Goal: Task Accomplishment & Management: Use online tool/utility

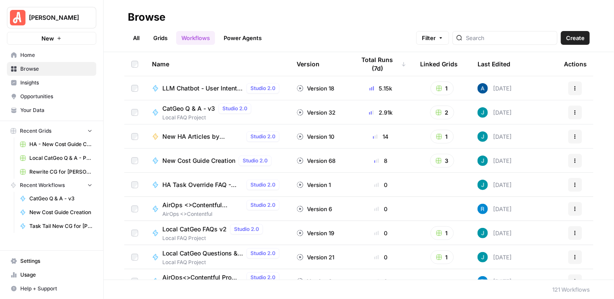
click at [41, 277] on span "Usage" at bounding box center [56, 275] width 72 height 8
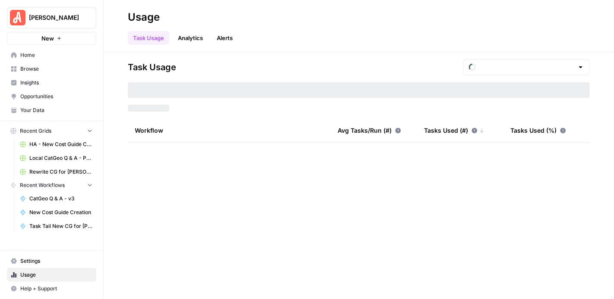
type input "September Tasks"
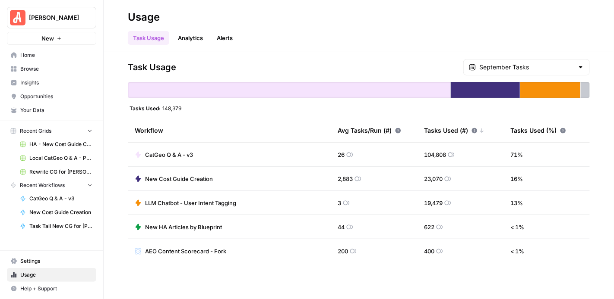
click at [574, 62] on div "September Tasks" at bounding box center [526, 67] width 126 height 16
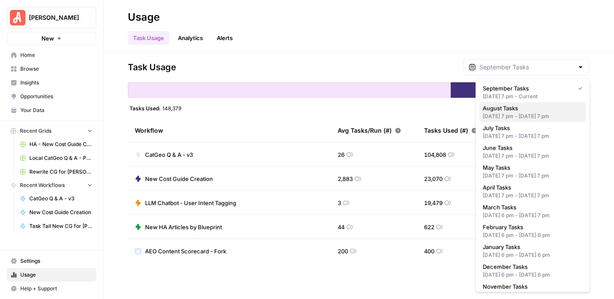
click at [543, 111] on span "August Tasks" at bounding box center [531, 108] width 96 height 9
type input "August Tasks"
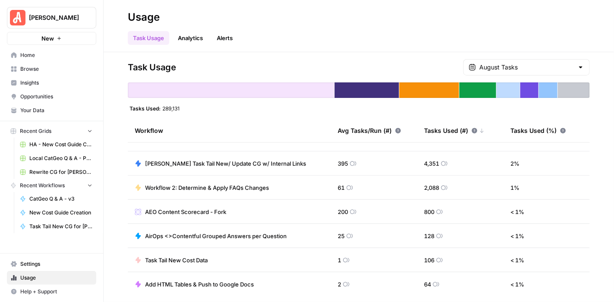
scroll to position [186, 0]
click at [48, 57] on span "Home" at bounding box center [56, 55] width 72 height 8
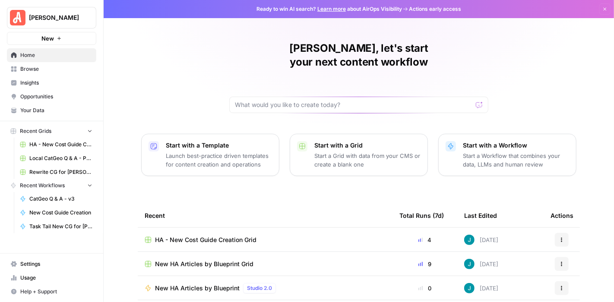
click at [55, 66] on span "Browse" at bounding box center [56, 69] width 72 height 8
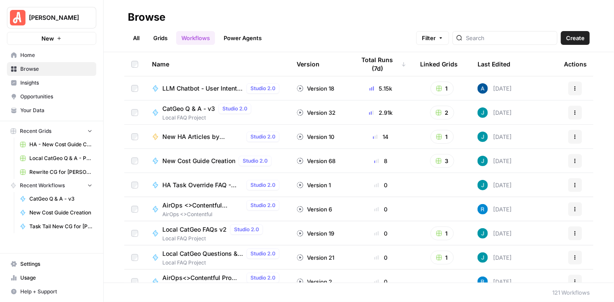
click at [57, 108] on span "Your Data" at bounding box center [56, 111] width 72 height 8
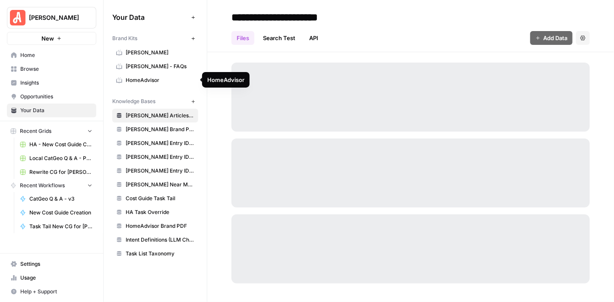
click at [140, 73] on link "HomeAdvisor" at bounding box center [155, 80] width 86 height 14
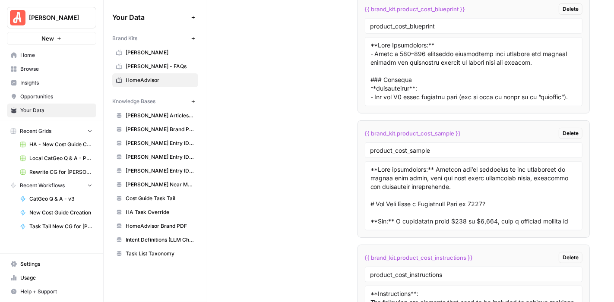
scroll to position [4614, 0]
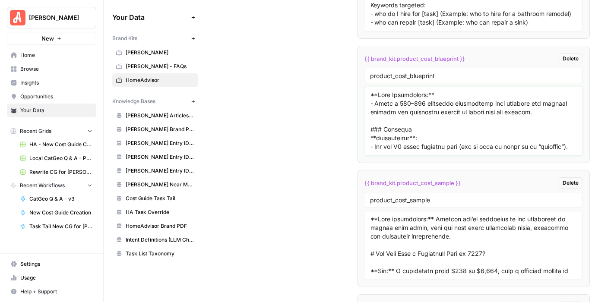
click at [472, 105] on textarea at bounding box center [473, 121] width 207 height 61
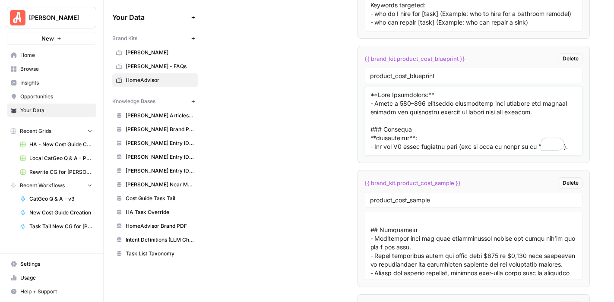
scroll to position [0, 0]
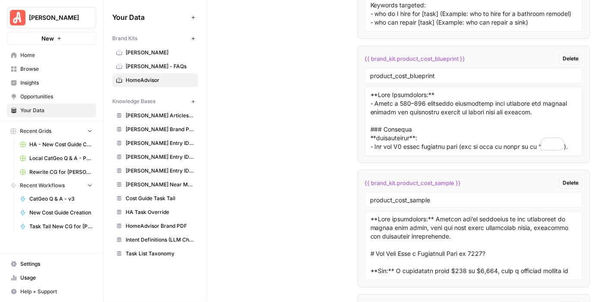
click at [460, 126] on textarea "To enrich screen reader interactions, please activate Accessibility in Grammarl…" at bounding box center [473, 121] width 207 height 61
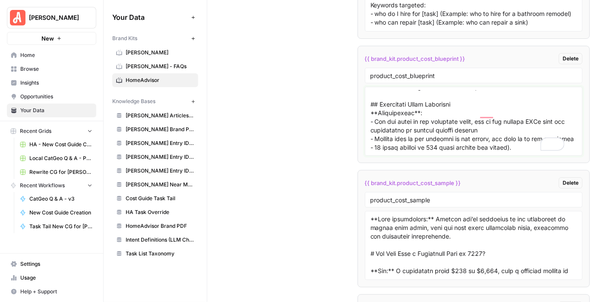
click at [451, 127] on textarea "To enrich screen reader interactions, please activate Accessibility in Grammarl…" at bounding box center [473, 121] width 207 height 61
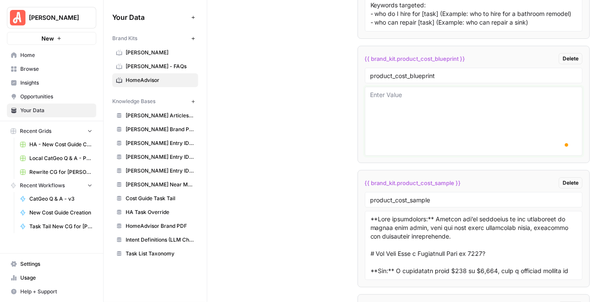
paste textarea "**Meta Description:** - Write a 120–160 character description that mentions the…"
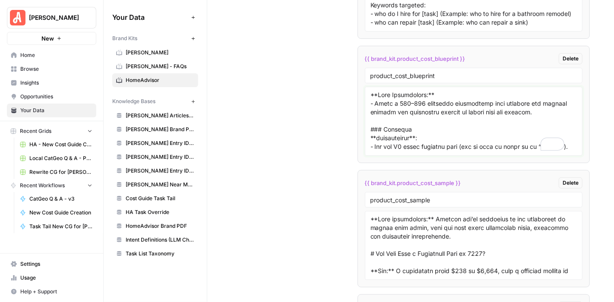
type textarea "**Meta Description:** - Write a 120–160 character description that mentions the…"
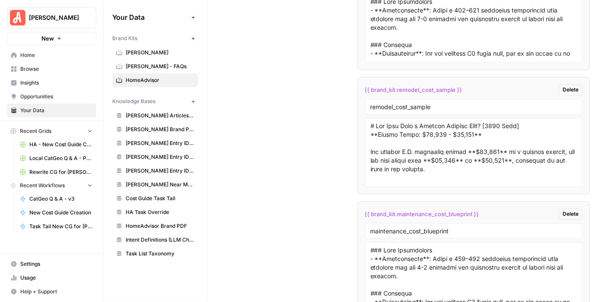
scroll to position [2242, 0]
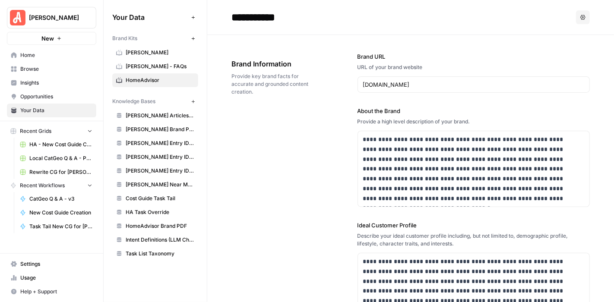
click at [47, 263] on span "Settings" at bounding box center [56, 264] width 72 height 8
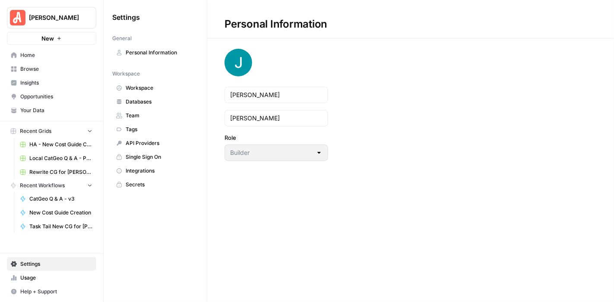
click at [136, 183] on span "Secrets" at bounding box center [160, 185] width 69 height 8
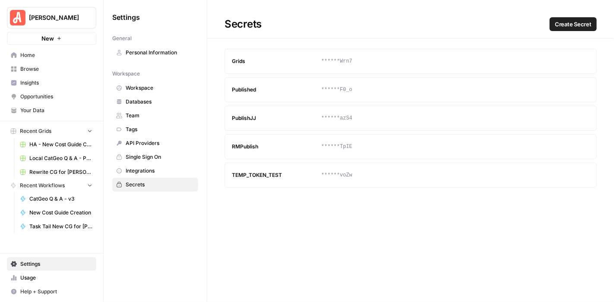
click at [567, 22] on span "Create Secret" at bounding box center [573, 24] width 37 height 9
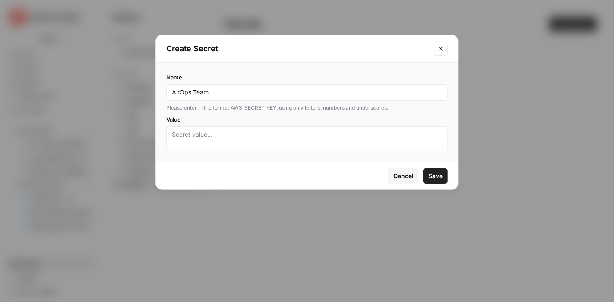
type input "AirOps Team"
click at [236, 139] on textarea "Value" at bounding box center [307, 138] width 270 height 17
type textarea "dd"
drag, startPoint x: 209, startPoint y: 135, endPoint x: 152, endPoint y: 131, distance: 57.1
click at [151, 131] on div "Create Secret Name AirOps Team Please enter in the format AWS_SECRET_KEY, using…" at bounding box center [307, 151] width 614 height 302
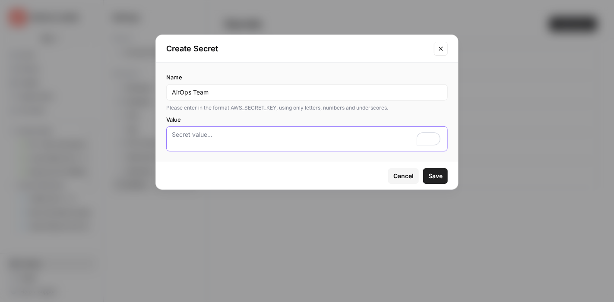
click at [329, 132] on textarea "Value" at bounding box center [307, 138] width 270 height 17
paste textarea "CFPAT-LGxbdtXnmp00dquwYThbKUAWW52-mL7KPVcQfJman7c"
type textarea "CFPAT-LGxbdtXnmp00dquwYThbKUAWW52-mL7KPVcQfJman7c"
click at [434, 178] on span "Save" at bounding box center [435, 176] width 14 height 9
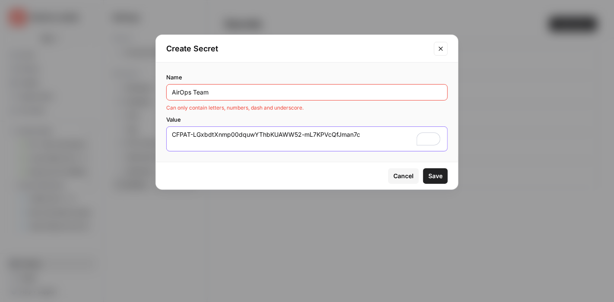
drag, startPoint x: 375, startPoint y: 135, endPoint x: 126, endPoint y: 132, distance: 249.4
click at [126, 132] on div "Create Secret Name AirOps Team Can only contain letters, numbers, dash and unde…" at bounding box center [307, 151] width 614 height 302
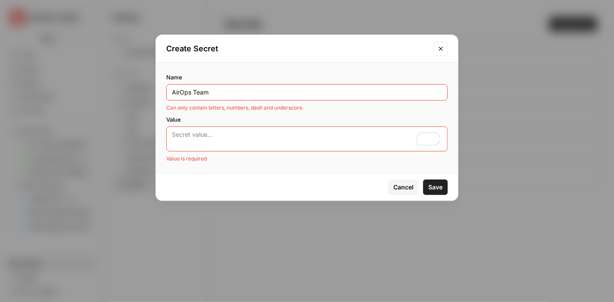
drag, startPoint x: 220, startPoint y: 96, endPoint x: 164, endPoint y: 93, distance: 55.8
click at [164, 93] on div "Name AirOps Team Can only contain letters, numbers, dash and underscore. Value …" at bounding box center [307, 118] width 302 height 110
click at [226, 88] on input "AirOps Team" at bounding box center [307, 92] width 270 height 9
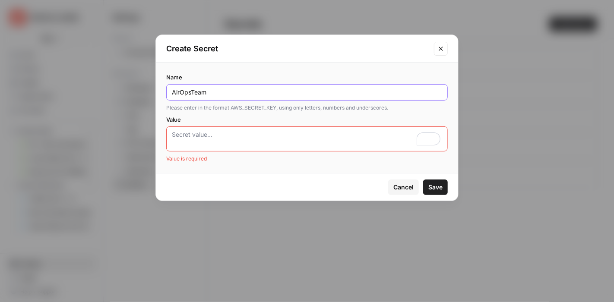
type input "AirOpsTeam"
click at [193, 133] on textarea "Value" at bounding box center [307, 138] width 270 height 17
paste textarea "CFPAT-LGxbdtXnmp00dquwYThbKUAWW52-mL7KPVcQfJman7c"
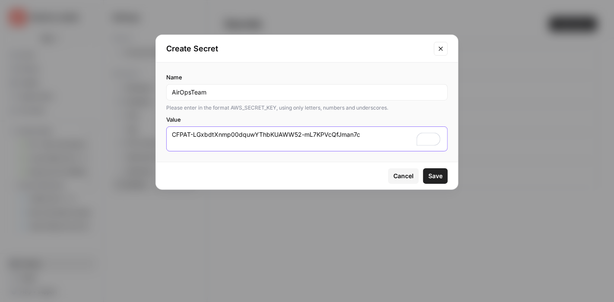
type textarea "CFPAT-LGxbdtXnmp00dquwYThbKUAWW52-mL7KPVcQfJman7c"
click at [433, 178] on span "Save" at bounding box center [435, 176] width 14 height 9
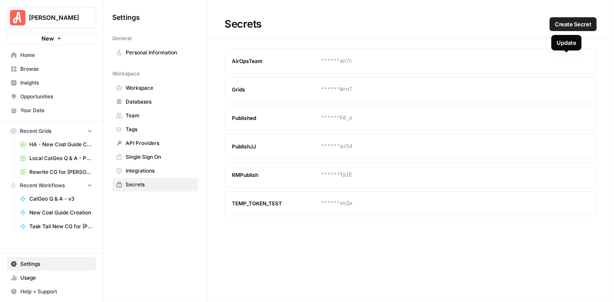
click at [564, 62] on icon "button" at bounding box center [565, 61] width 5 height 5
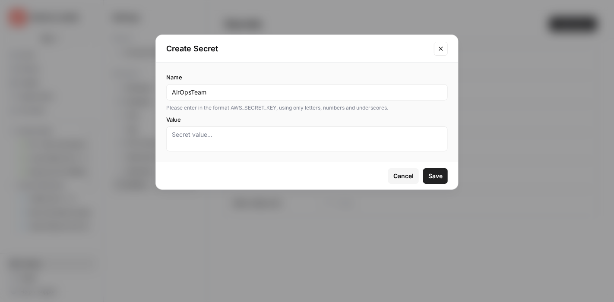
drag, startPoint x: 192, startPoint y: 91, endPoint x: 210, endPoint y: 91, distance: 18.6
click at [210, 91] on input "AirOpsTeam" at bounding box center [307, 92] width 270 height 9
click at [399, 173] on span "Cancel" at bounding box center [403, 176] width 20 height 9
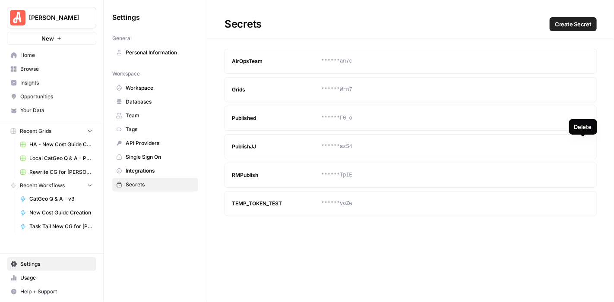
click at [580, 144] on icon "button" at bounding box center [582, 146] width 5 height 5
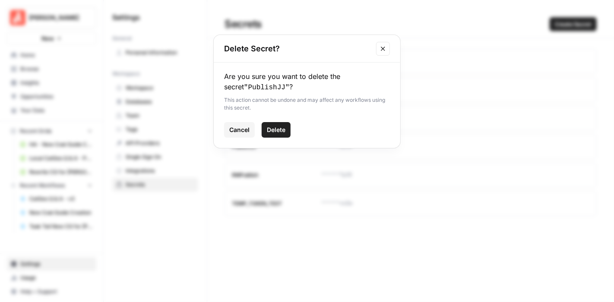
click at [276, 127] on span "Delete" at bounding box center [276, 130] width 19 height 9
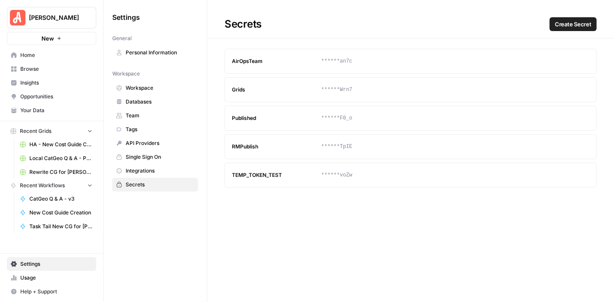
click at [31, 54] on span "Home" at bounding box center [56, 55] width 72 height 8
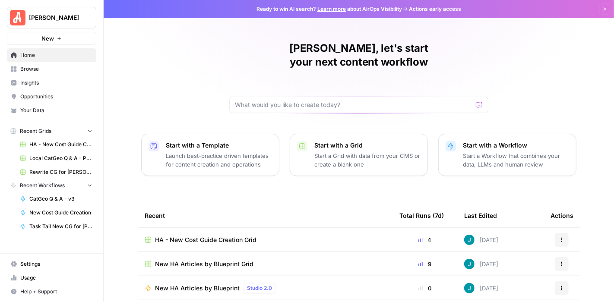
click at [89, 133] on icon "button" at bounding box center [90, 131] width 6 height 6
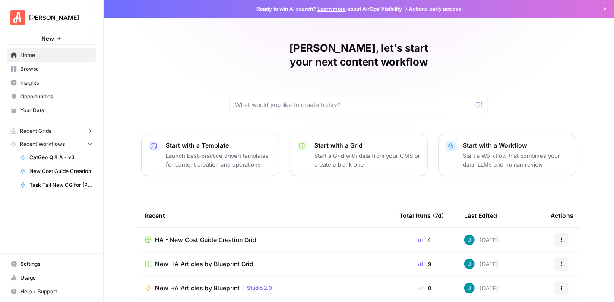
click at [89, 133] on icon "button" at bounding box center [90, 131] width 6 height 6
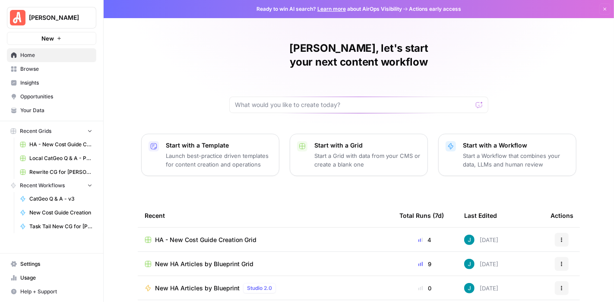
click at [46, 57] on span "Home" at bounding box center [56, 55] width 72 height 8
click at [42, 70] on span "Browse" at bounding box center [56, 69] width 72 height 8
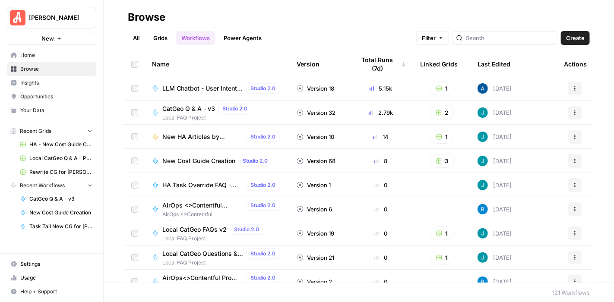
click at [197, 139] on span "New HA Articles by Blueprint" at bounding box center [202, 136] width 81 height 9
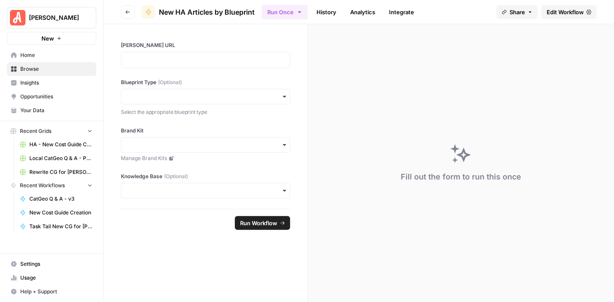
click at [558, 15] on span "Edit Workflow" at bounding box center [564, 12] width 37 height 9
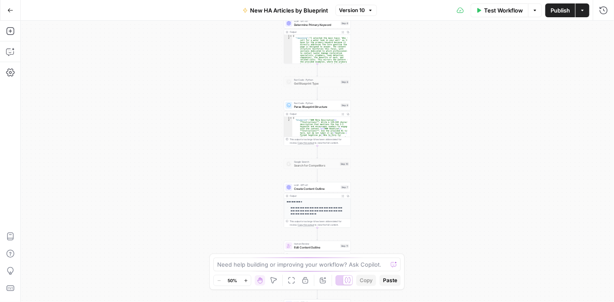
click at [246, 280] on icon "button" at bounding box center [245, 280] width 3 height 3
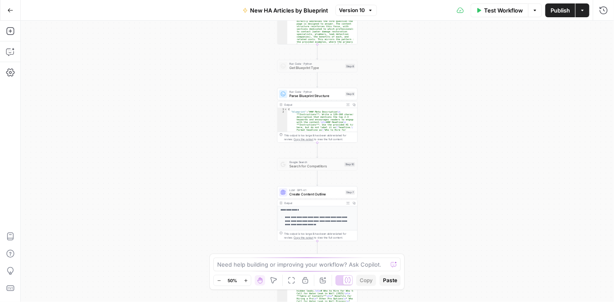
click at [246, 280] on icon "button" at bounding box center [245, 280] width 3 height 3
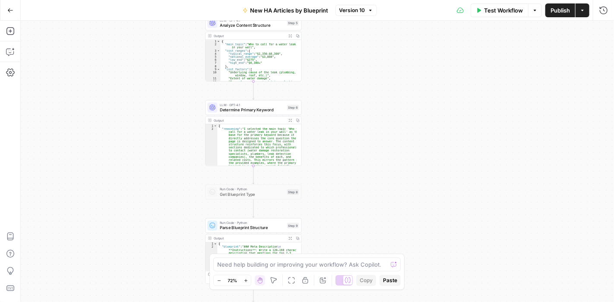
drag, startPoint x: 433, startPoint y: 132, endPoint x: 369, endPoint y: 61, distance: 95.3
click at [369, 61] on div "**********" at bounding box center [317, 161] width 593 height 281
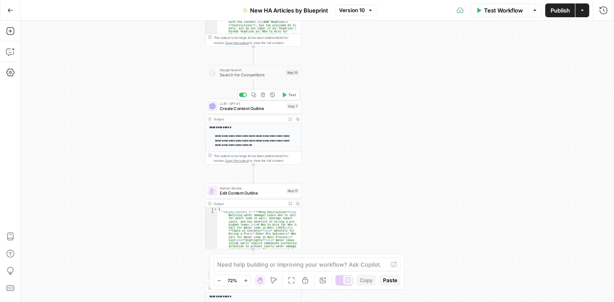
click at [255, 104] on span "LLM · GPT-4.1" at bounding box center [252, 103] width 65 height 5
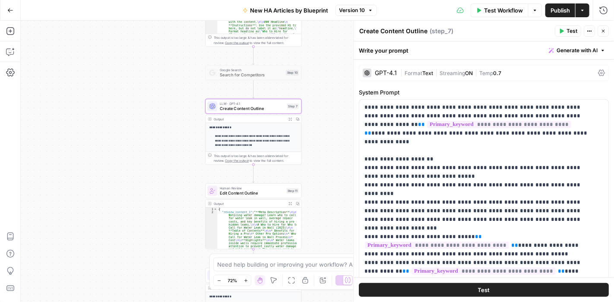
click at [384, 69] on div "GPT-4.1" at bounding box center [379, 73] width 34 height 9
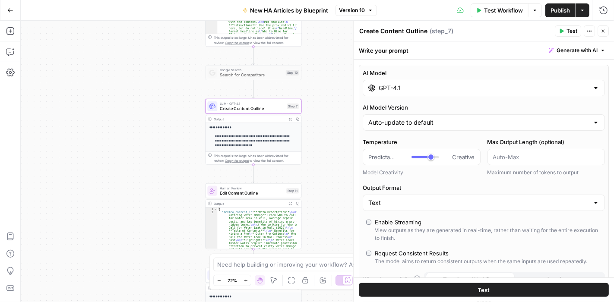
click at [456, 85] on input "GPT-4.1" at bounding box center [483, 88] width 210 height 9
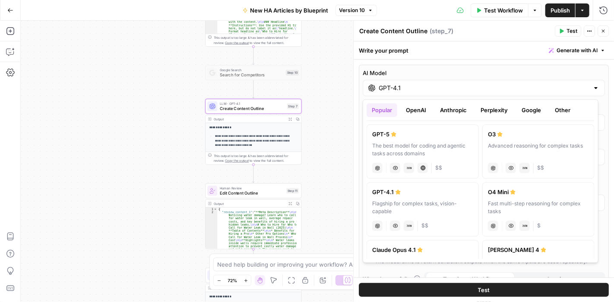
click at [444, 149] on div "The best model for coding and agentic tasks across domains" at bounding box center [422, 150] width 101 height 16
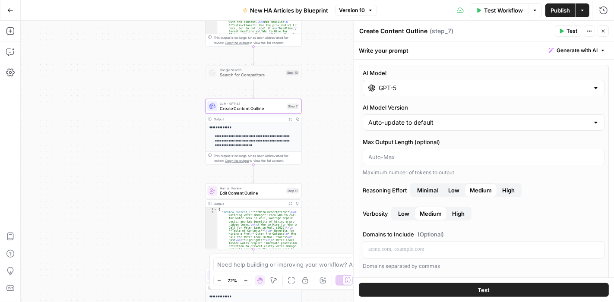
type input "GPT-5"
click at [476, 90] on input "GPT-5" at bounding box center [483, 88] width 210 height 9
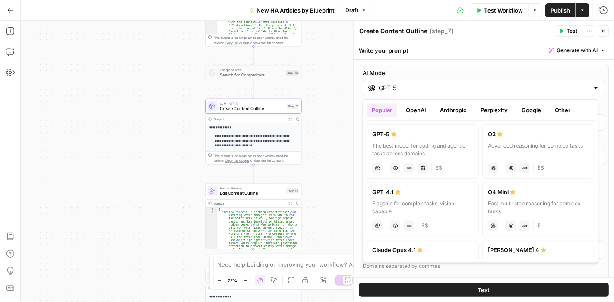
click at [435, 135] on div "GPT-5" at bounding box center [422, 134] width 101 height 9
click at [437, 146] on div "The best model for coding and agentic tasks across domains" at bounding box center [422, 150] width 101 height 16
click at [602, 28] on icon "button" at bounding box center [602, 30] width 5 height 5
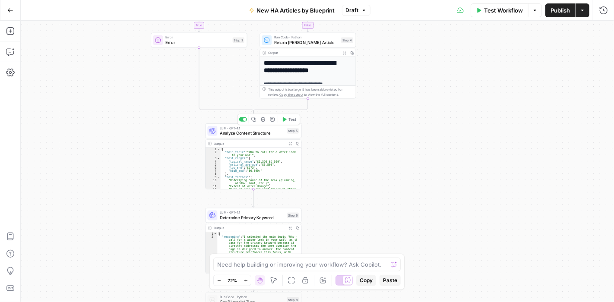
click at [262, 135] on span "Analyze Content Structure" at bounding box center [252, 133] width 65 height 6
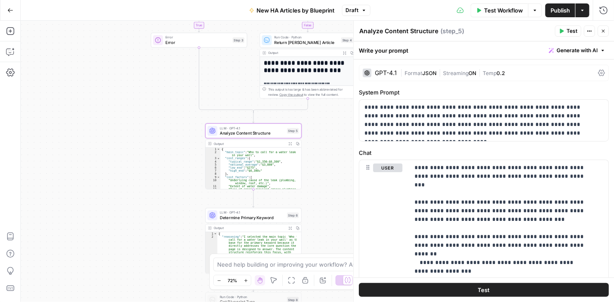
click at [378, 69] on div "GPT-4.1" at bounding box center [379, 73] width 34 height 9
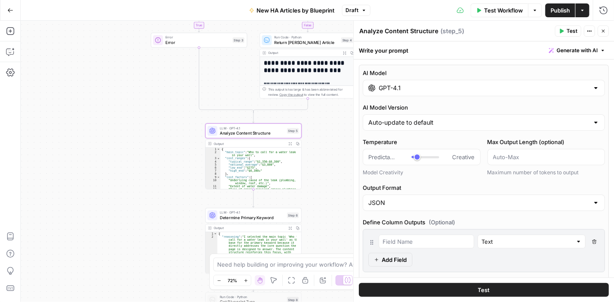
click at [411, 87] on input "GPT-4.1" at bounding box center [483, 88] width 210 height 9
click at [603, 29] on icon "button" at bounding box center [602, 30] width 5 height 5
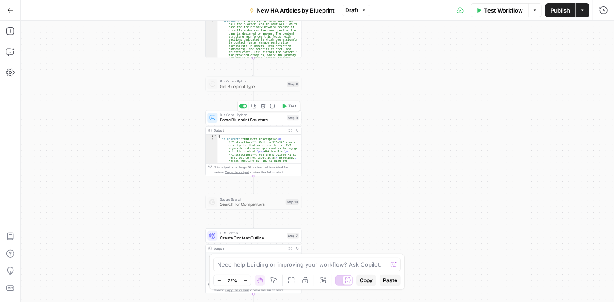
click at [261, 122] on span "Parse Blueprint Structure" at bounding box center [252, 120] width 65 height 6
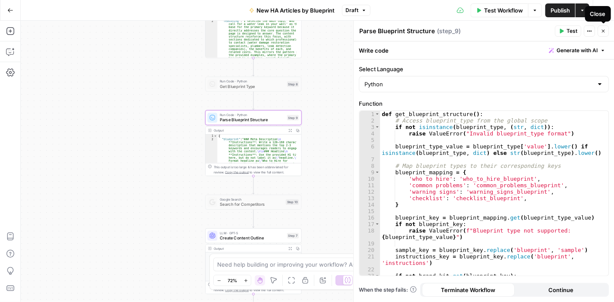
click at [604, 29] on icon "button" at bounding box center [602, 30] width 5 height 5
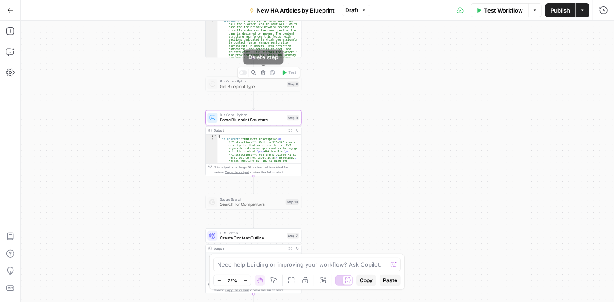
click at [264, 72] on icon "button" at bounding box center [263, 72] width 5 height 5
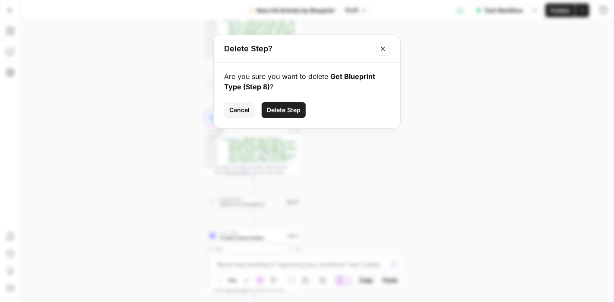
click at [286, 111] on span "Delete Step" at bounding box center [284, 110] width 34 height 9
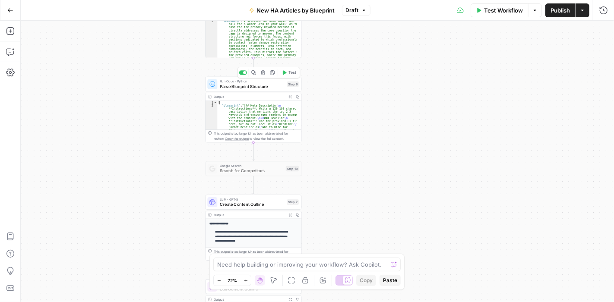
click at [256, 90] on div "Run Code · Python Parse Blueprint Structure Step 9 Copy step Delete step Add No…" at bounding box center [253, 84] width 96 height 15
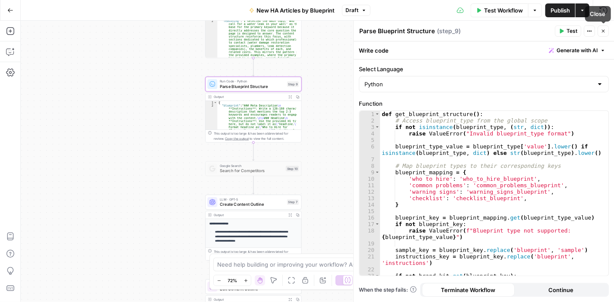
click at [602, 31] on icon "button" at bounding box center [602, 30] width 5 height 5
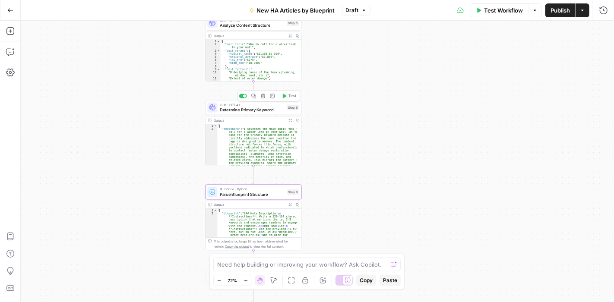
click at [263, 111] on span "Determine Primary Keyword" at bounding box center [252, 110] width 65 height 6
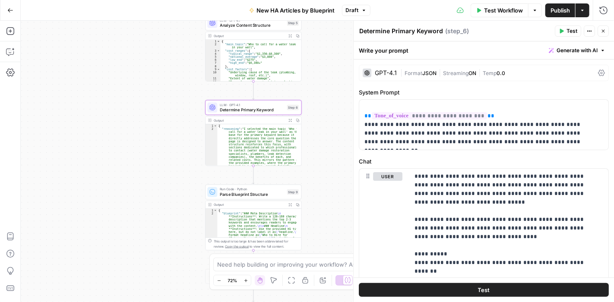
click at [389, 67] on div "GPT-4.1 | Format JSON | Streaming ON | Temp 0.0" at bounding box center [484, 73] width 250 height 16
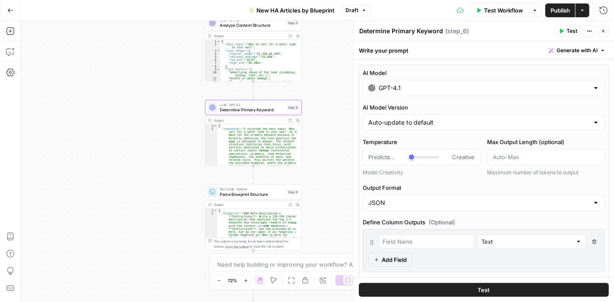
click at [421, 82] on div "GPT-4.1" at bounding box center [483, 88] width 242 height 16
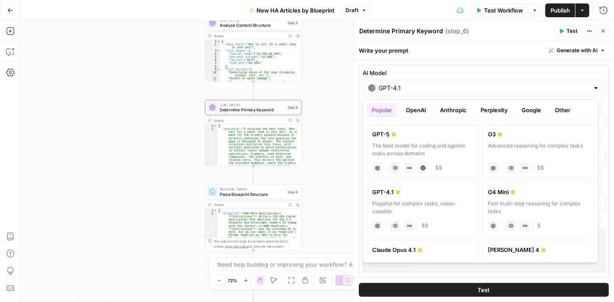
click at [413, 139] on label "GPT-5 The best model for coding and agentic tasks across domains chat Vision Ca…" at bounding box center [422, 151] width 112 height 54
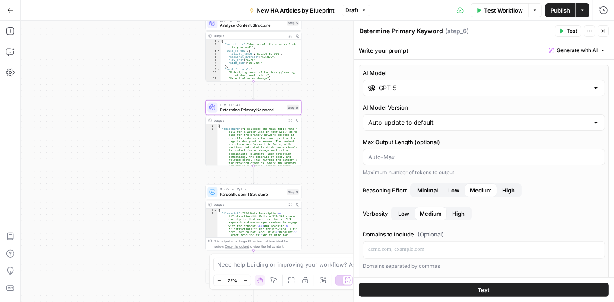
type input "GPT-5"
drag, startPoint x: 602, startPoint y: 26, endPoint x: 539, endPoint y: 129, distance: 121.1
click at [602, 26] on button "Close" at bounding box center [602, 30] width 11 height 11
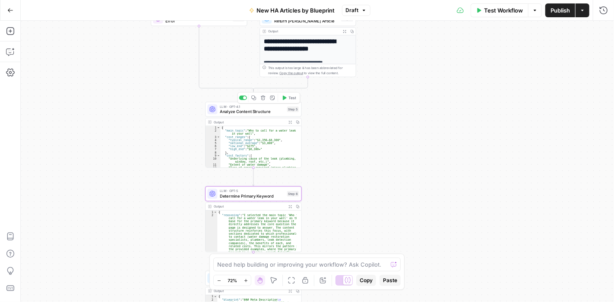
click at [241, 106] on span "LLM · GPT-4.1" at bounding box center [252, 106] width 65 height 5
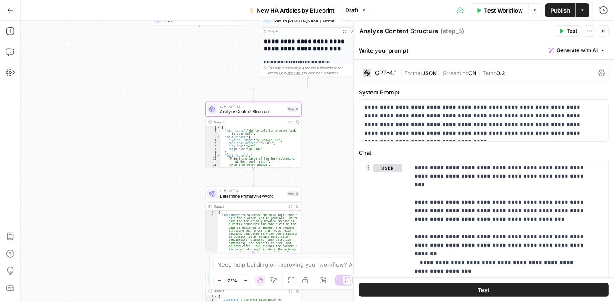
click at [389, 67] on div "GPT-4.1 | Format JSON | Streaming ON | Temp 0.2" at bounding box center [484, 73] width 250 height 16
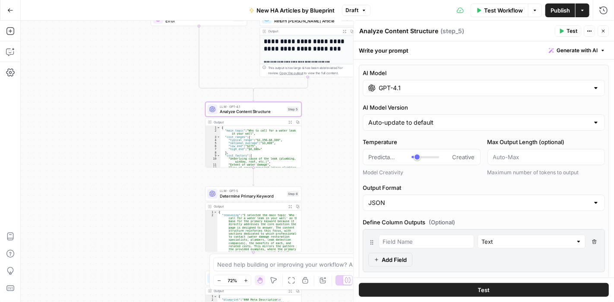
click at [425, 85] on input "GPT-4.1" at bounding box center [483, 88] width 210 height 9
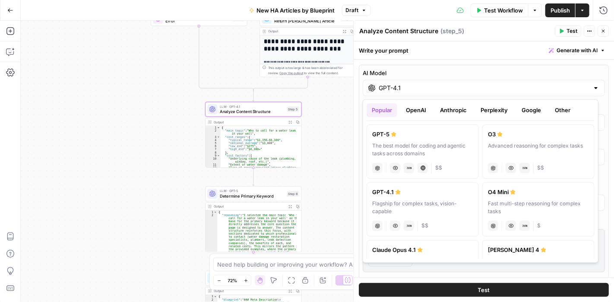
click at [403, 139] on label "GPT-5 The best model for coding and agentic tasks across domains chat Vision Ca…" at bounding box center [422, 151] width 112 height 54
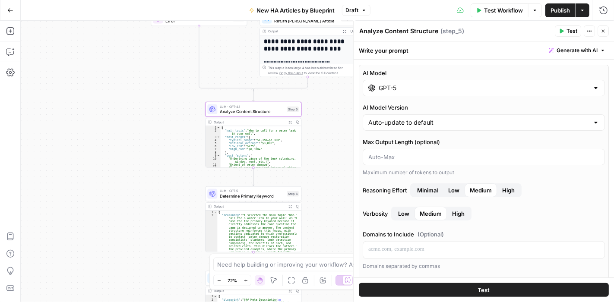
type input "GPT-5"
click at [604, 25] on button "Close" at bounding box center [602, 30] width 11 height 11
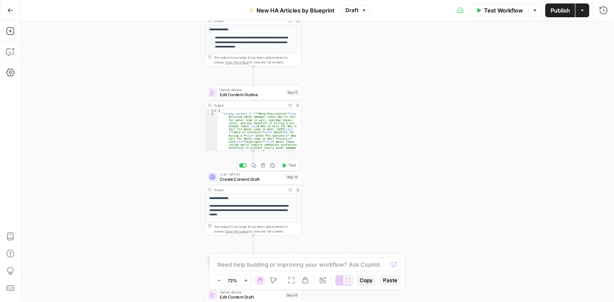
click at [255, 180] on span "Create Content Draft" at bounding box center [251, 179] width 63 height 6
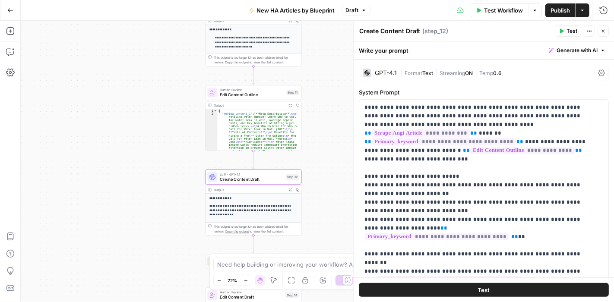
click at [383, 70] on div "GPT-4.1" at bounding box center [386, 73] width 22 height 6
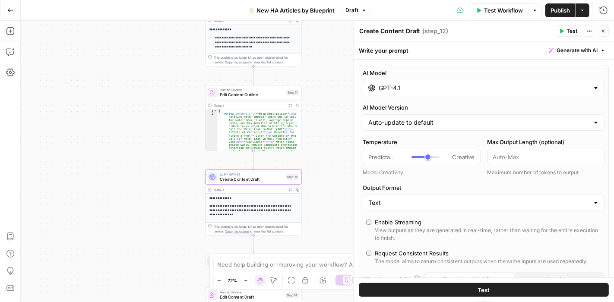
click at [425, 90] on input "GPT-4.1" at bounding box center [483, 88] width 210 height 9
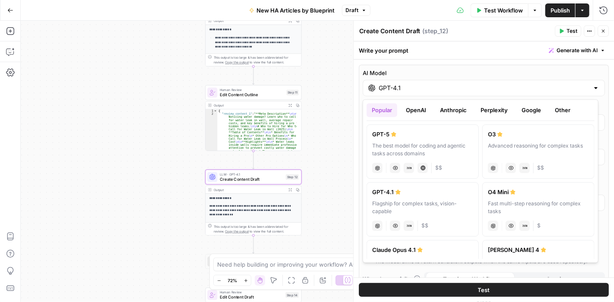
click at [414, 137] on div "GPT-5" at bounding box center [422, 134] width 101 height 9
type input "GPT-5"
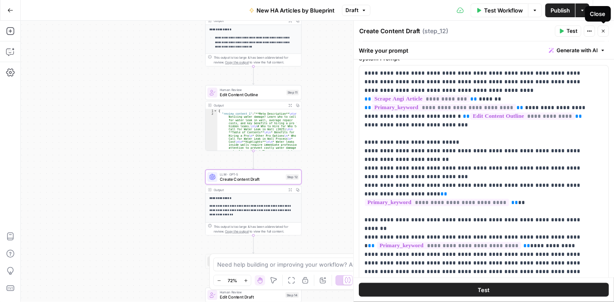
click at [605, 27] on button "Close" at bounding box center [602, 30] width 11 height 11
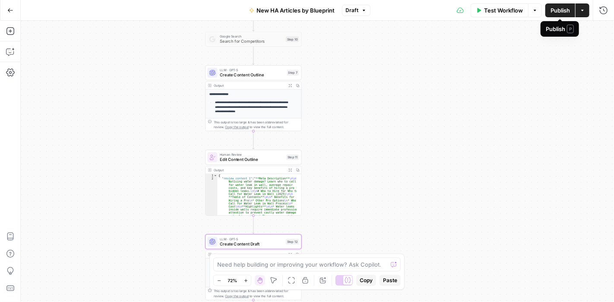
click at [555, 9] on span "Publish" at bounding box center [559, 10] width 19 height 9
click at [368, 88] on div "**********" at bounding box center [317, 161] width 593 height 281
click at [9, 11] on icon "button" at bounding box center [10, 10] width 6 height 6
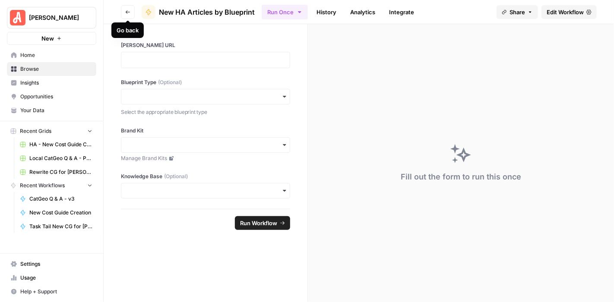
click at [124, 7] on button "Go back" at bounding box center [128, 12] width 14 height 14
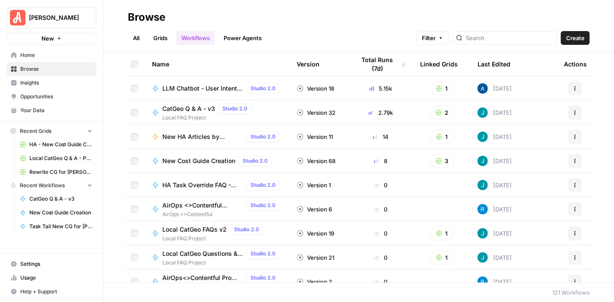
click at [165, 35] on link "Grids" at bounding box center [160, 38] width 25 height 14
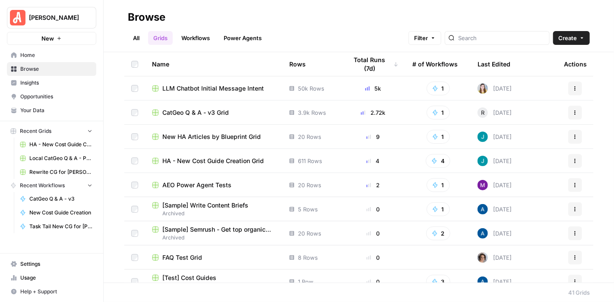
click at [246, 135] on span "New HA Articles by Blueprint Grid" at bounding box center [211, 136] width 98 height 9
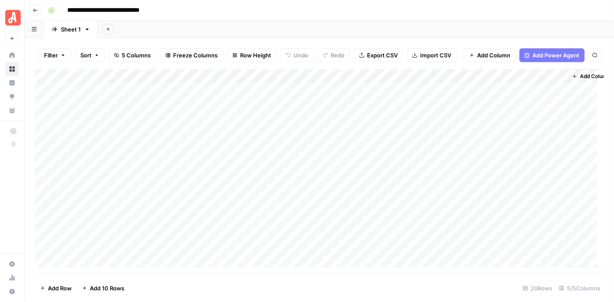
click at [482, 77] on div "Add Column" at bounding box center [319, 171] width 568 height 205
click at [469, 157] on span "Remove Column" at bounding box center [466, 161] width 76 height 9
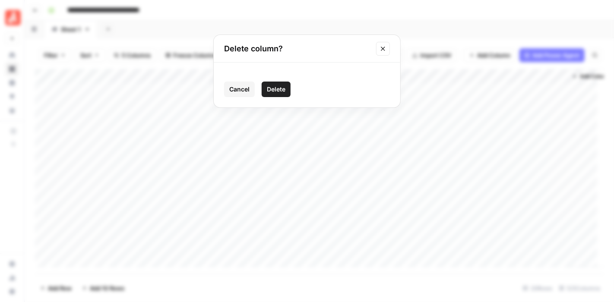
click at [275, 84] on button "Delete" at bounding box center [276, 90] width 29 height 16
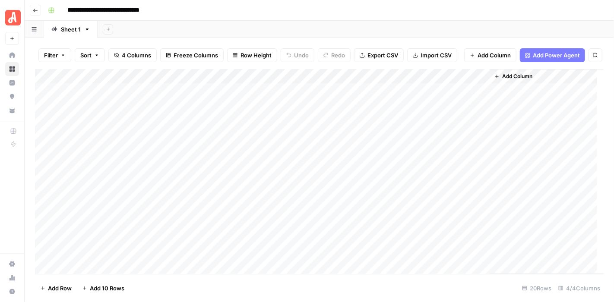
click at [340, 286] on footer "Add Row Add 10 Rows 20 Rows 4/4 Columns" at bounding box center [319, 288] width 568 height 28
click at [393, 76] on div "Add Column" at bounding box center [319, 171] width 568 height 205
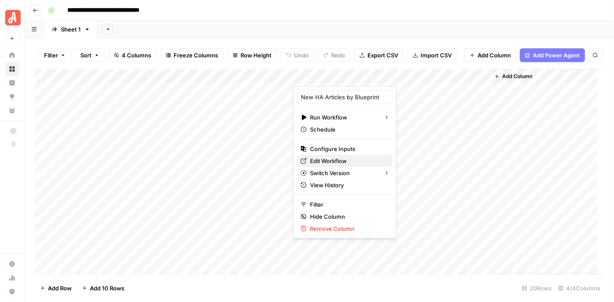
click at [337, 158] on span "Edit Workflow" at bounding box center [348, 161] width 76 height 9
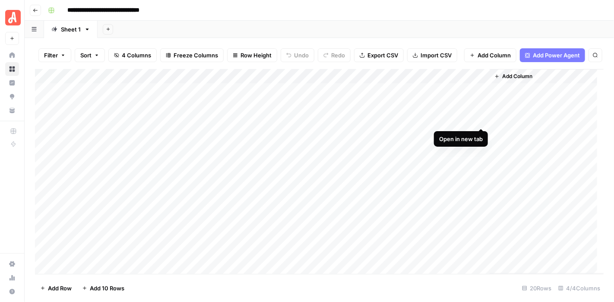
click at [480, 118] on div "Add Column" at bounding box center [319, 171] width 568 height 205
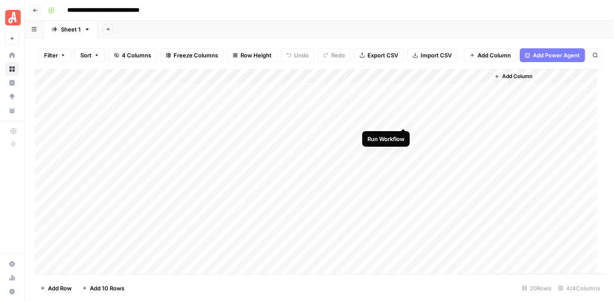
click at [404, 117] on div "Add Column" at bounding box center [319, 171] width 568 height 205
click at [401, 119] on div "Add Column" at bounding box center [319, 171] width 568 height 205
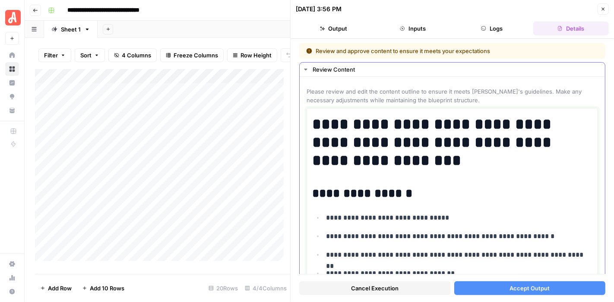
click at [435, 163] on h1 "**********" at bounding box center [449, 142] width 274 height 54
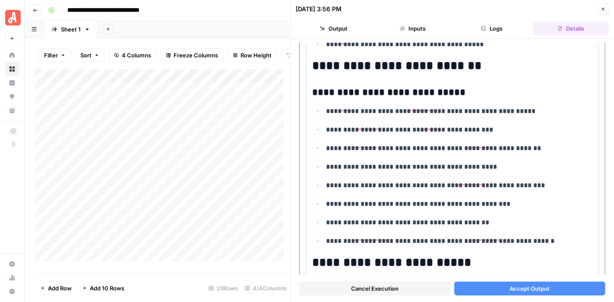
scroll to position [1899, 0]
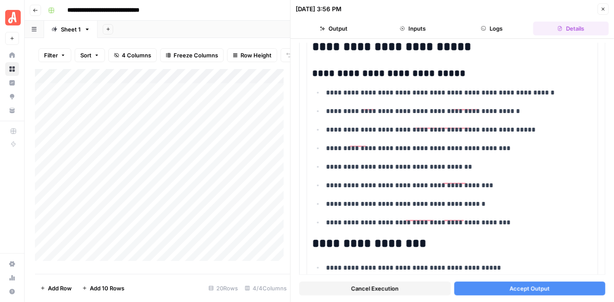
click at [528, 284] on span "Accept Output" at bounding box center [529, 288] width 40 height 9
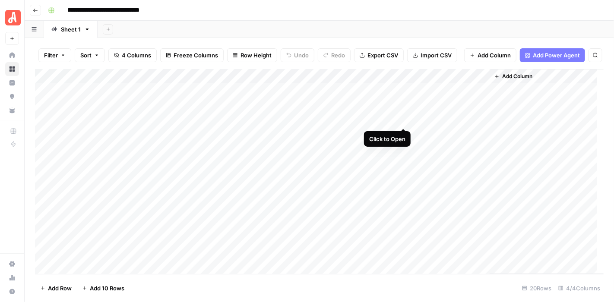
click at [401, 121] on div "Add Column" at bounding box center [319, 171] width 568 height 205
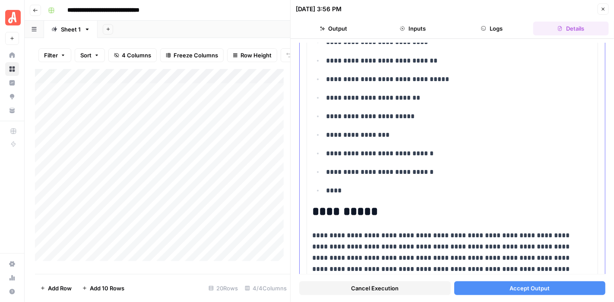
scroll to position [302, 0]
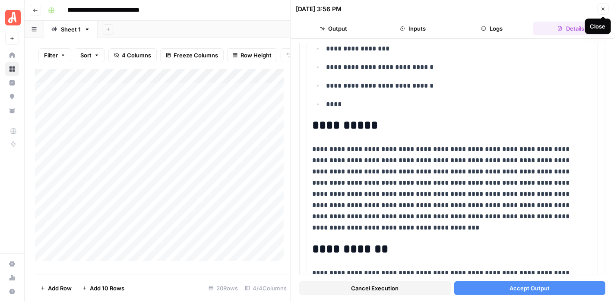
click at [602, 8] on icon "button" at bounding box center [603, 9] width 3 height 3
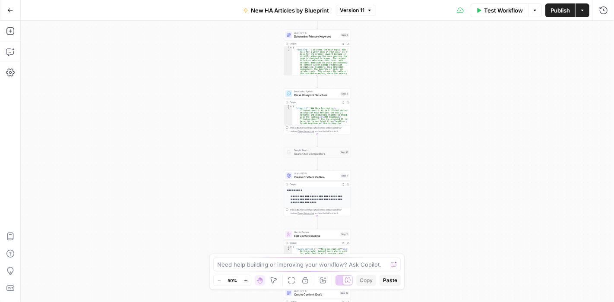
click at [243, 281] on button "Zoom In" at bounding box center [245, 280] width 10 height 10
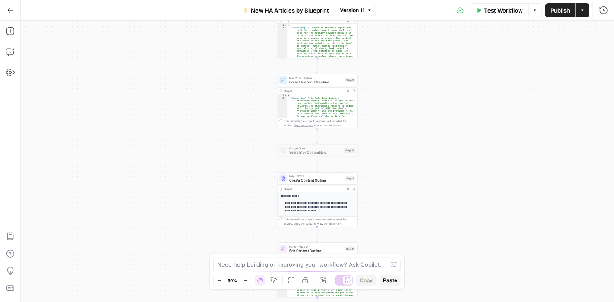
click at [246, 280] on icon "button" at bounding box center [245, 280] width 3 height 3
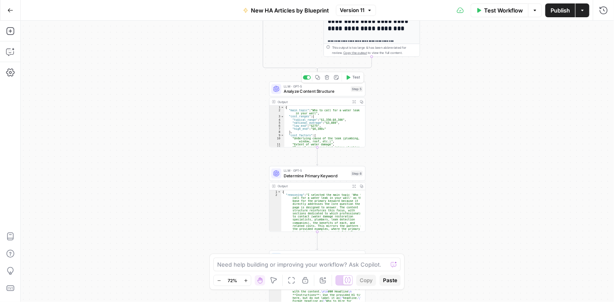
click at [318, 93] on span "Analyze Content Structure" at bounding box center [316, 91] width 65 height 6
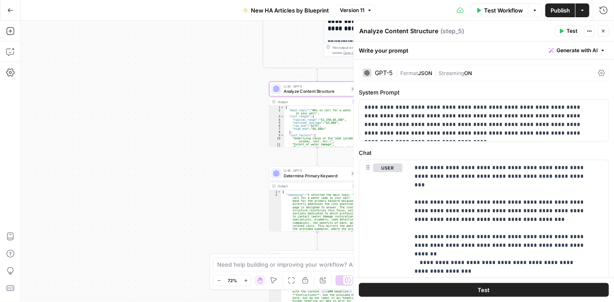
click at [386, 69] on div "GPT-5" at bounding box center [377, 73] width 30 height 9
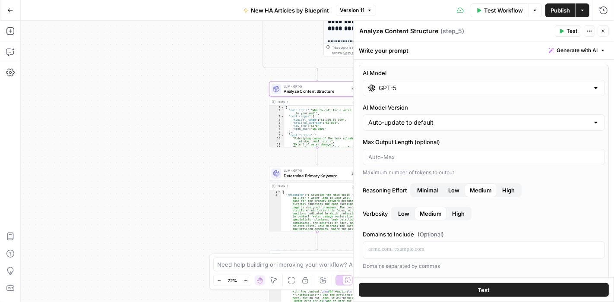
click at [508, 87] on input "GPT-5" at bounding box center [483, 88] width 210 height 9
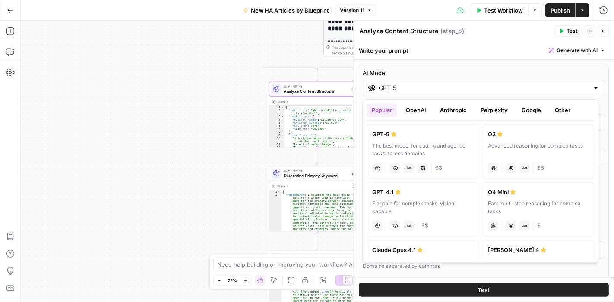
click at [454, 112] on button "Anthropic" at bounding box center [453, 110] width 37 height 14
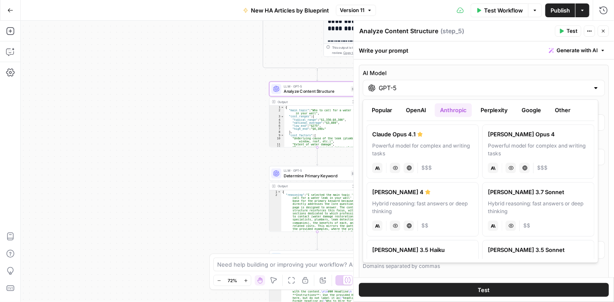
click at [606, 31] on button "Close" at bounding box center [602, 30] width 11 height 11
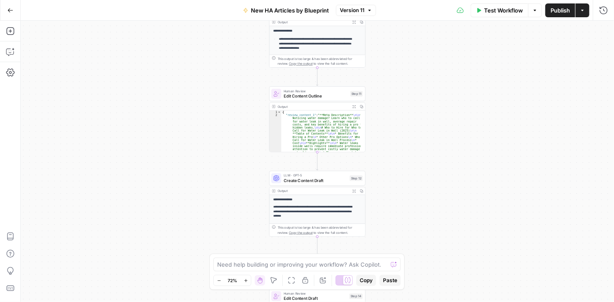
click at [323, 183] on span "Create Content Draft" at bounding box center [315, 180] width 63 height 6
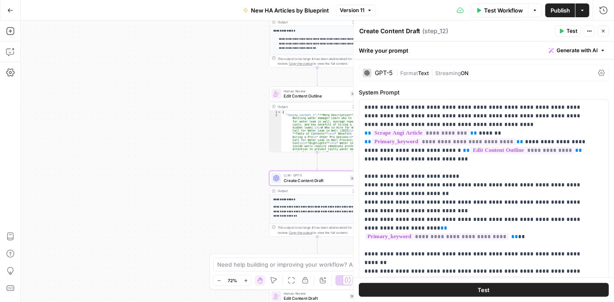
click at [378, 71] on div "GPT-5" at bounding box center [384, 73] width 18 height 6
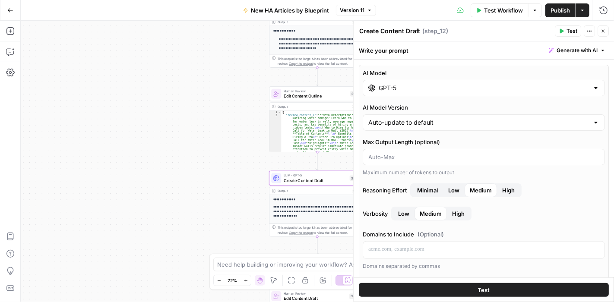
click at [419, 88] on input "GPT-5" at bounding box center [483, 88] width 210 height 9
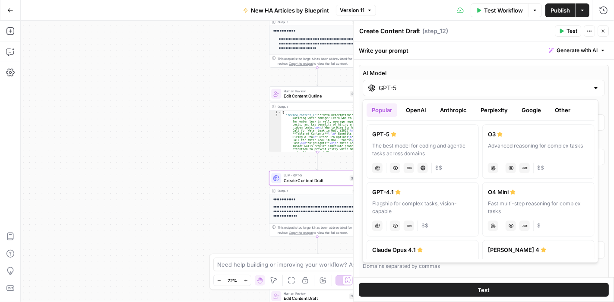
click at [458, 104] on button "Anthropic" at bounding box center [453, 110] width 37 height 14
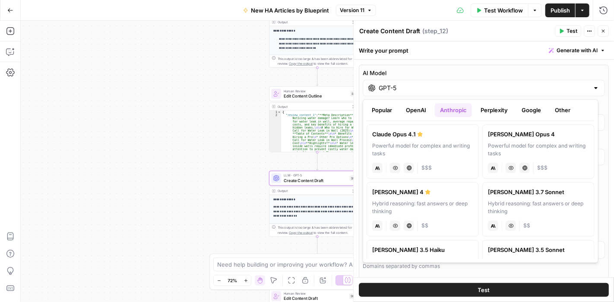
click at [425, 136] on div "Claude Opus 4.1" at bounding box center [422, 134] width 101 height 9
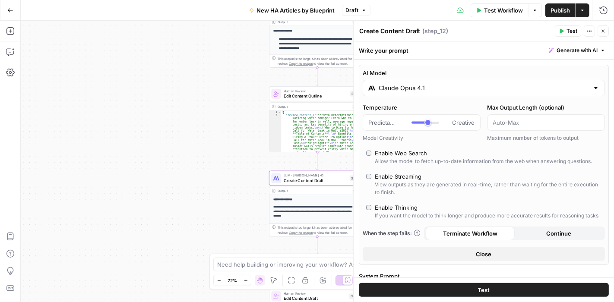
click at [435, 90] on input "Claude Opus 4.1" at bounding box center [483, 88] width 210 height 9
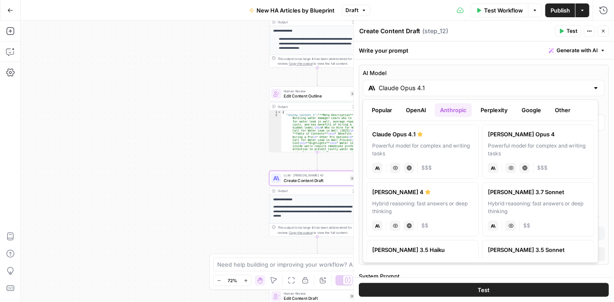
click at [385, 108] on button "Popular" at bounding box center [381, 110] width 31 height 14
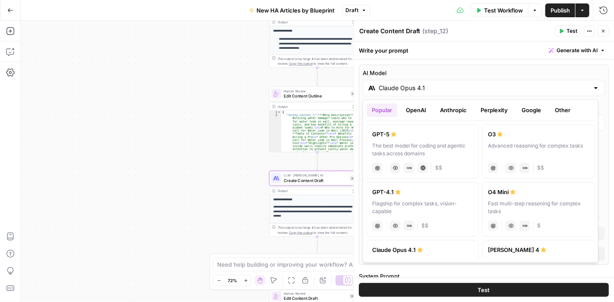
click at [417, 189] on div "GPT-4.1" at bounding box center [422, 192] width 101 height 9
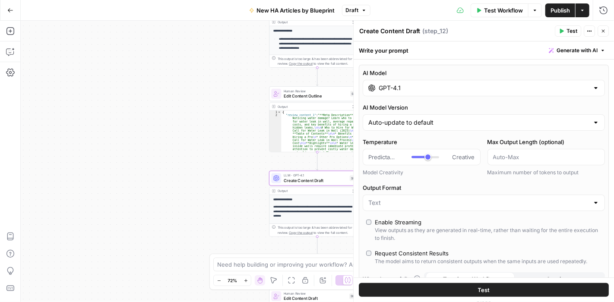
click at [429, 87] on input "GPT-4.1" at bounding box center [483, 88] width 210 height 9
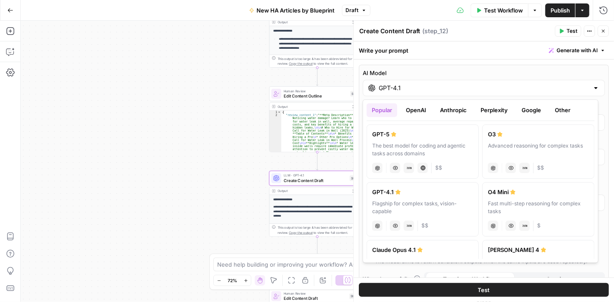
click at [450, 111] on button "Anthropic" at bounding box center [453, 110] width 37 height 14
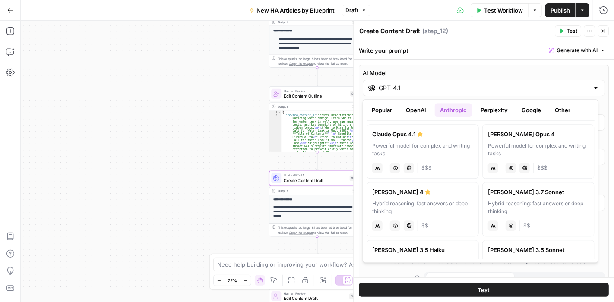
click at [447, 134] on div "Claude Opus 4.1" at bounding box center [422, 134] width 101 height 9
type input "Claude Opus 4.1"
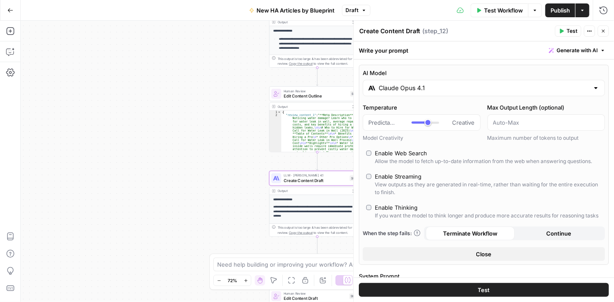
click at [605, 31] on span "Close" at bounding box center [605, 31] width 0 height 0
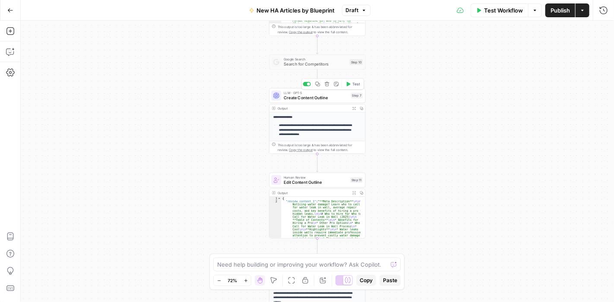
click at [307, 95] on span "Create Content Outline" at bounding box center [316, 98] width 65 height 6
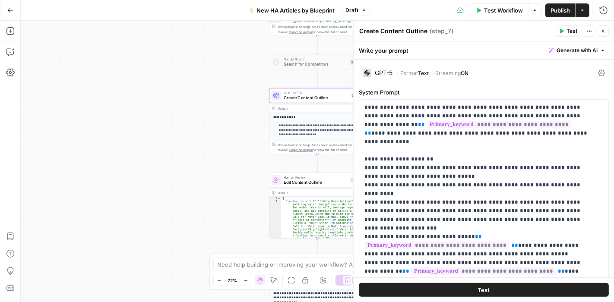
click at [378, 69] on div "GPT-5" at bounding box center [377, 73] width 30 height 9
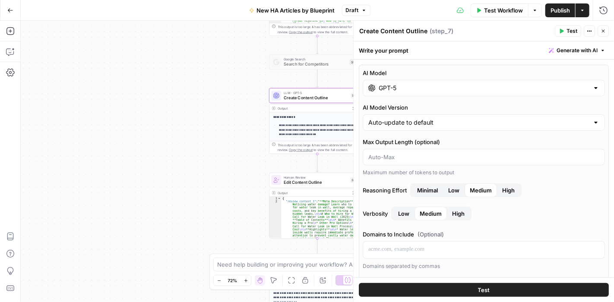
click at [452, 89] on input "GPT-5" at bounding box center [483, 88] width 210 height 9
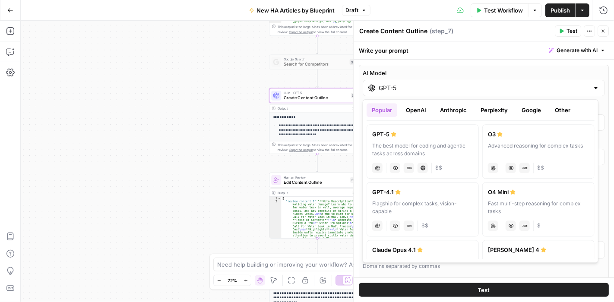
click at [461, 109] on button "Anthropic" at bounding box center [453, 110] width 37 height 14
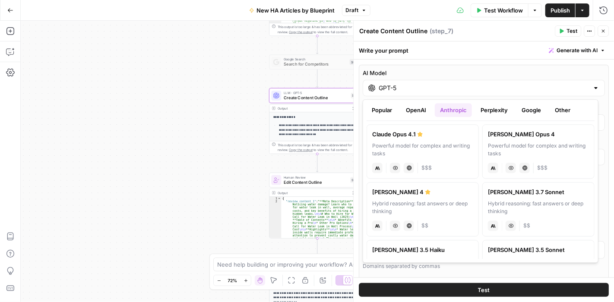
click at [457, 137] on div "Claude Opus 4.1" at bounding box center [422, 134] width 101 height 9
type input "Claude Opus 4.1"
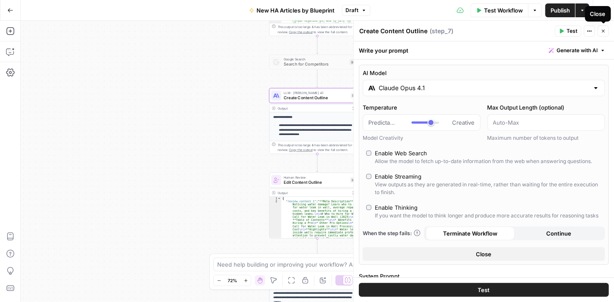
click at [605, 34] on button "Close" at bounding box center [602, 30] width 11 height 11
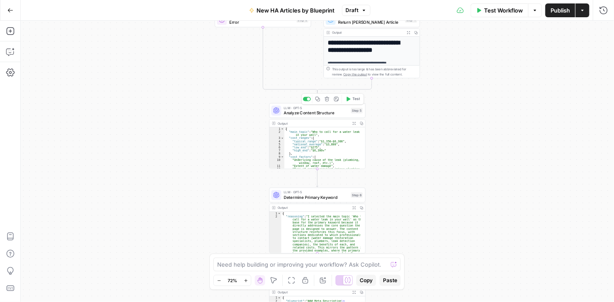
click at [333, 110] on span "Analyze Content Structure" at bounding box center [316, 113] width 65 height 6
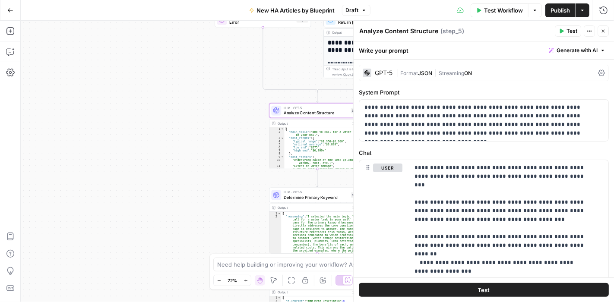
click at [385, 72] on div "GPT-5" at bounding box center [384, 73] width 18 height 6
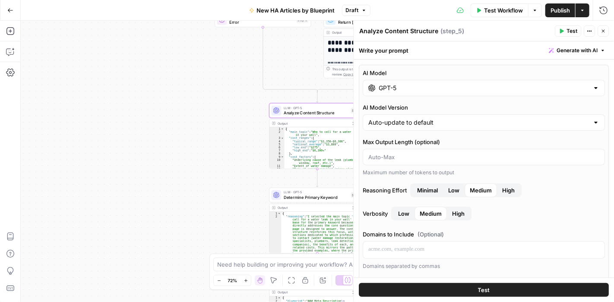
click at [407, 81] on div "GPT-5" at bounding box center [483, 88] width 242 height 16
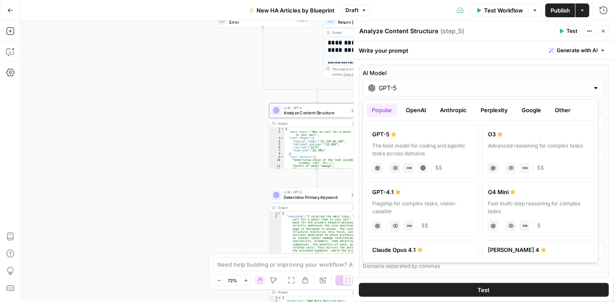
click at [442, 108] on button "Anthropic" at bounding box center [453, 110] width 37 height 14
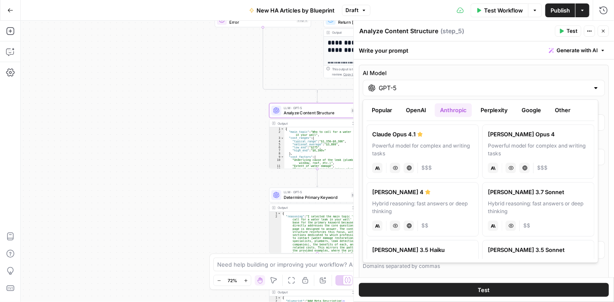
click at [446, 189] on div "[PERSON_NAME] 4" at bounding box center [422, 192] width 101 height 9
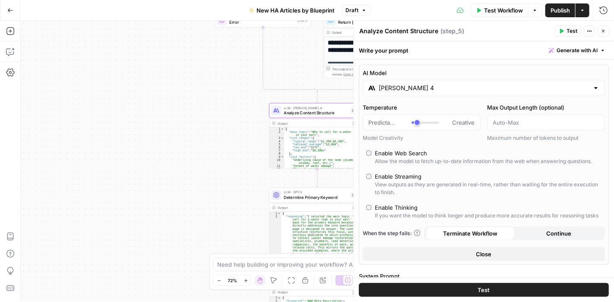
click at [460, 85] on input "[PERSON_NAME] 4" at bounding box center [483, 88] width 210 height 9
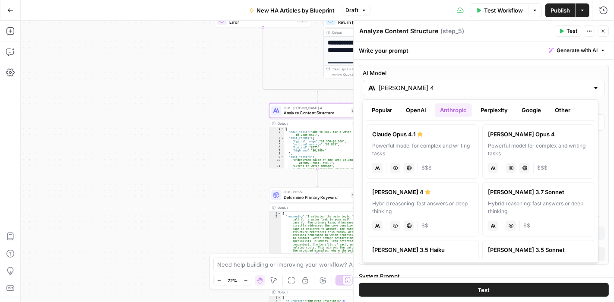
click at [388, 107] on button "Popular" at bounding box center [381, 110] width 31 height 14
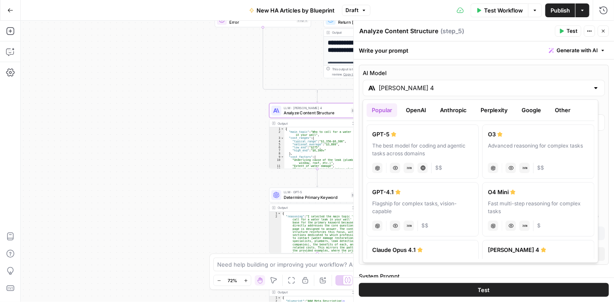
click at [394, 203] on div "Flagship for complex tasks, vision-capable" at bounding box center [422, 208] width 101 height 16
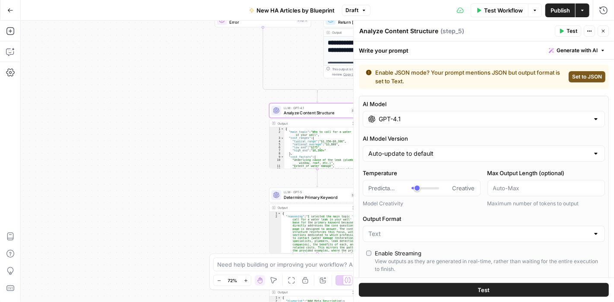
click at [399, 118] on input "GPT-4.1" at bounding box center [483, 119] width 210 height 9
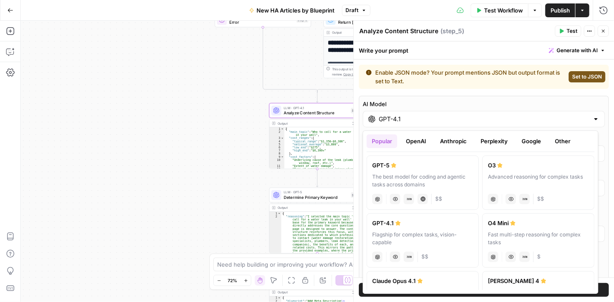
click at [456, 142] on button "Anthropic" at bounding box center [453, 141] width 37 height 14
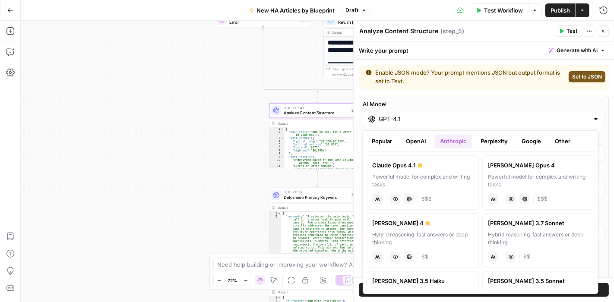
click at [439, 178] on div "Powerful model for complex and writing tasks" at bounding box center [422, 181] width 101 height 16
type input "Claude Opus 4.1"
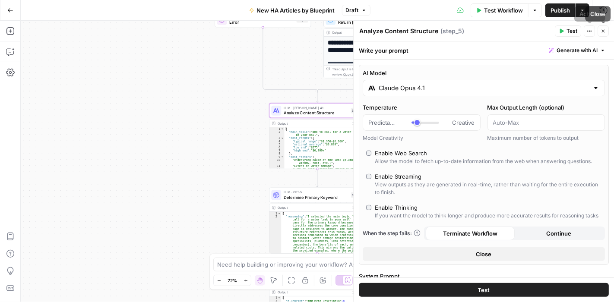
click at [604, 30] on icon "button" at bounding box center [603, 31] width 3 height 3
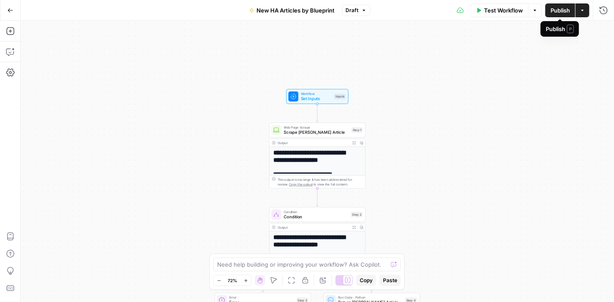
click at [551, 7] on span "Publish" at bounding box center [559, 10] width 19 height 9
click at [9, 11] on icon "button" at bounding box center [10, 10] width 6 height 6
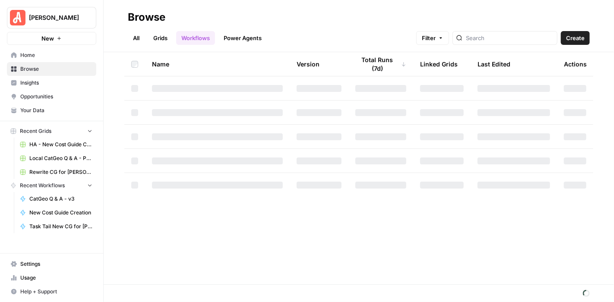
click at [57, 111] on span "Your Data" at bounding box center [56, 111] width 72 height 8
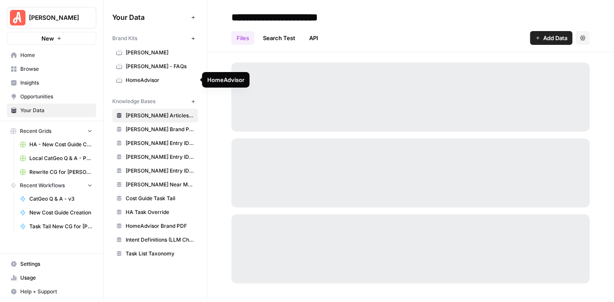
click at [162, 79] on span "HomeAdvisor" at bounding box center [160, 80] width 69 height 8
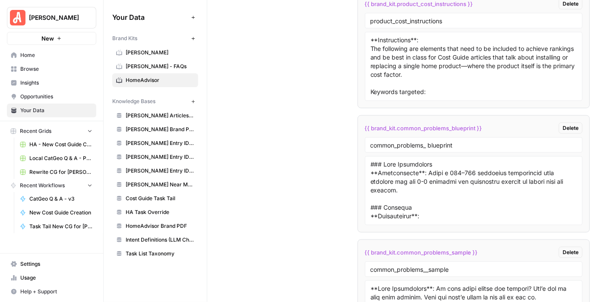
scroll to position [4992, 0]
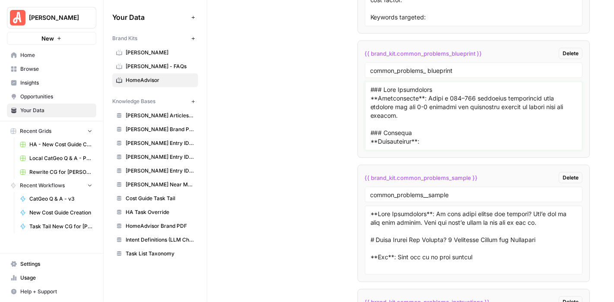
click at [437, 112] on textarea at bounding box center [473, 115] width 207 height 61
click at [428, 66] on input "common_problems_ blueprint" at bounding box center [473, 70] width 207 height 8
type input "common_problems_blueprint"
click at [425, 101] on textarea "To enrich screen reader interactions, please activate Accessibility in Grammarl…" at bounding box center [473, 115] width 207 height 61
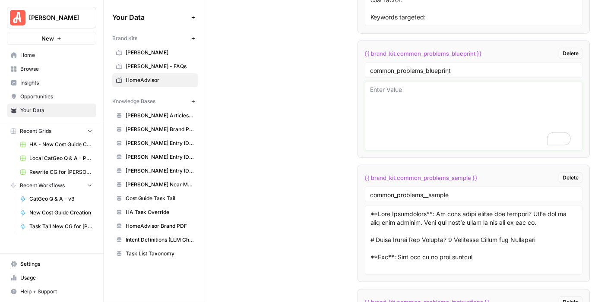
paste textarea "### Meta Description **Instructions**: Write a 120–160 character description th…"
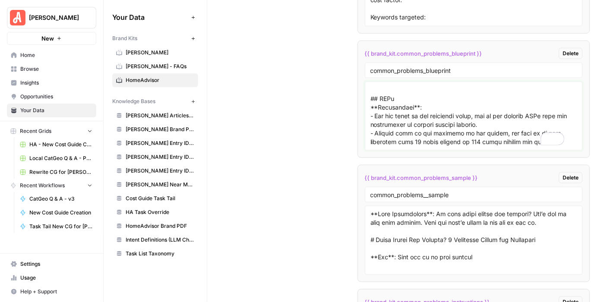
scroll to position [0, 0]
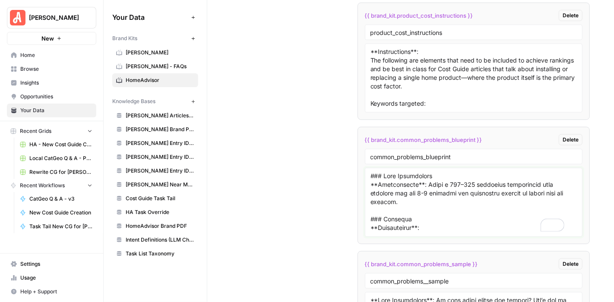
type textarea "### Meta Description **Instructions**: Write a 120–160 character description th…"
click at [464, 72] on textarea "**Instructions**: The following are elements that need to be included to achiev…" at bounding box center [473, 77] width 207 height 61
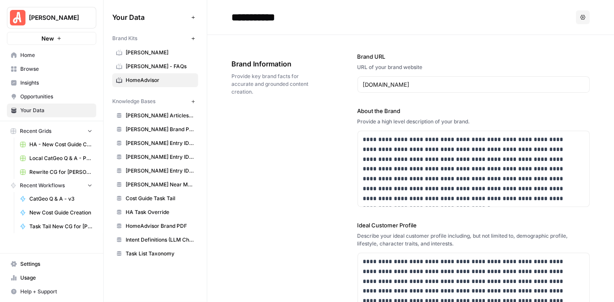
click at [41, 66] on span "Browse" at bounding box center [56, 69] width 72 height 8
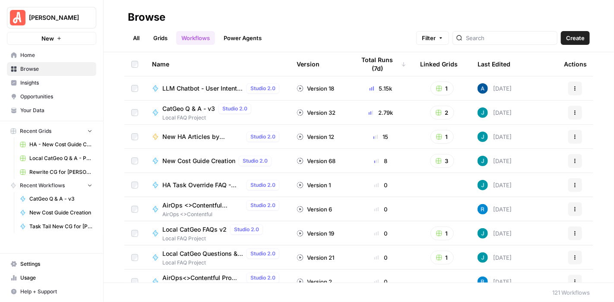
click at [205, 135] on span "New HA Articles by Blueprint" at bounding box center [202, 136] width 81 height 9
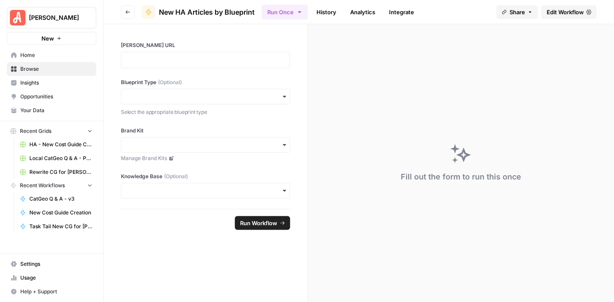
click at [551, 12] on span "Edit Workflow" at bounding box center [564, 12] width 37 height 9
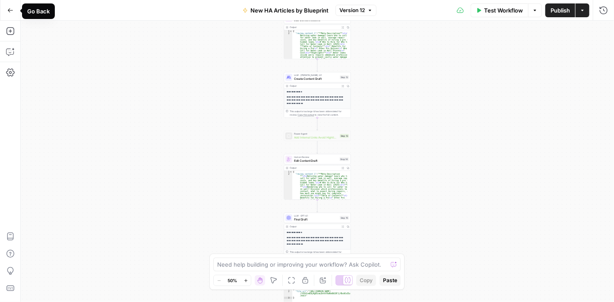
click at [9, 9] on icon "button" at bounding box center [10, 10] width 5 height 4
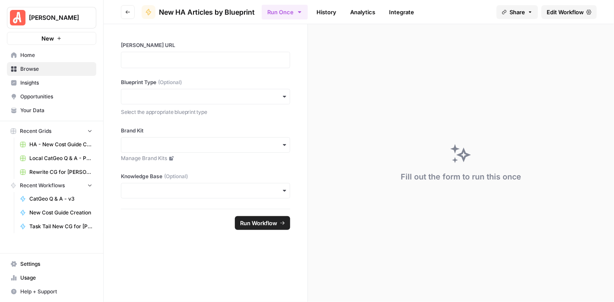
click at [59, 111] on span "Your Data" at bounding box center [56, 111] width 72 height 8
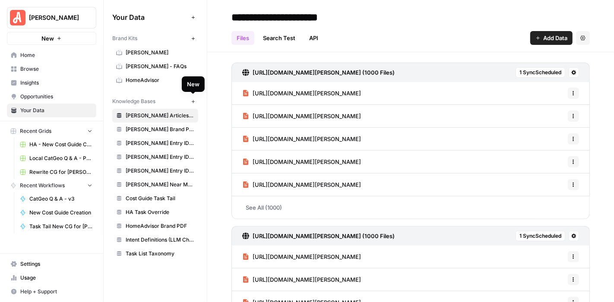
click at [192, 99] on icon "button" at bounding box center [193, 101] width 5 height 5
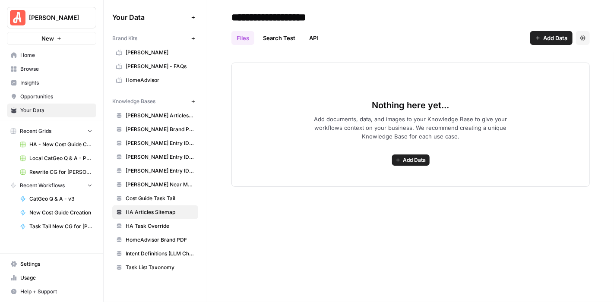
type input "**********"
click at [432, 32] on div "Files Search Test API Add Data Settings" at bounding box center [410, 34] width 358 height 21
click at [147, 81] on span "HomeAdvisor" at bounding box center [160, 80] width 69 height 8
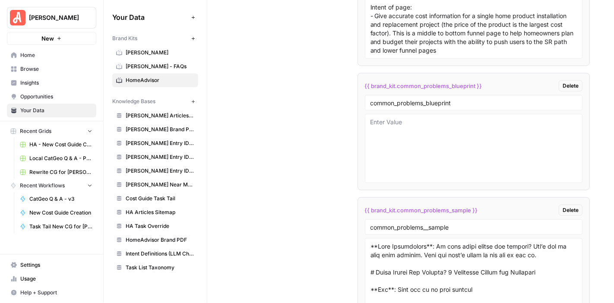
scroll to position [4916, 0]
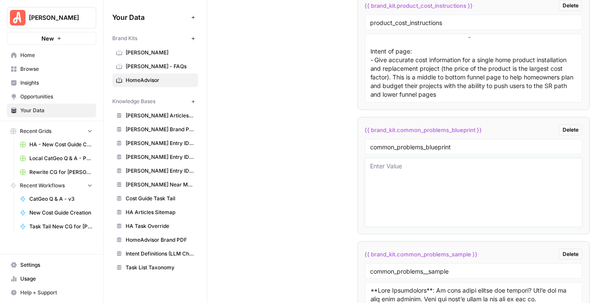
click at [413, 162] on textarea at bounding box center [473, 192] width 207 height 61
paste textarea "### Meta Description **Instructions**: Write a 120–160 character description th…"
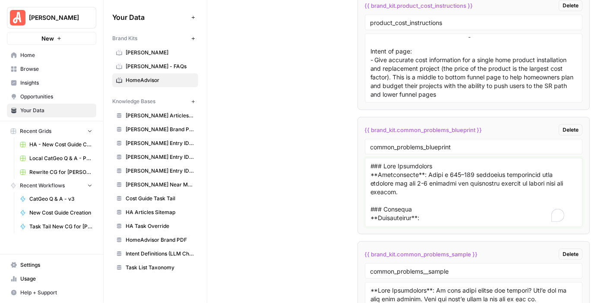
scroll to position [982, 0]
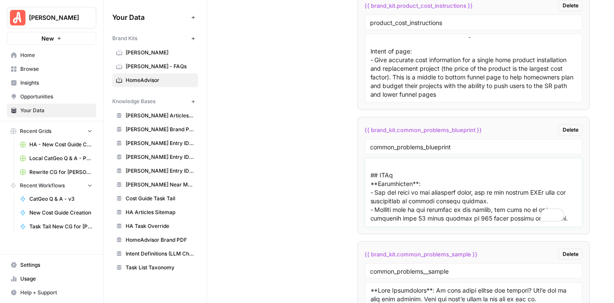
click at [403, 206] on textarea "To enrich screen reader interactions, please activate Accessibility in Grammarl…" at bounding box center [473, 192] width 207 height 61
type textarea "### Meta Description **Instructions**: Write a 120–160 character description th…"
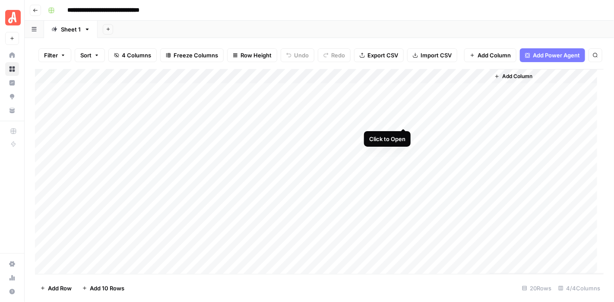
click at [402, 120] on div "Add Column" at bounding box center [319, 171] width 568 height 205
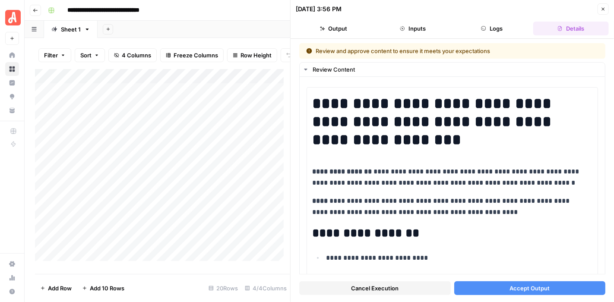
click at [375, 291] on span "Cancel Execution" at bounding box center [374, 288] width 47 height 9
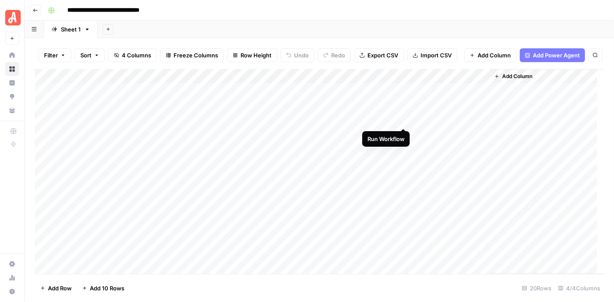
click at [402, 120] on div "Add Column" at bounding box center [319, 171] width 568 height 205
click at [394, 118] on div "Add Column" at bounding box center [319, 172] width 568 height 206
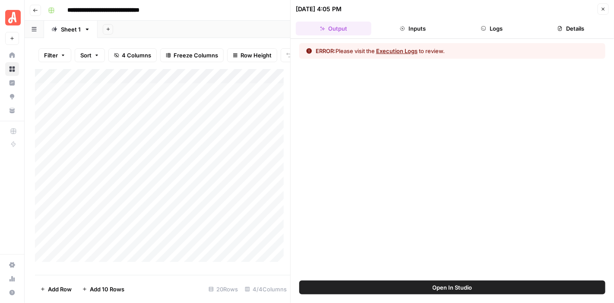
click at [497, 25] on button "Logs" at bounding box center [492, 29] width 76 height 14
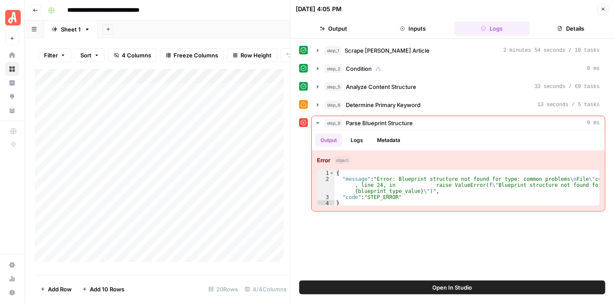
click at [459, 285] on span "Open In Studio" at bounding box center [452, 287] width 40 height 9
click at [602, 9] on icon "button" at bounding box center [602, 8] width 5 height 5
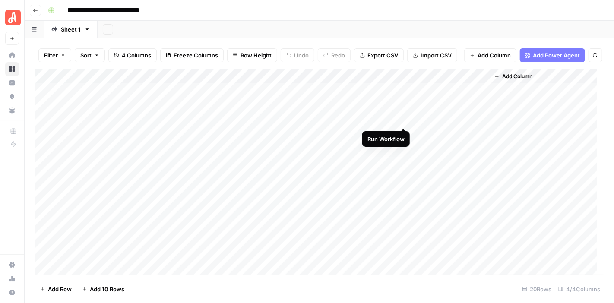
click at [402, 119] on div "Add Column" at bounding box center [319, 172] width 568 height 206
click at [405, 118] on div "Add Column" at bounding box center [319, 172] width 568 height 206
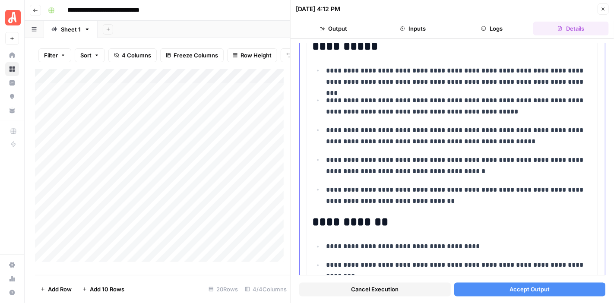
scroll to position [690, 0]
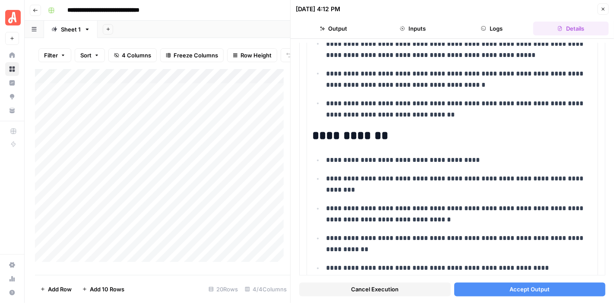
click at [514, 290] on span "Accept Output" at bounding box center [529, 289] width 40 height 9
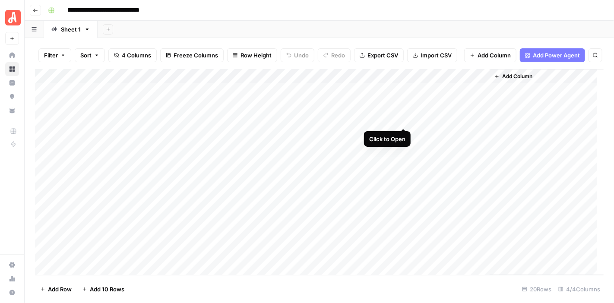
click at [401, 119] on div "Add Column" at bounding box center [319, 172] width 568 height 206
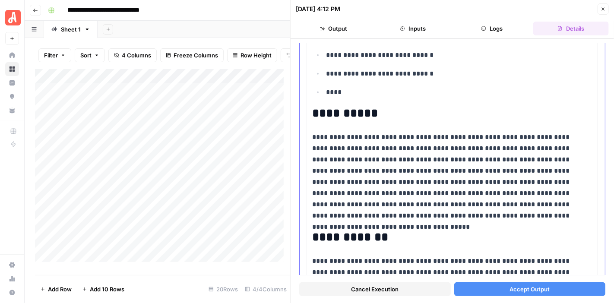
scroll to position [350, 0]
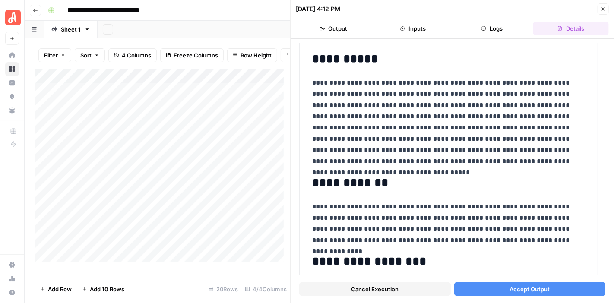
click at [391, 288] on span "Cancel Execution" at bounding box center [374, 289] width 47 height 9
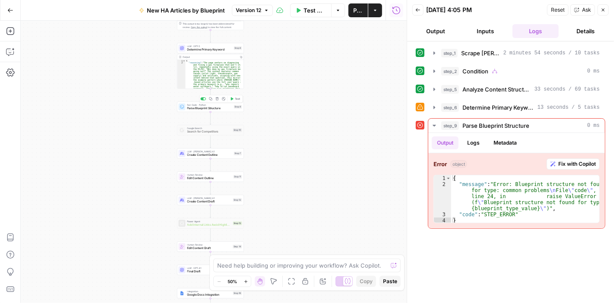
click at [227, 111] on div "Run Code · Python Parse Blueprint Structure Step 9 Copy step Delete step Add No…" at bounding box center [210, 107] width 67 height 10
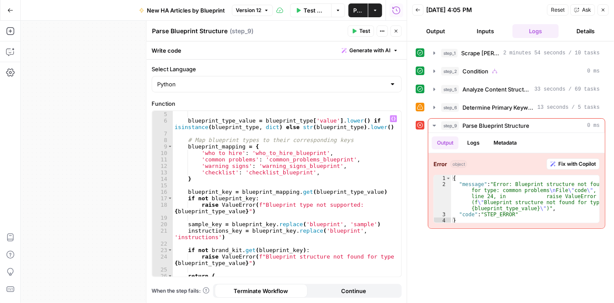
scroll to position [26, 0]
click at [395, 30] on icon "button" at bounding box center [395, 30] width 5 height 5
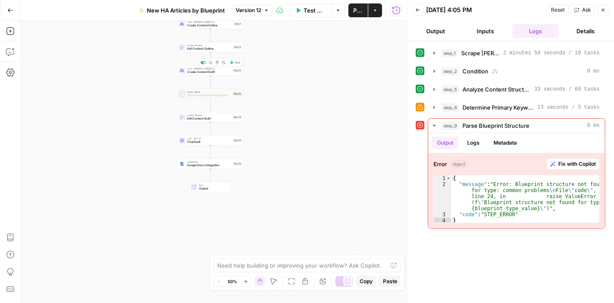
click at [219, 73] on span "Create Content Draft" at bounding box center [209, 72] width 44 height 4
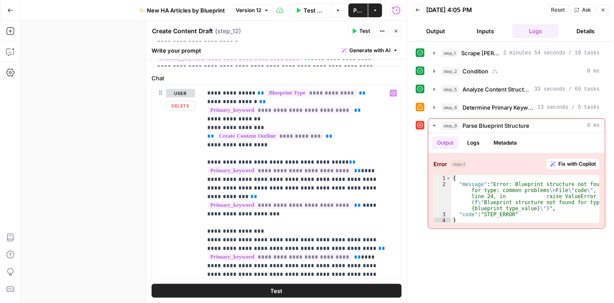
scroll to position [432, 0]
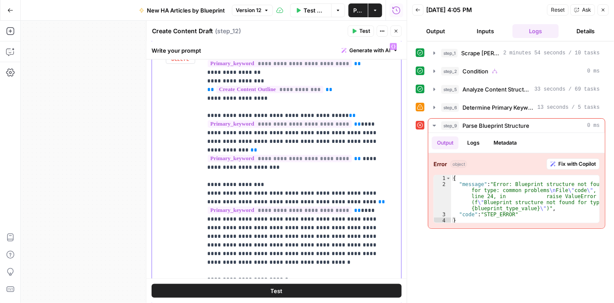
click at [339, 243] on p "**********" at bounding box center [298, 188] width 182 height 293
click at [371, 246] on p "**********" at bounding box center [298, 193] width 182 height 302
click at [257, 254] on p "**********" at bounding box center [298, 193] width 182 height 302
click at [290, 254] on p "**********" at bounding box center [298, 193] width 182 height 302
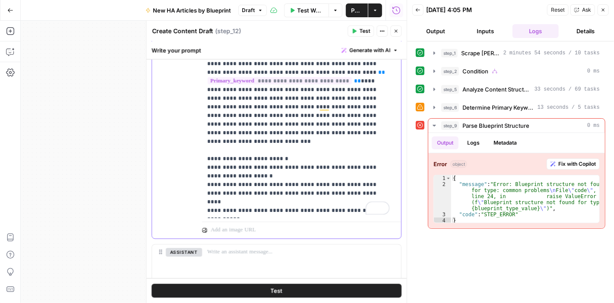
scroll to position [518, 0]
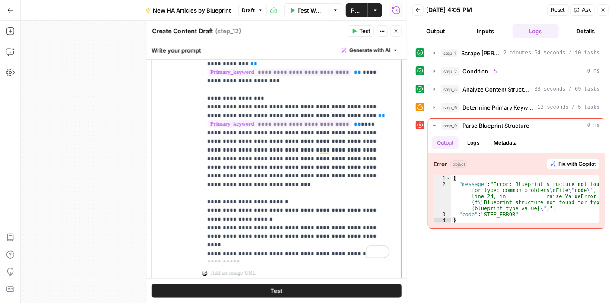
drag, startPoint x: 333, startPoint y: 158, endPoint x: 334, endPoint y: 169, distance: 11.3
click at [334, 169] on p "**********" at bounding box center [298, 107] width 182 height 302
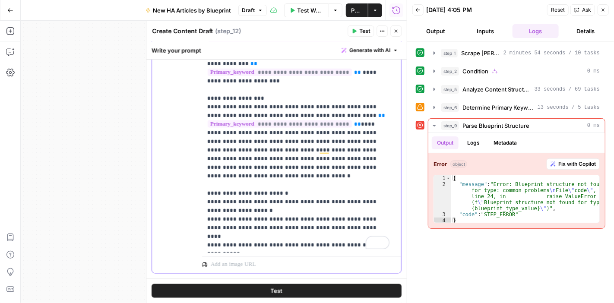
click at [325, 96] on p "**********" at bounding box center [298, 102] width 182 height 293
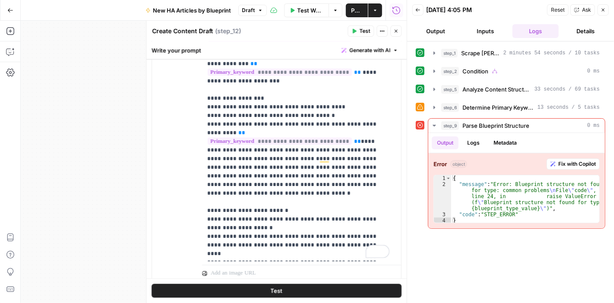
click at [355, 30] on icon "button" at bounding box center [355, 31] width 4 height 5
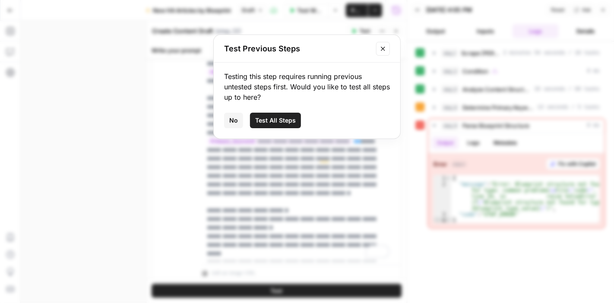
click at [385, 46] on icon "Close modal" at bounding box center [382, 48] width 7 height 7
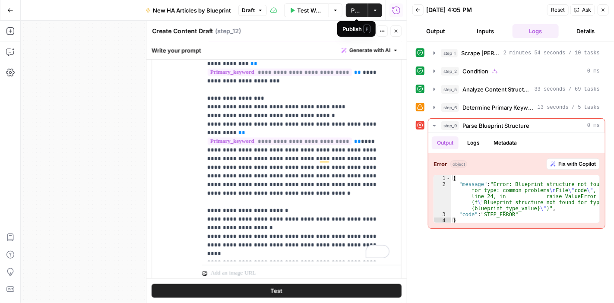
click at [351, 9] on span "Publish" at bounding box center [357, 10] width 12 height 9
click at [601, 10] on icon "button" at bounding box center [602, 9] width 5 height 5
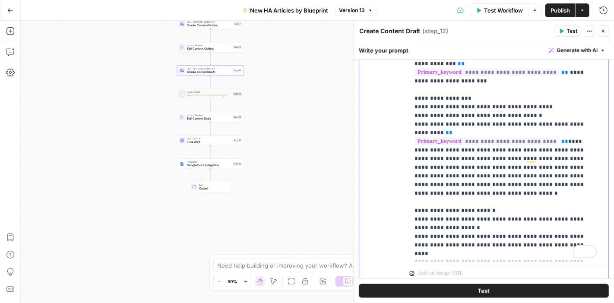
click at [511, 104] on p "**********" at bounding box center [505, 107] width 182 height 302
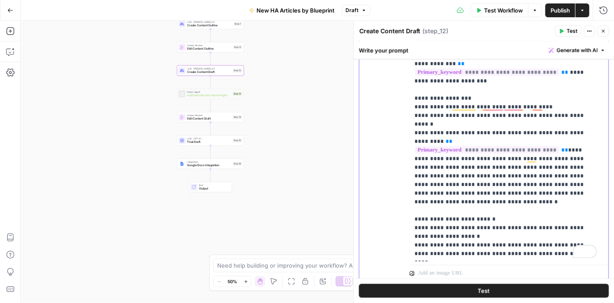
click at [527, 104] on p "**********" at bounding box center [505, 107] width 182 height 302
click at [578, 104] on p "**********" at bounding box center [505, 107] width 182 height 302
click at [554, 9] on span "Publish" at bounding box center [559, 10] width 19 height 9
click at [5, 7] on button "Go Back" at bounding box center [11, 11] width 16 height 16
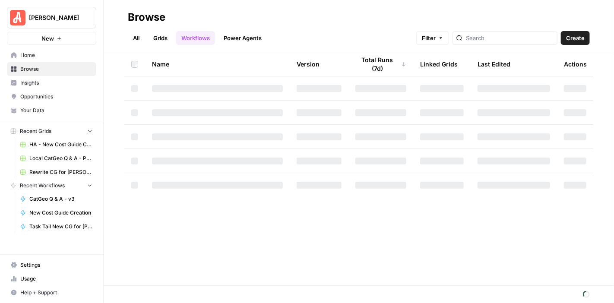
click at [54, 111] on span "Your Data" at bounding box center [56, 111] width 72 height 8
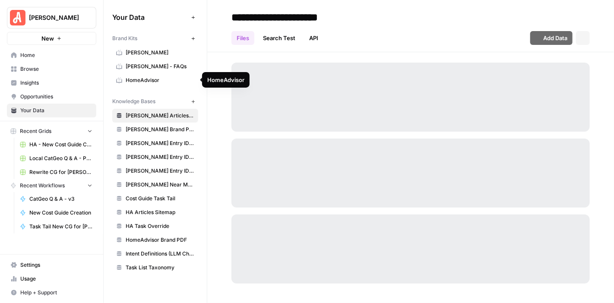
click at [140, 75] on link "HomeAdvisor" at bounding box center [155, 80] width 86 height 14
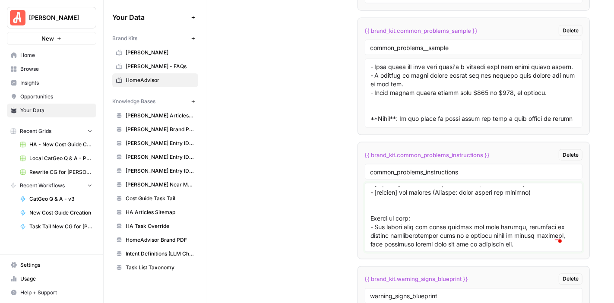
click at [444, 199] on textarea "To enrich screen reader interactions, please activate Accessibility in Grammarl…" at bounding box center [473, 217] width 207 height 61
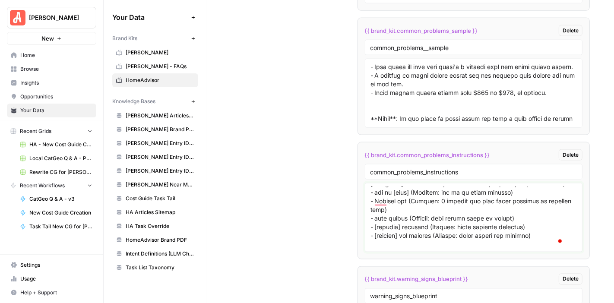
scroll to position [42, 0]
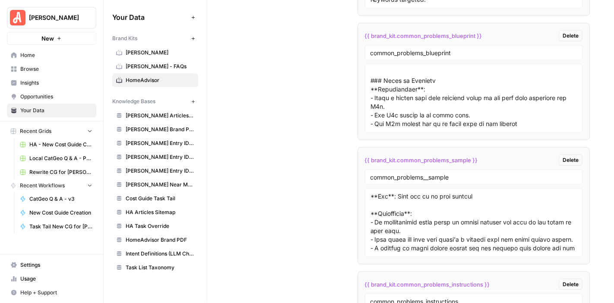
type textarea "**Instructions**: The following are elements that need to be included in order …"
drag, startPoint x: 372, startPoint y: 209, endPoint x: 367, endPoint y: 209, distance: 4.7
click at [367, 209] on div at bounding box center [474, 222] width 218 height 69
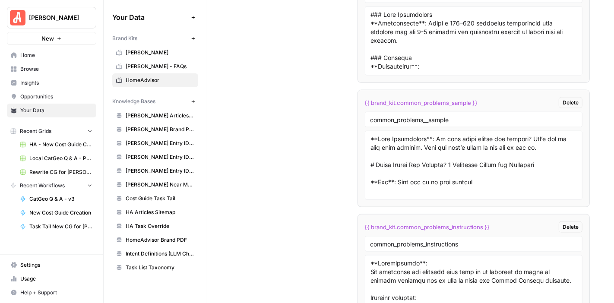
scroll to position [4875, 0]
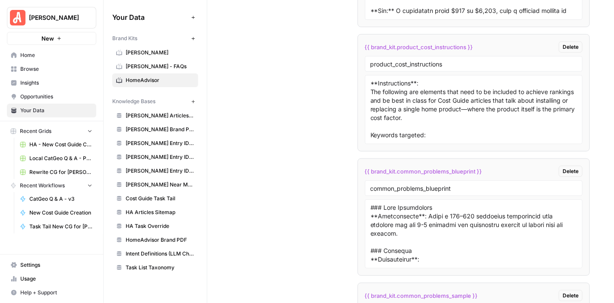
click at [71, 209] on span "New Cost Guide Creation" at bounding box center [60, 213] width 63 height 8
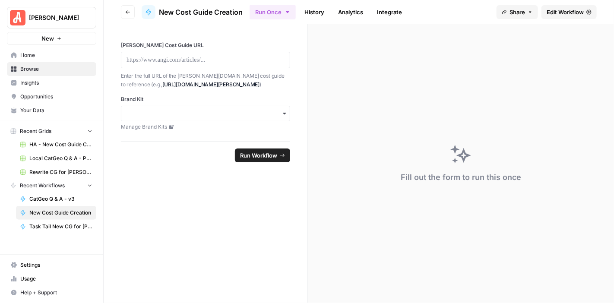
click at [561, 13] on span "Edit Workflow" at bounding box center [564, 12] width 37 height 9
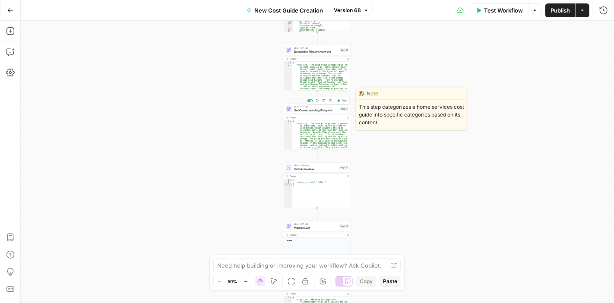
click at [293, 111] on div "LLM · GPT-4o Get Corresponding Blueprint Step 11 Copy step Delete step Edit Not…" at bounding box center [316, 108] width 63 height 7
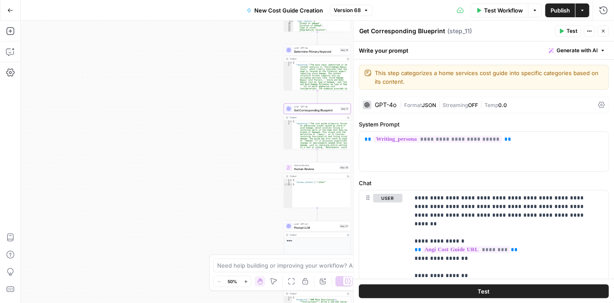
click at [380, 102] on div "GPT-4o" at bounding box center [386, 105] width 22 height 6
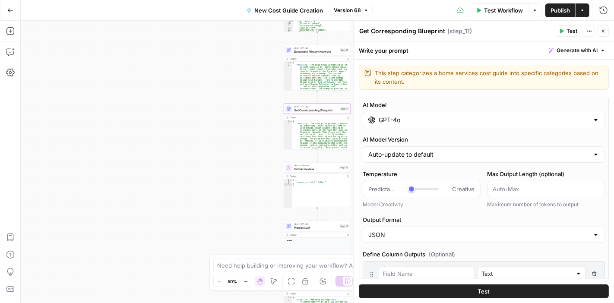
click at [425, 124] on div "GPT-4o" at bounding box center [483, 120] width 242 height 16
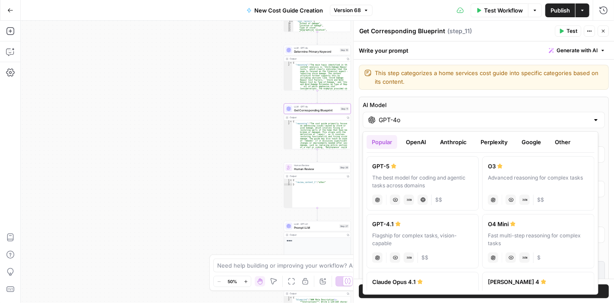
click at [418, 139] on button "OpenAI" at bounding box center [415, 142] width 31 height 14
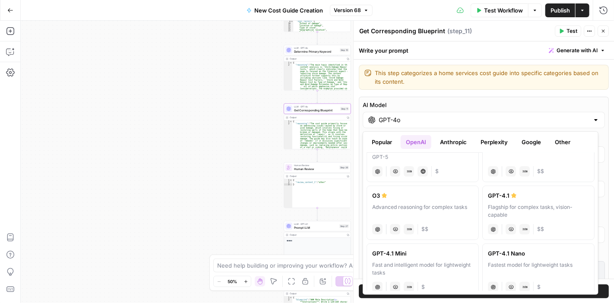
scroll to position [43, 0]
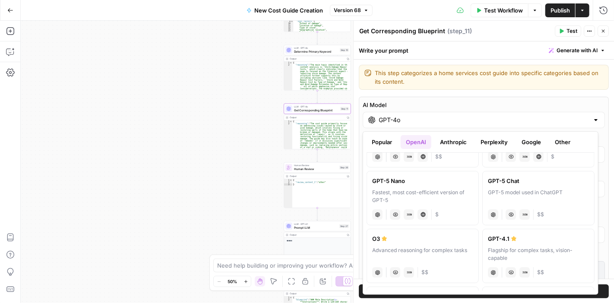
click at [503, 238] on div "GPT-4.1" at bounding box center [538, 238] width 101 height 9
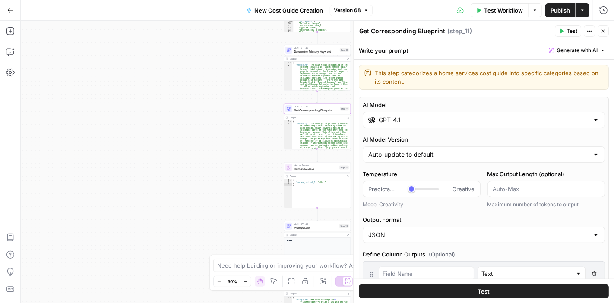
type input "GPT-4.1"
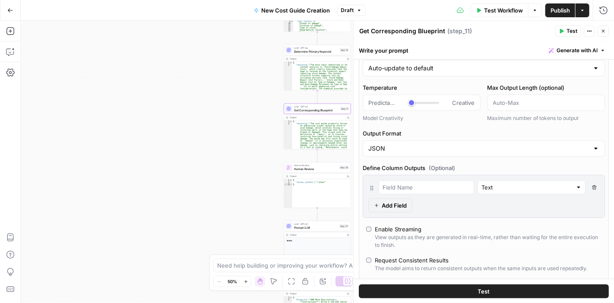
scroll to position [0, 0]
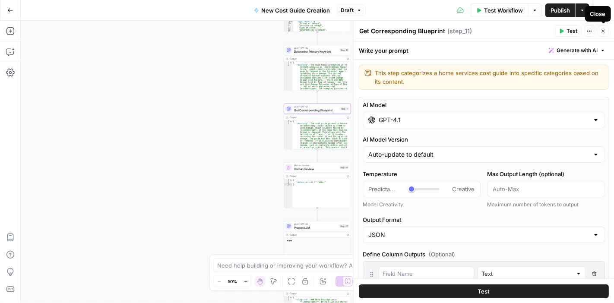
click at [603, 32] on icon "button" at bounding box center [602, 30] width 5 height 5
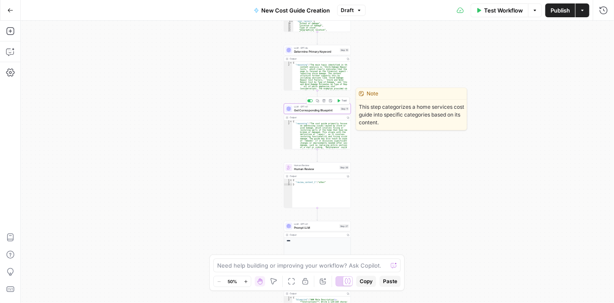
click at [323, 111] on span "Get Corresponding Blueprint" at bounding box center [316, 110] width 44 height 4
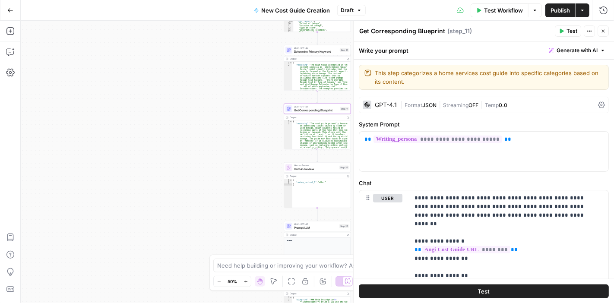
click at [378, 106] on div "GPT-4.1" at bounding box center [386, 105] width 22 height 6
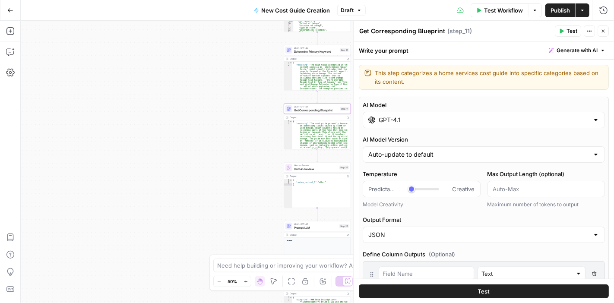
click at [423, 123] on input "GPT-4.1" at bounding box center [483, 120] width 210 height 9
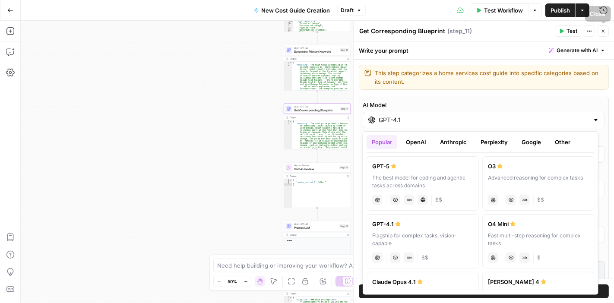
click at [600, 30] on icon "button" at bounding box center [602, 30] width 5 height 5
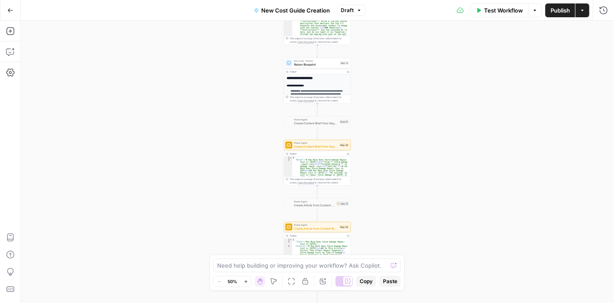
click at [325, 149] on div "Power Agent Create Content Brief from Keyword - Fork Step 28 Copy step Delete s…" at bounding box center [317, 145] width 67 height 10
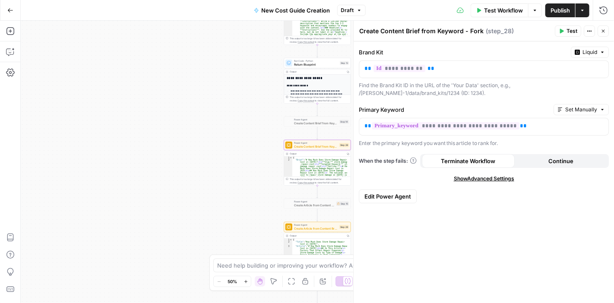
click at [392, 194] on span "Edit Power Agent" at bounding box center [387, 196] width 47 height 9
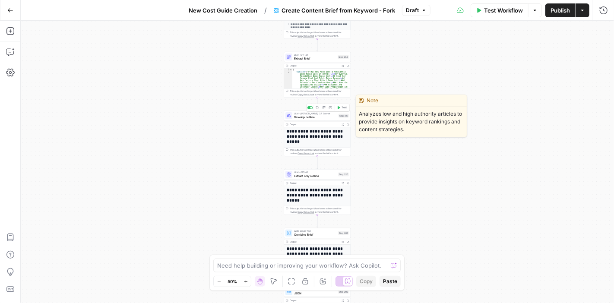
click at [323, 117] on span "Develop outline" at bounding box center [315, 117] width 43 height 4
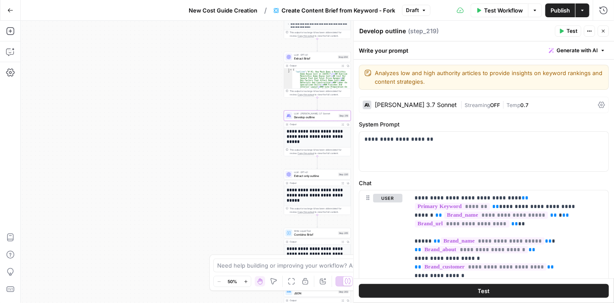
click at [411, 102] on div "Claude 3.7 Sonnet" at bounding box center [416, 105] width 82 height 6
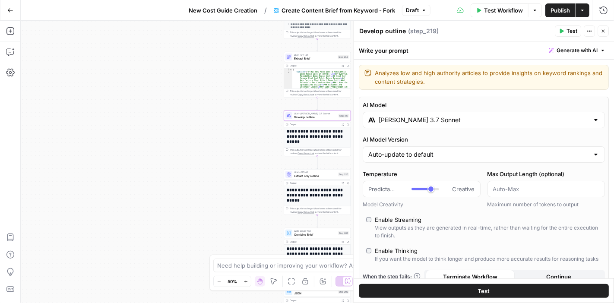
click at [425, 121] on input "Claude 3.7 Sonnet" at bounding box center [483, 120] width 210 height 9
click at [602, 28] on button "Close" at bounding box center [602, 30] width 11 height 11
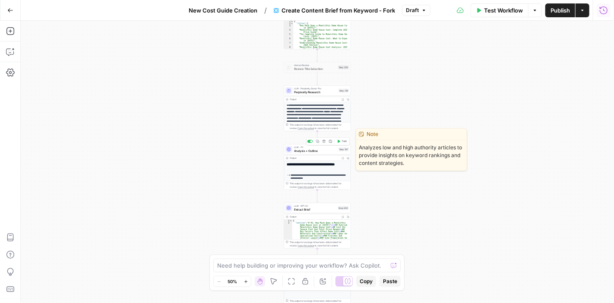
click at [300, 150] on span "Analysis + Outline" at bounding box center [315, 151] width 43 height 4
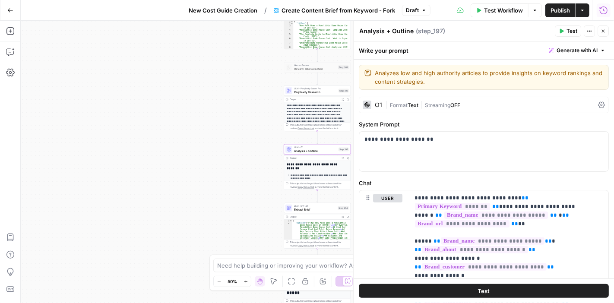
click at [377, 103] on div "O1" at bounding box center [378, 105] width 7 height 6
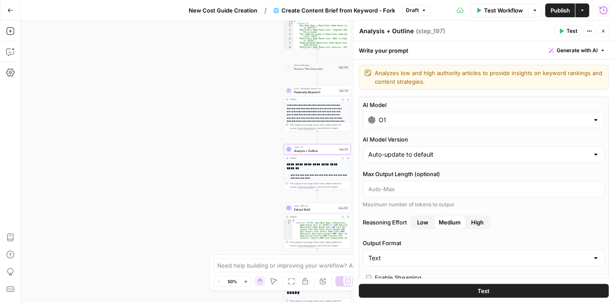
click at [429, 113] on div "O1" at bounding box center [483, 120] width 242 height 16
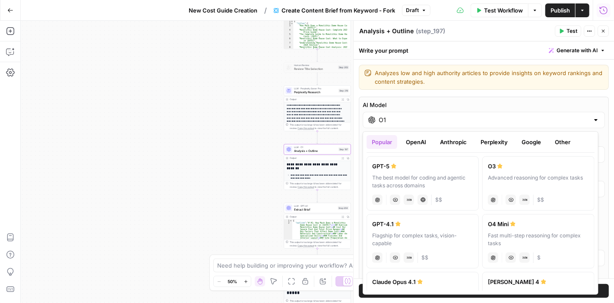
drag, startPoint x: 602, startPoint y: 32, endPoint x: 598, endPoint y: 40, distance: 9.6
click at [602, 32] on icon "button" at bounding box center [602, 30] width 5 height 5
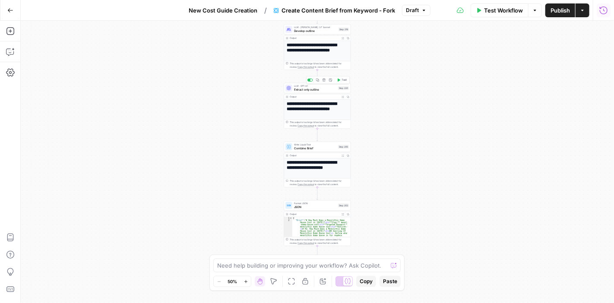
click at [304, 87] on span "LLM · GPT-4.1" at bounding box center [315, 86] width 42 height 3
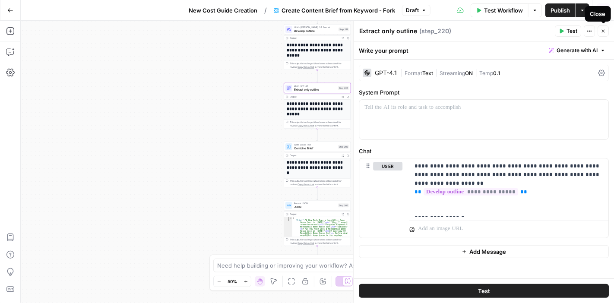
drag, startPoint x: 604, startPoint y: 32, endPoint x: 594, endPoint y: 41, distance: 13.4
click at [604, 32] on icon "button" at bounding box center [602, 30] width 5 height 5
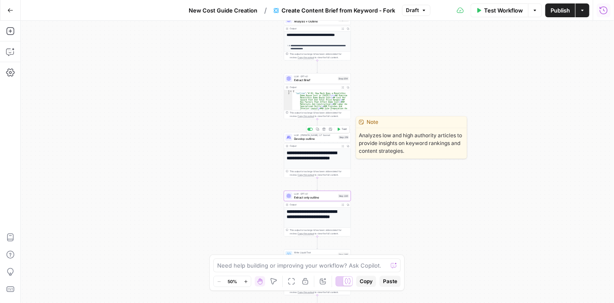
click at [309, 140] on span "Develop outline" at bounding box center [315, 139] width 43 height 4
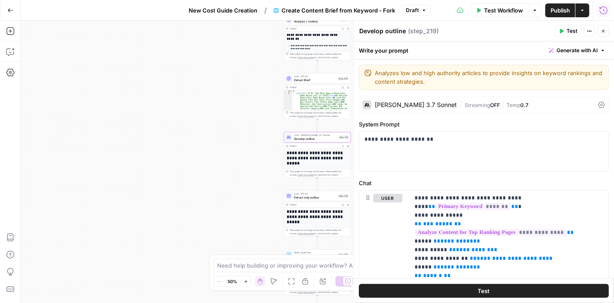
click at [404, 106] on div "Claude 3.7 Sonnet" at bounding box center [416, 105] width 82 height 6
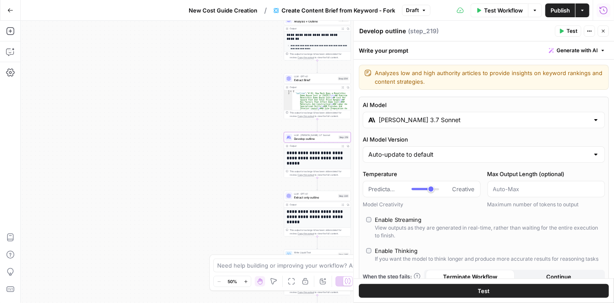
click at [456, 116] on input "Claude 3.7 Sonnet" at bounding box center [483, 120] width 210 height 9
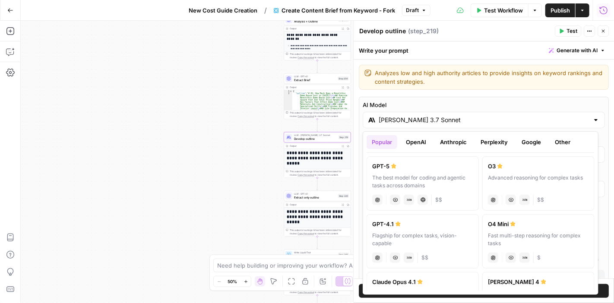
click at [458, 140] on button "Anthropic" at bounding box center [453, 142] width 37 height 14
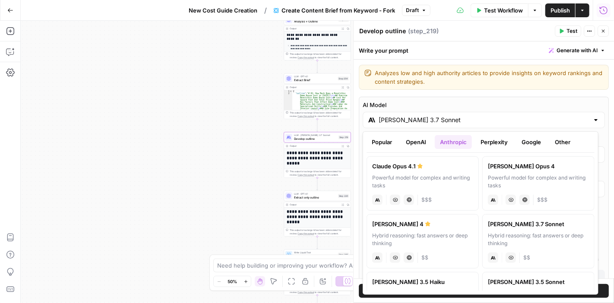
click at [444, 223] on div "Claude Sonnet 4" at bounding box center [422, 224] width 101 height 9
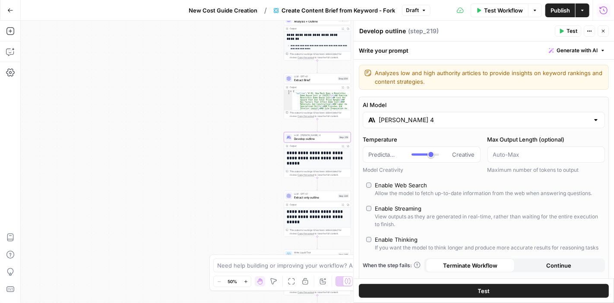
click at [434, 120] on input "Claude Sonnet 4" at bounding box center [483, 120] width 210 height 9
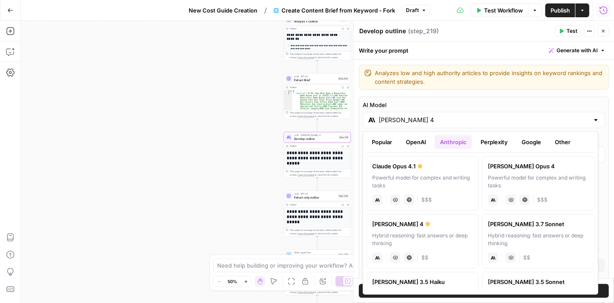
click at [516, 227] on div "Claude 3.7 Sonnet" at bounding box center [538, 224] width 101 height 9
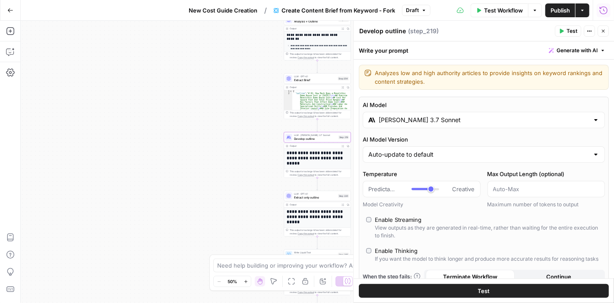
click at [453, 116] on input "Claude 3.7 Sonnet" at bounding box center [483, 120] width 210 height 9
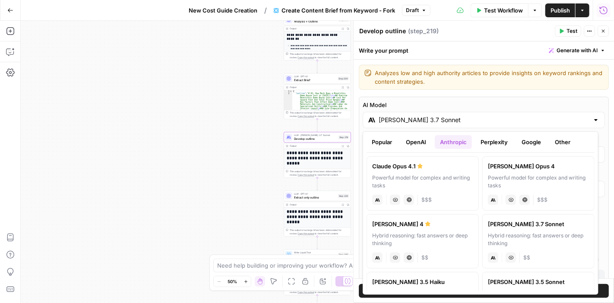
click at [438, 233] on div "Hybrid reasoning: fast answers or deep thinking" at bounding box center [422, 240] width 101 height 16
type input "Claude Sonnet 4"
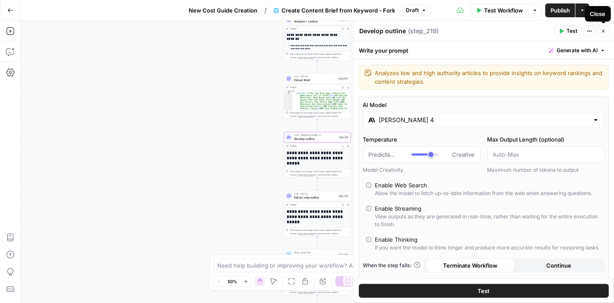
click at [602, 30] on icon "button" at bounding box center [602, 30] width 5 height 5
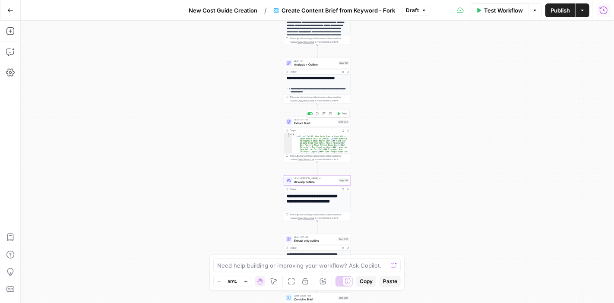
click at [316, 124] on span "Extract Brief" at bounding box center [315, 123] width 42 height 4
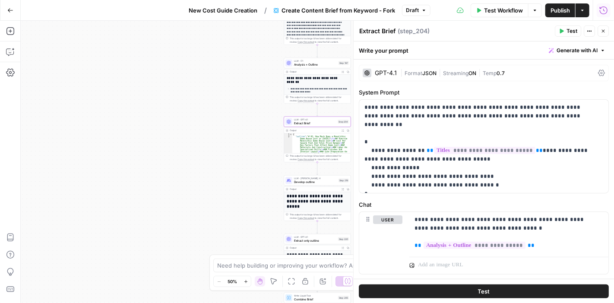
click at [386, 75] on div "GPT-4.1" at bounding box center [386, 73] width 22 height 6
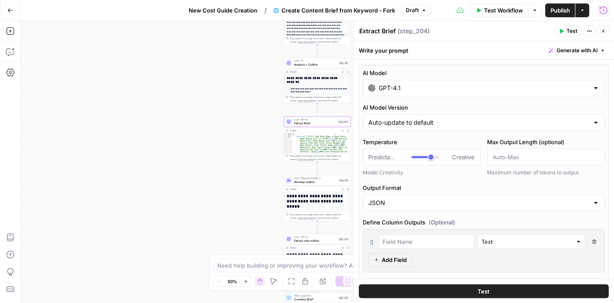
click at [427, 86] on input "GPT-4.1" at bounding box center [483, 88] width 210 height 9
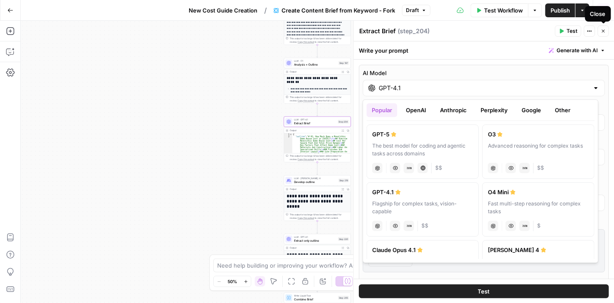
click at [602, 31] on icon "button" at bounding box center [602, 30] width 5 height 5
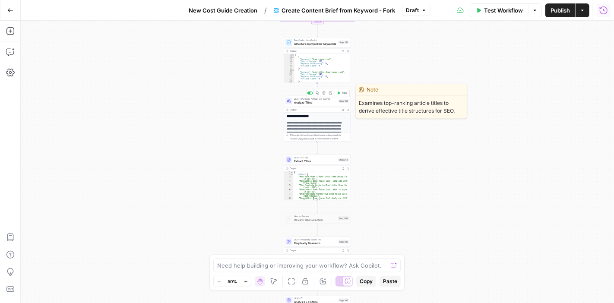
click at [312, 101] on span "Analyze Titles" at bounding box center [315, 103] width 43 height 4
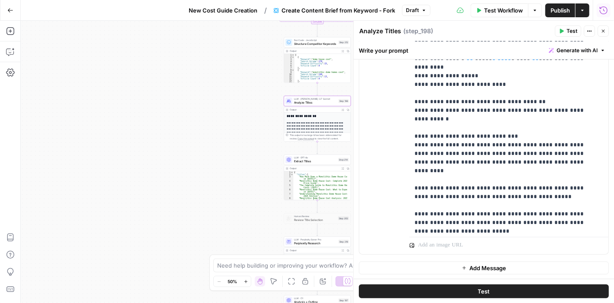
scroll to position [18, 0]
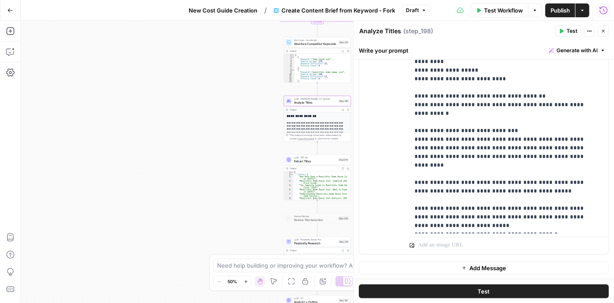
click at [605, 28] on icon "button" at bounding box center [602, 30] width 5 height 5
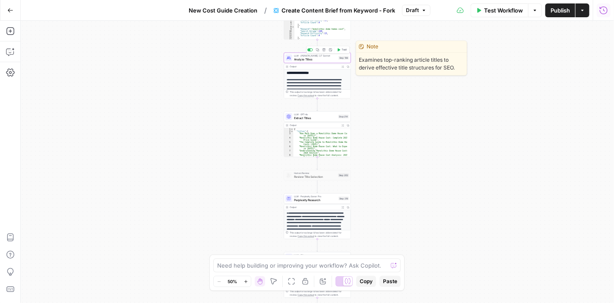
click at [314, 58] on span "Analyze Titles" at bounding box center [315, 59] width 43 height 4
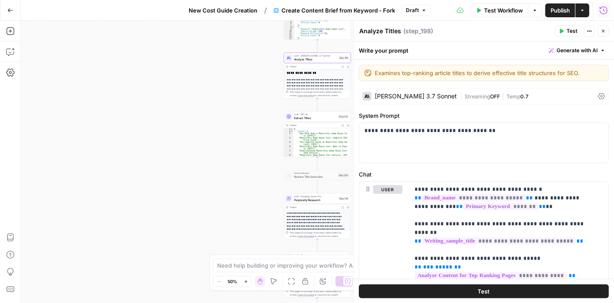
click at [380, 94] on div "Claude 3.7 Sonnet" at bounding box center [416, 96] width 82 height 6
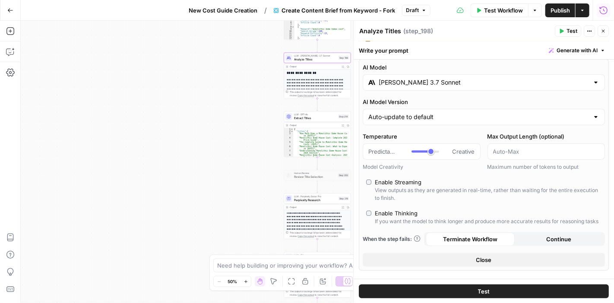
scroll to position [0, 0]
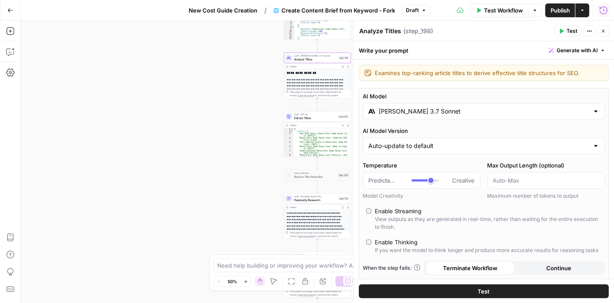
click at [450, 112] on input "Claude 3.7 Sonnet" at bounding box center [483, 111] width 210 height 9
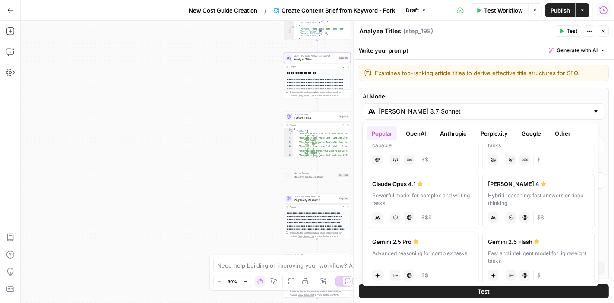
scroll to position [43, 0]
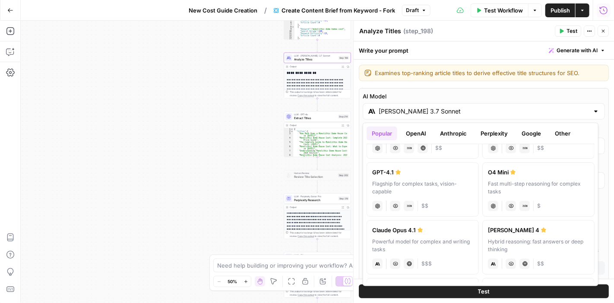
click at [516, 229] on div "Claude Sonnet 4" at bounding box center [538, 230] width 101 height 9
type input "Claude Sonnet 4"
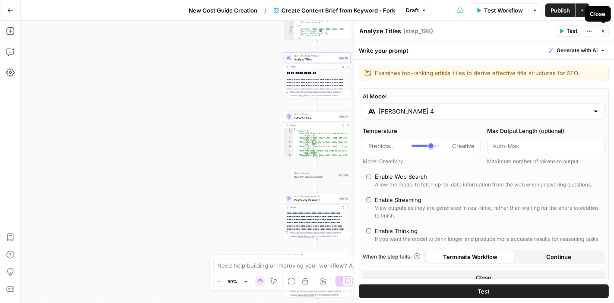
click at [604, 30] on icon "button" at bounding box center [602, 30] width 5 height 5
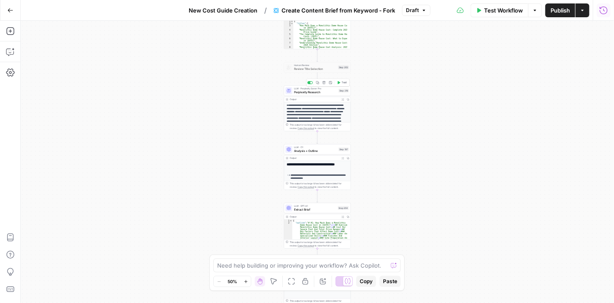
click at [321, 93] on span "Perplexity Research" at bounding box center [315, 92] width 43 height 4
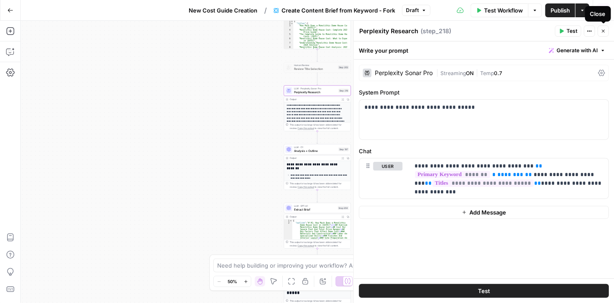
click at [604, 31] on icon "button" at bounding box center [602, 30] width 5 height 5
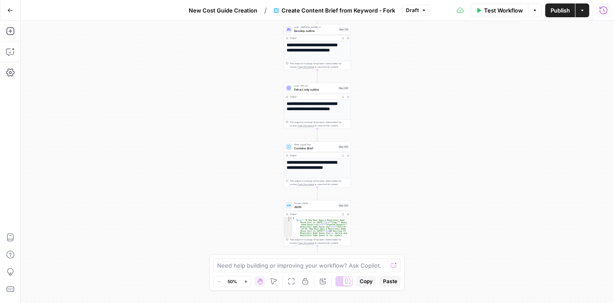
click at [7, 11] on icon "button" at bounding box center [10, 10] width 6 height 6
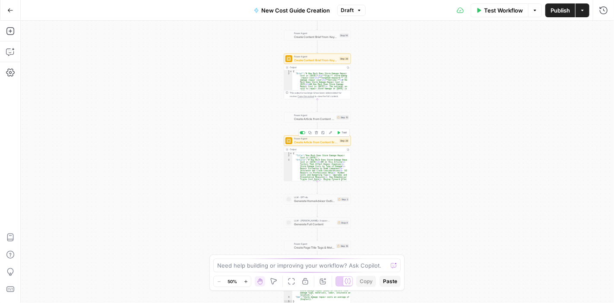
click at [319, 141] on span "Create Article from Content Brief - Fork" at bounding box center [316, 142] width 44 height 4
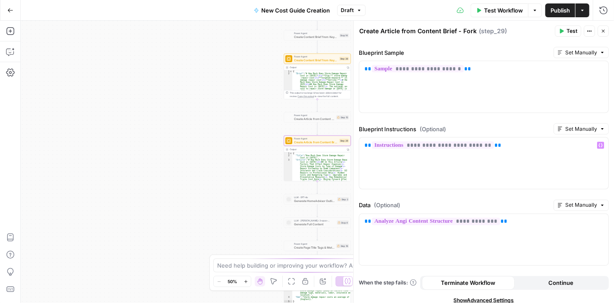
scroll to position [656, 0]
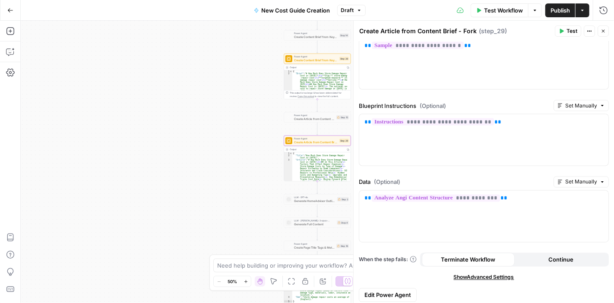
click at [401, 294] on span "Edit Power Agent" at bounding box center [387, 295] width 47 height 9
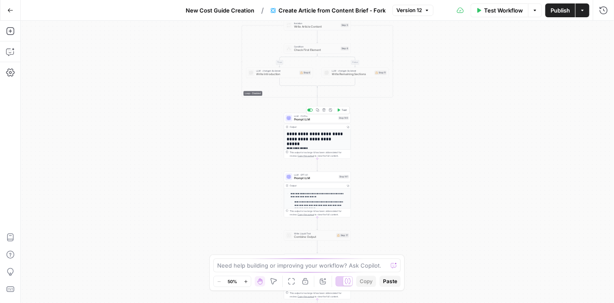
click at [314, 120] on span "Prompt LLM" at bounding box center [315, 119] width 43 height 4
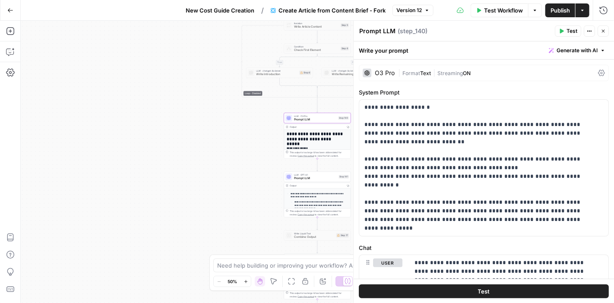
click at [385, 73] on div "O3 Pro" at bounding box center [385, 73] width 20 height 6
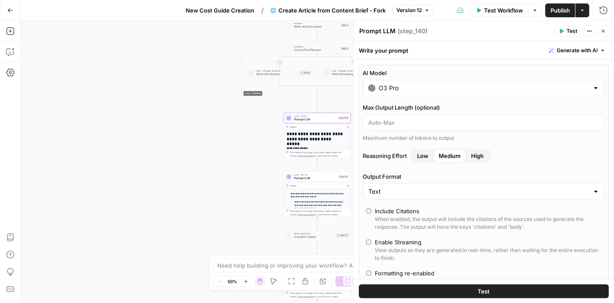
click at [437, 88] on input "O3 Pro" at bounding box center [483, 88] width 210 height 9
click at [601, 28] on icon "button" at bounding box center [602, 30] width 5 height 5
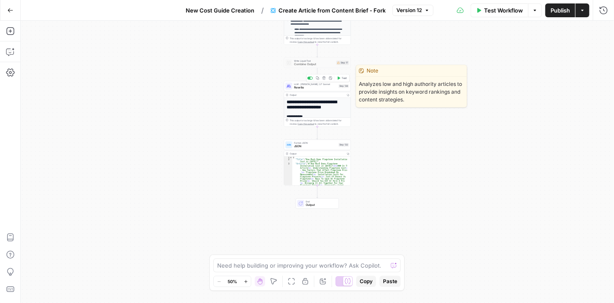
click at [307, 89] on span "Rewrite" at bounding box center [315, 87] width 43 height 4
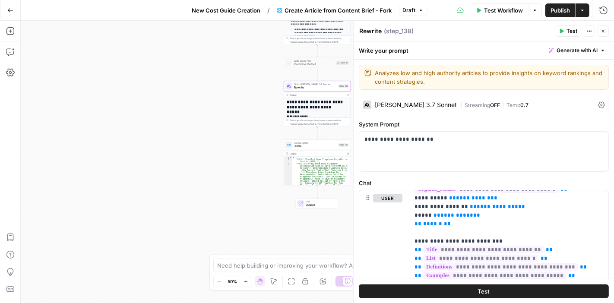
click at [416, 103] on div "Claude 3.7 Sonnet" at bounding box center [416, 105] width 82 height 6
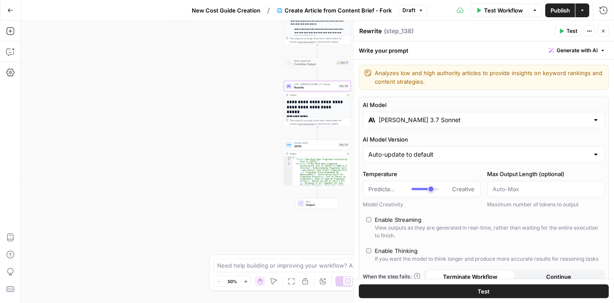
click at [478, 117] on input "Claude 3.7 Sonnet" at bounding box center [483, 120] width 210 height 9
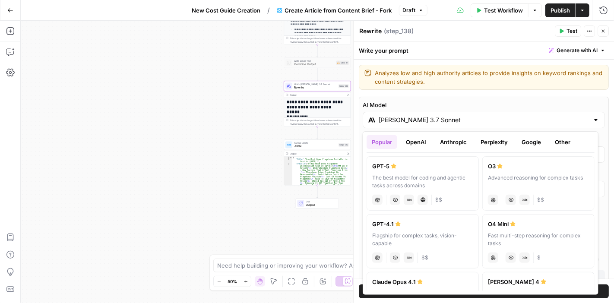
click at [461, 144] on button "Anthropic" at bounding box center [453, 142] width 37 height 14
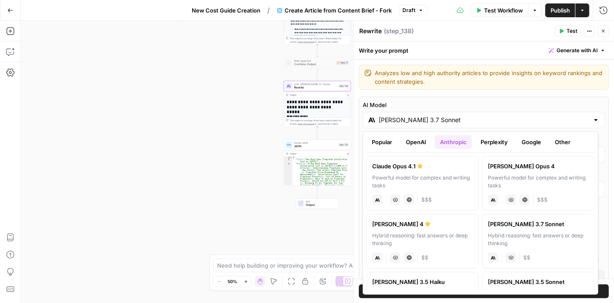
click at [440, 233] on div "Hybrid reasoning: fast answers or deep thinking" at bounding box center [422, 240] width 101 height 16
type input "Claude Sonnet 4"
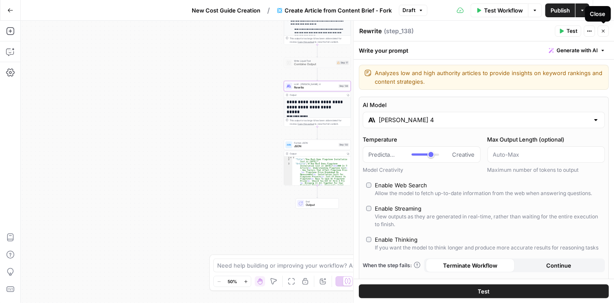
click at [602, 28] on button "Close" at bounding box center [602, 30] width 11 height 11
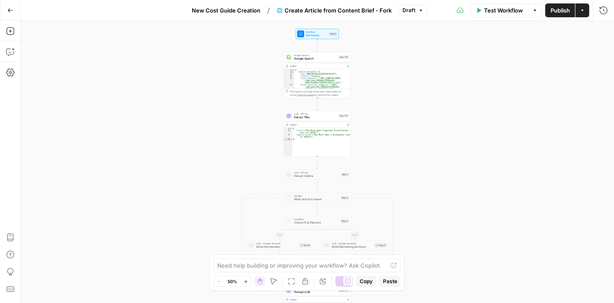
click at [550, 13] on span "Publish" at bounding box center [559, 10] width 19 height 9
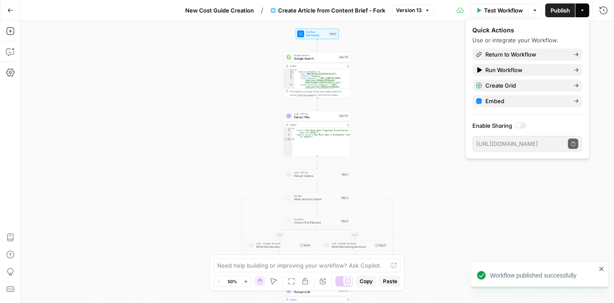
click at [100, 28] on div "true false Workflow Set Inputs Inputs Google Search Google Search Step 139 Outp…" at bounding box center [317, 162] width 593 height 282
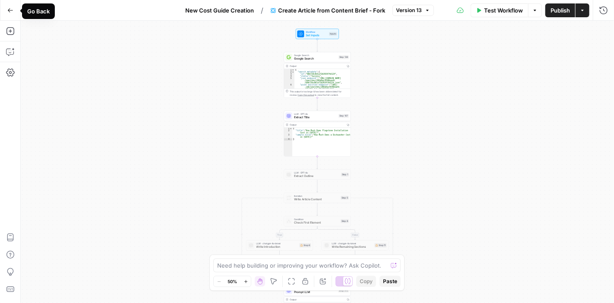
click at [10, 10] on icon "button" at bounding box center [10, 10] width 5 height 4
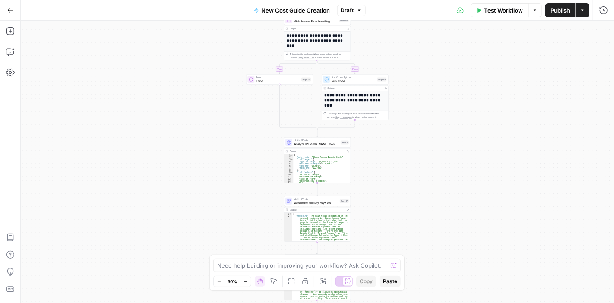
click at [558, 6] on span "Publish" at bounding box center [559, 10] width 19 height 9
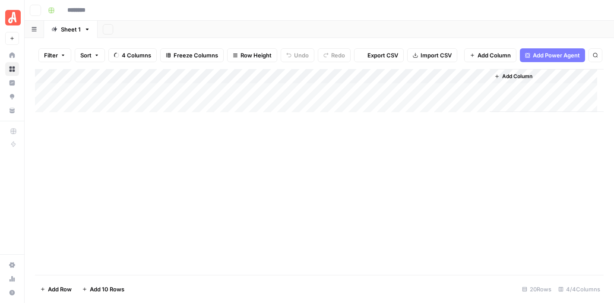
type input "**********"
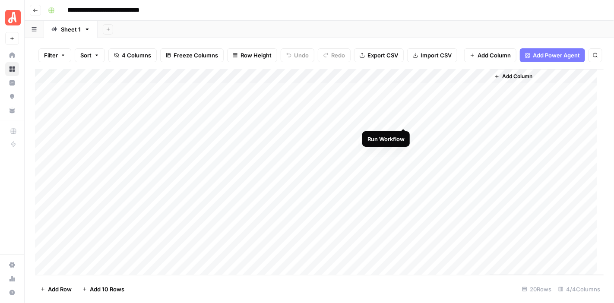
click at [403, 120] on div "Add Column" at bounding box center [319, 172] width 568 height 206
click at [402, 120] on div "Add Column" at bounding box center [319, 172] width 568 height 206
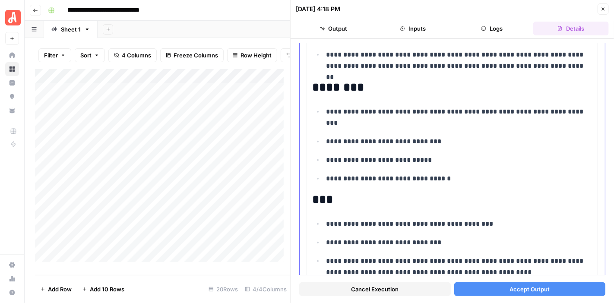
scroll to position [302, 0]
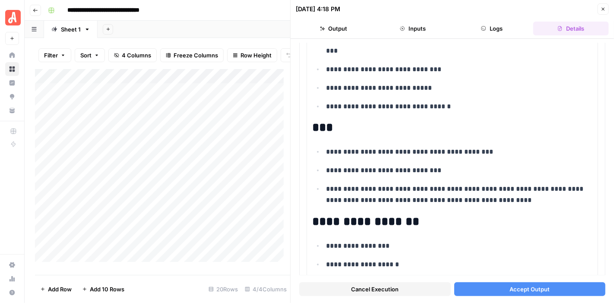
click at [521, 289] on span "Accept Output" at bounding box center [529, 289] width 40 height 9
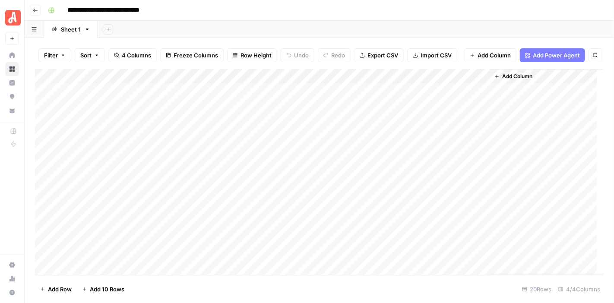
click at [294, 5] on div "**********" at bounding box center [324, 10] width 561 height 14
click at [405, 120] on div "Add Column" at bounding box center [319, 172] width 568 height 206
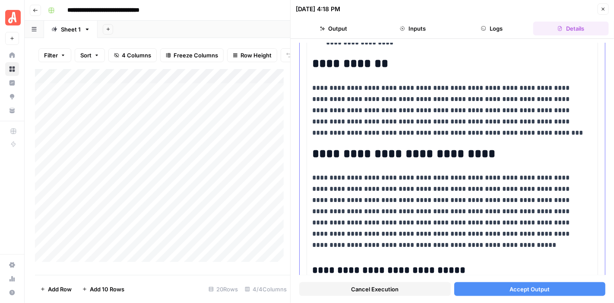
scroll to position [518, 0]
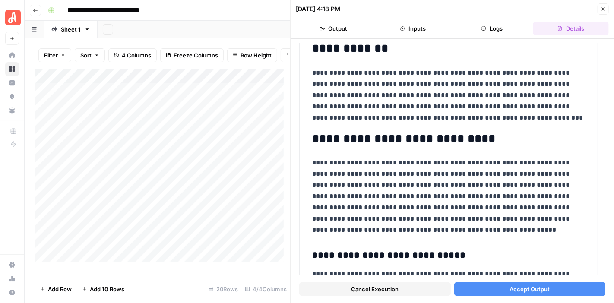
click at [530, 287] on span "Accept Output" at bounding box center [529, 289] width 40 height 9
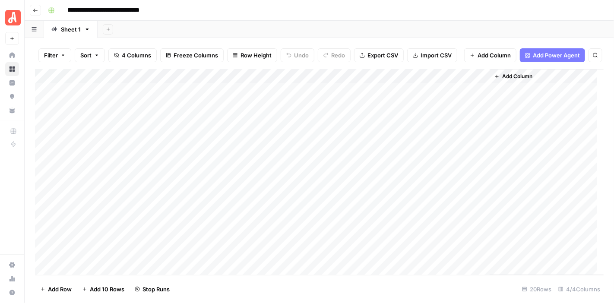
click at [219, 119] on div "Add Column" at bounding box center [319, 172] width 568 height 206
click at [327, 0] on header "**********" at bounding box center [319, 10] width 589 height 21
click at [402, 117] on div "Add Column" at bounding box center [319, 172] width 568 height 206
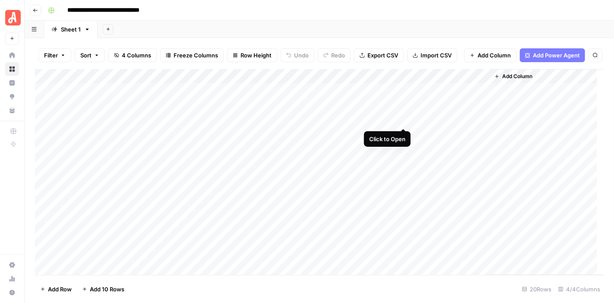
click at [401, 119] on div "Add Column" at bounding box center [319, 172] width 568 height 206
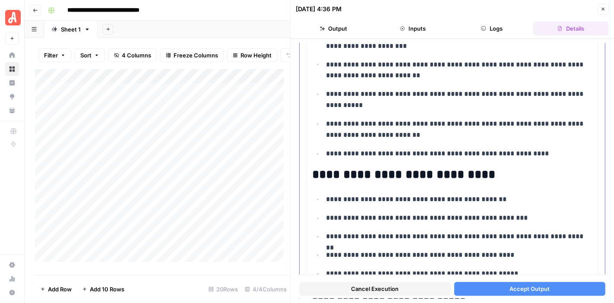
scroll to position [906, 0]
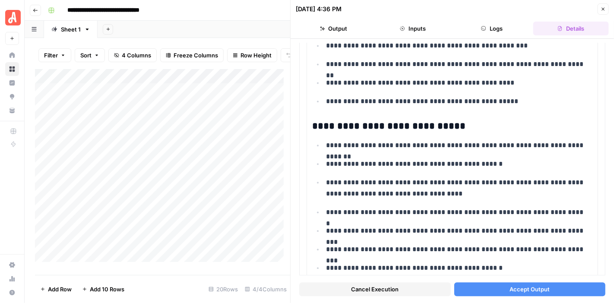
click at [528, 285] on span "Accept Output" at bounding box center [529, 289] width 40 height 9
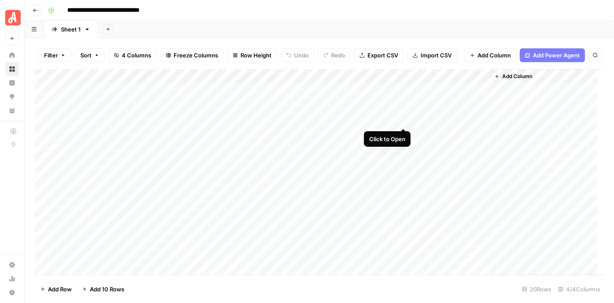
click at [401, 119] on div "Add Column" at bounding box center [319, 172] width 568 height 206
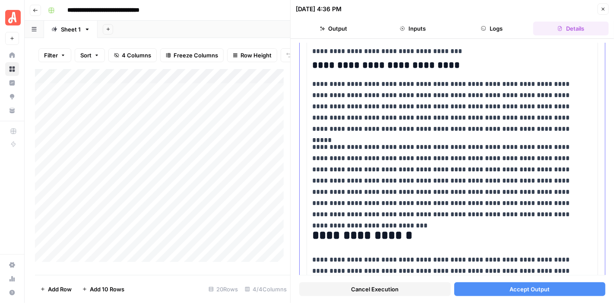
scroll to position [1683, 0]
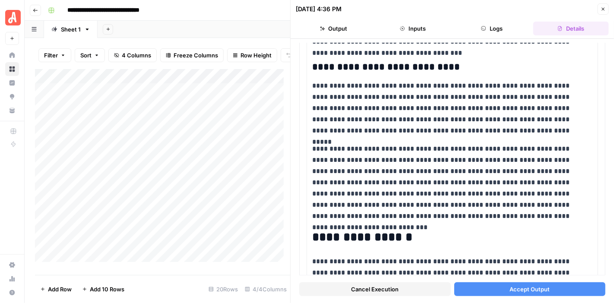
click at [534, 285] on span "Accept Output" at bounding box center [529, 289] width 40 height 9
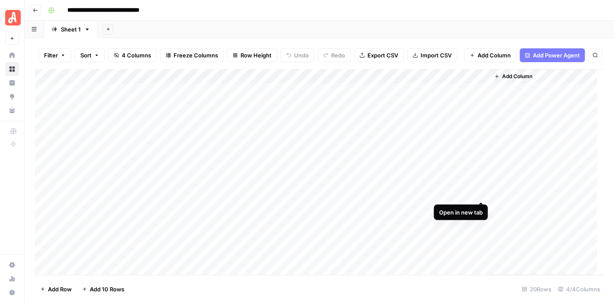
click at [481, 193] on div "Add Column" at bounding box center [319, 172] width 568 height 206
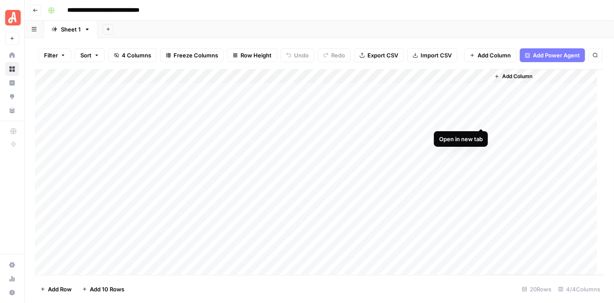
click at [481, 117] on div "Add Column" at bounding box center [319, 172] width 568 height 206
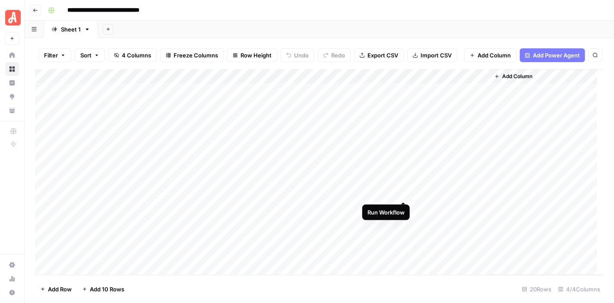
click at [403, 191] on div "Add Column" at bounding box center [319, 172] width 568 height 206
click at [402, 208] on div "Add Column" at bounding box center [319, 172] width 568 height 206
click at [404, 192] on div "Add Column" at bounding box center [319, 172] width 568 height 206
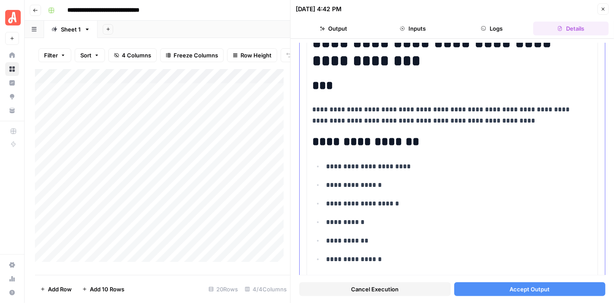
scroll to position [302, 0]
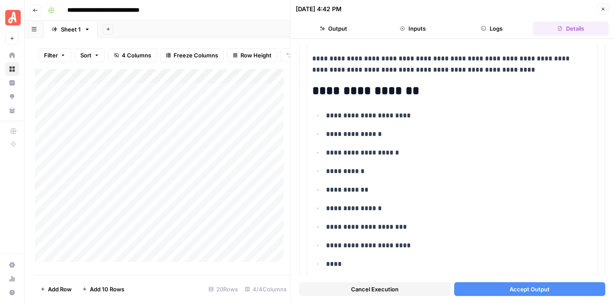
click at [524, 284] on button "Accept Output" at bounding box center [529, 289] width 151 height 14
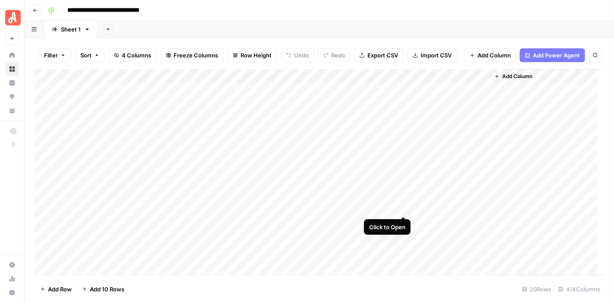
click at [399, 205] on div "Add Column" at bounding box center [319, 172] width 568 height 206
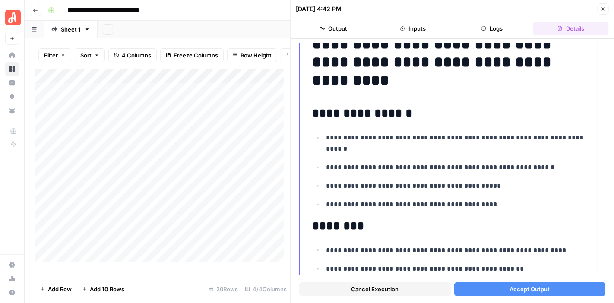
scroll to position [173, 0]
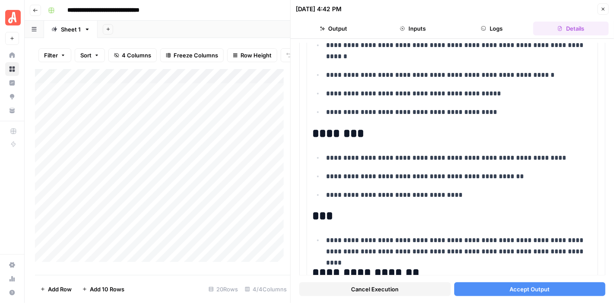
click at [536, 287] on span "Accept Output" at bounding box center [529, 289] width 40 height 9
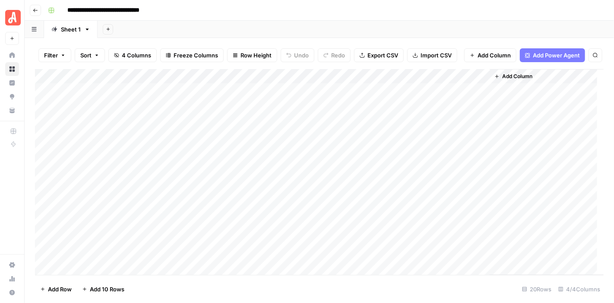
click at [402, 192] on div "Add Column" at bounding box center [319, 172] width 568 height 206
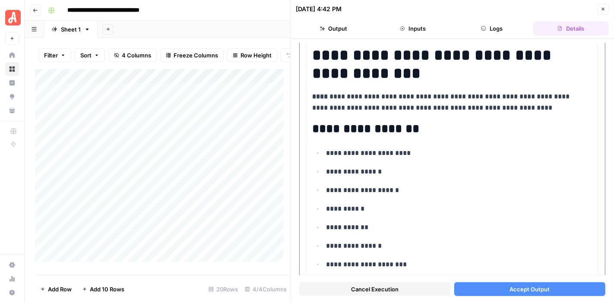
scroll to position [216, 0]
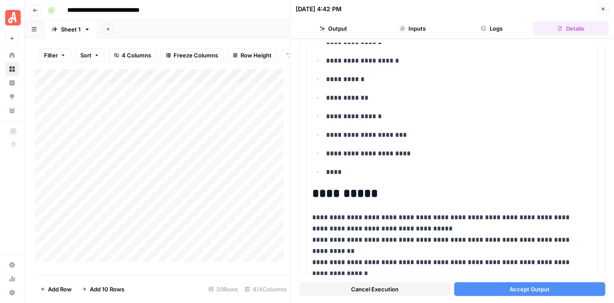
click at [523, 285] on span "Accept Output" at bounding box center [529, 289] width 40 height 9
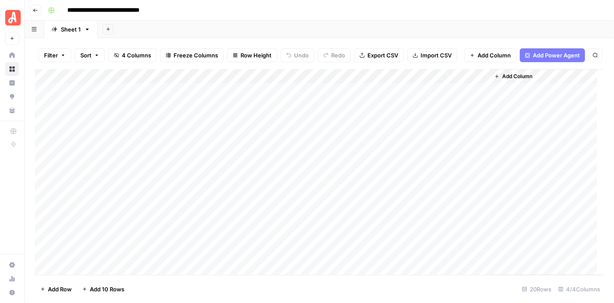
click at [404, 209] on div "Add Column" at bounding box center [319, 172] width 568 height 206
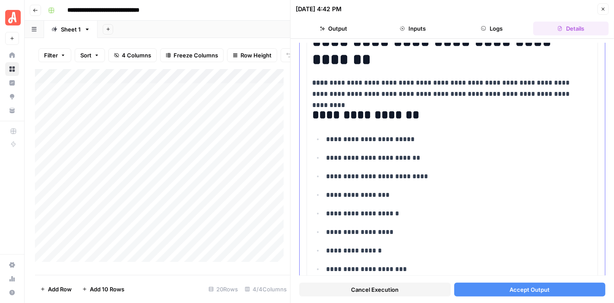
scroll to position [173, 0]
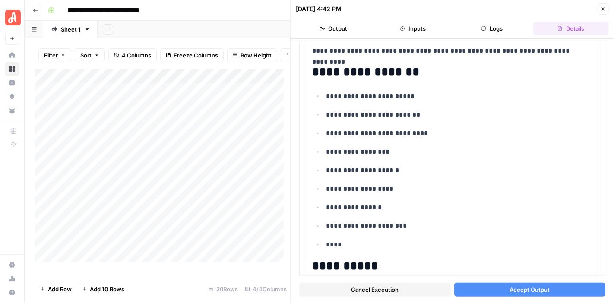
click at [537, 287] on span "Accept Output" at bounding box center [529, 289] width 40 height 9
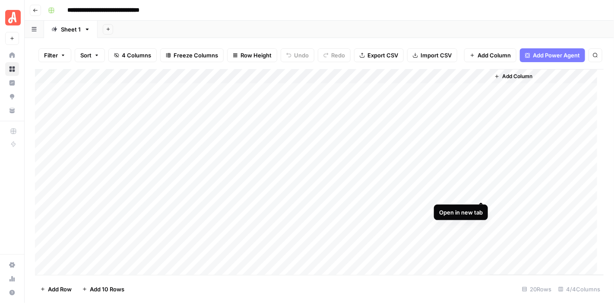
click at [479, 195] on div "Add Column" at bounding box center [319, 172] width 568 height 206
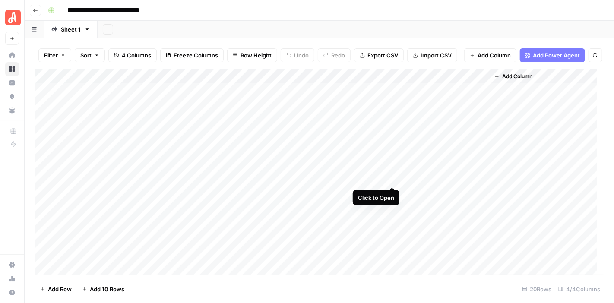
click at [392, 178] on div "Add Column" at bounding box center [319, 172] width 568 height 206
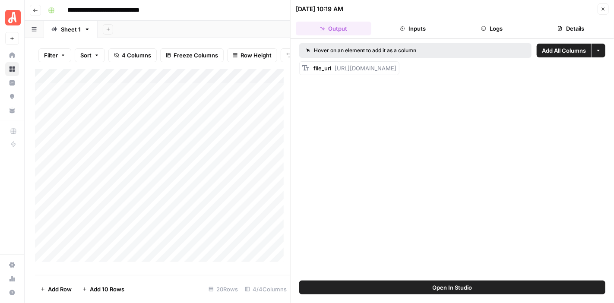
click at [495, 28] on button "Logs" at bounding box center [492, 29] width 76 height 14
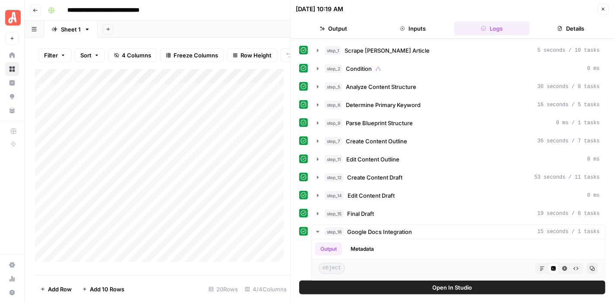
click at [563, 23] on button "Details" at bounding box center [571, 29] width 76 height 14
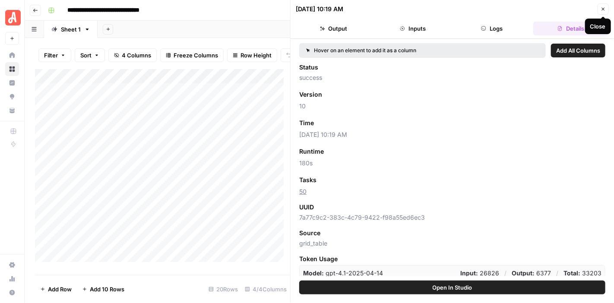
click at [603, 8] on icon "button" at bounding box center [603, 9] width 3 height 3
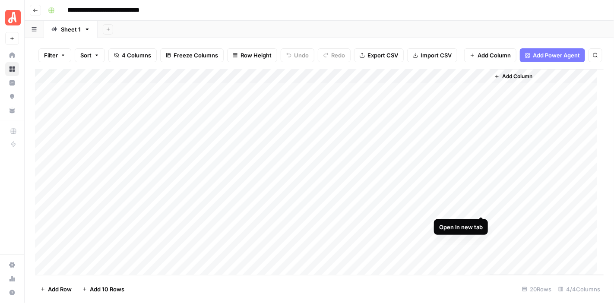
click at [480, 205] on div "Add Column" at bounding box center [319, 172] width 568 height 206
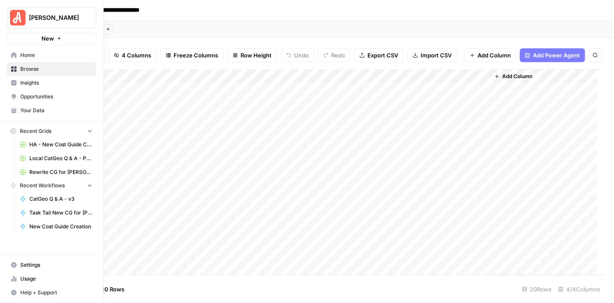
click at [59, 109] on span "Your Data" at bounding box center [56, 111] width 72 height 8
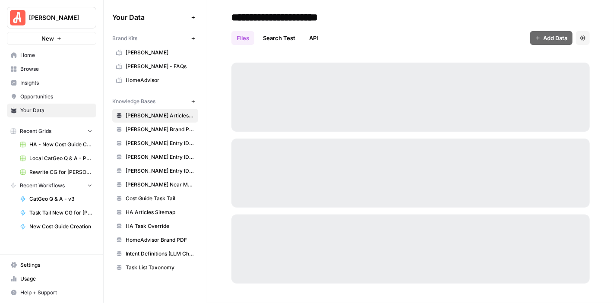
click at [154, 80] on span "HomeAdvisor" at bounding box center [160, 80] width 69 height 8
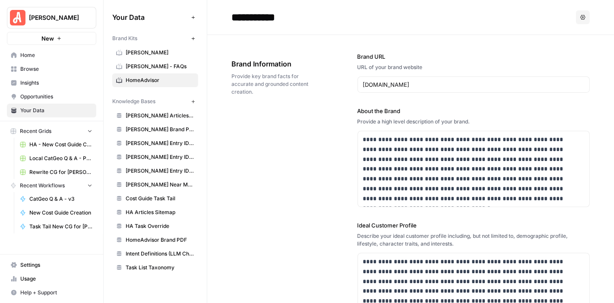
scroll to position [43, 0]
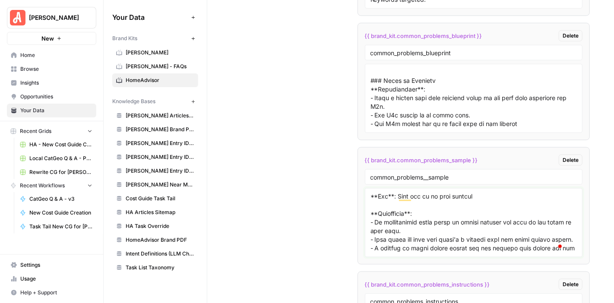
click at [395, 213] on textarea "To enrich screen reader interactions, please activate Accessibility in Grammarl…" at bounding box center [473, 222] width 207 height 61
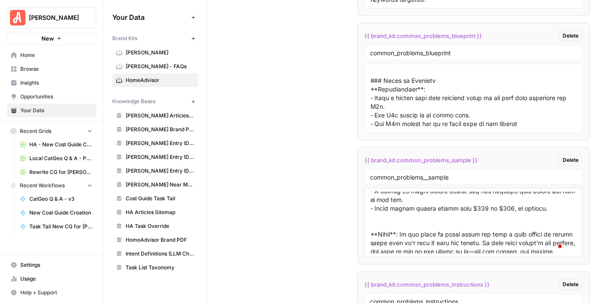
scroll to position [0, 0]
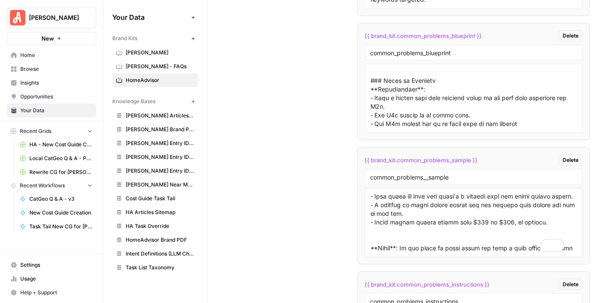
click at [545, 218] on textarea "To enrich screen reader interactions, please activate Accessibility in Grammarl…" at bounding box center [473, 222] width 207 height 61
paste textarea "FAQs"
type textarea "**Lore Ipsumdolors**: Am cons adipi elitse doe tempori? Utl’e dol ma aliq enim …"
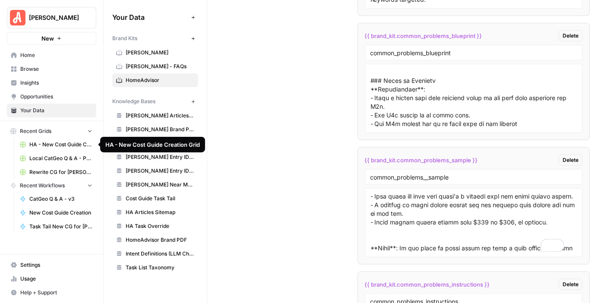
click at [51, 142] on span "HA - New Cost Guide Creation Grid" at bounding box center [60, 145] width 63 height 8
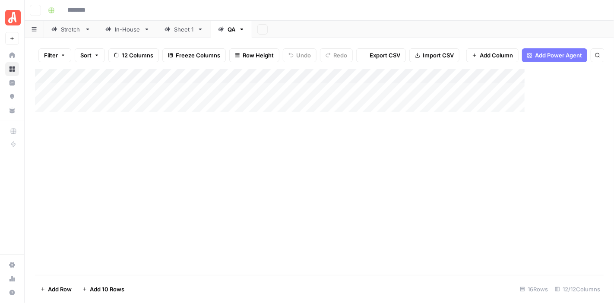
type input "**********"
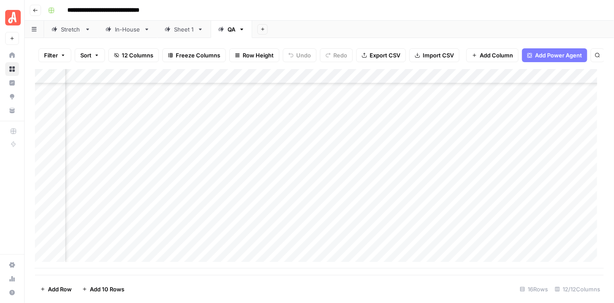
scroll to position [70, 46]
click at [325, 115] on div "Add Column" at bounding box center [319, 168] width 568 height 199
click at [325, 112] on div "Add Column" at bounding box center [319, 168] width 568 height 199
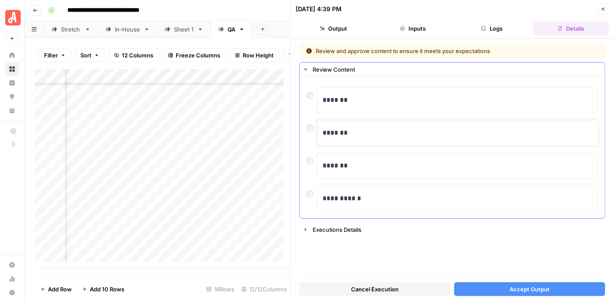
click at [390, 130] on p "*******" at bounding box center [457, 132] width 270 height 11
click at [557, 292] on button "Accept Output" at bounding box center [529, 289] width 151 height 14
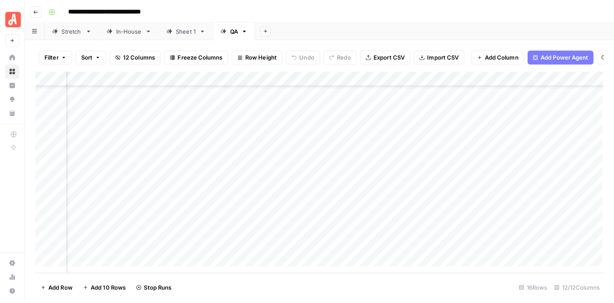
scroll to position [64, 46]
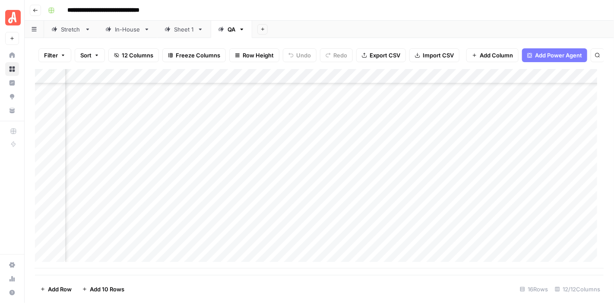
click at [312, 13] on div "**********" at bounding box center [324, 10] width 561 height 14
click at [371, 119] on div "Add Column" at bounding box center [319, 168] width 568 height 199
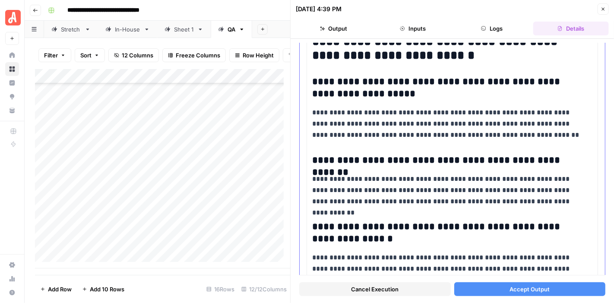
scroll to position [3064, 0]
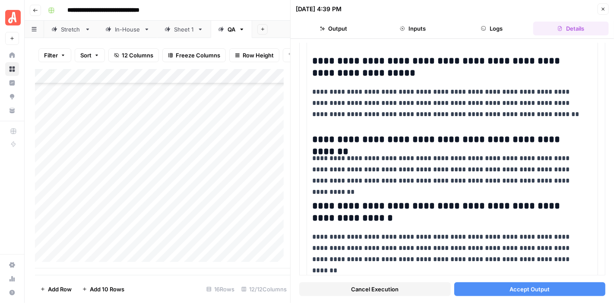
click at [536, 287] on span "Accept Output" at bounding box center [529, 289] width 40 height 9
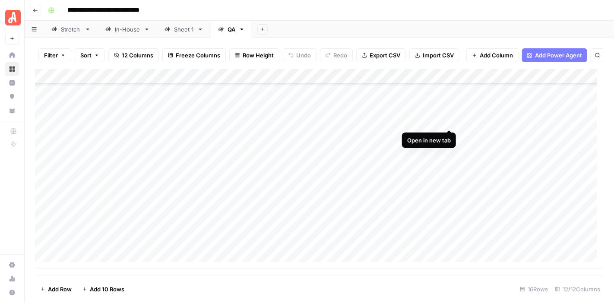
click at [447, 121] on div "Add Column" at bounding box center [319, 168] width 568 height 199
click at [361, 80] on div "Add Column" at bounding box center [319, 168] width 568 height 199
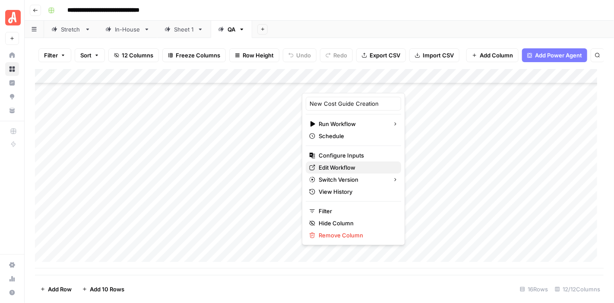
click at [357, 169] on span "Edit Workflow" at bounding box center [356, 167] width 76 height 9
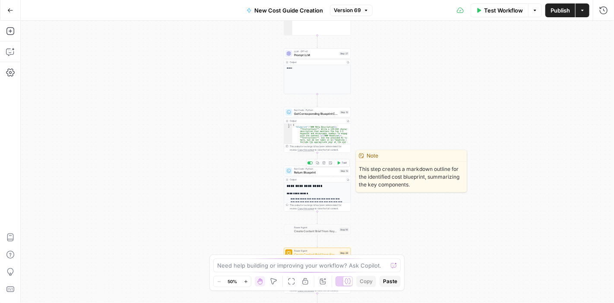
click at [314, 173] on span "Return Blueprint" at bounding box center [316, 172] width 44 height 4
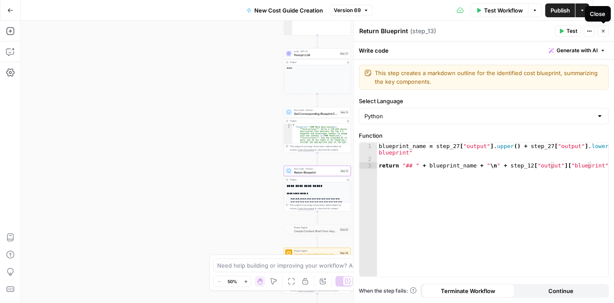
click at [605, 30] on icon "button" at bounding box center [602, 30] width 5 height 5
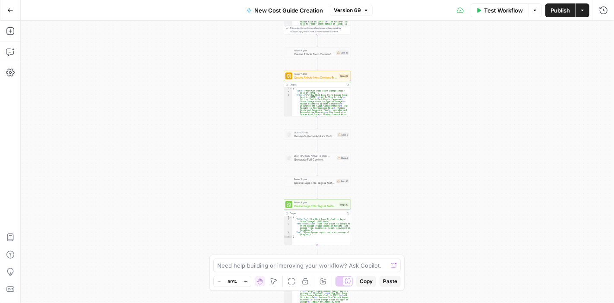
click at [319, 81] on div "Power Agent Create Article from Content Brief - Fork Step 29 Output Copy 1 2 3 …" at bounding box center [317, 94] width 67 height 46
click at [318, 80] on div "Power Agent Create Article from Content Brief - Fork Step 29 Copy step Delete s…" at bounding box center [317, 76] width 67 height 10
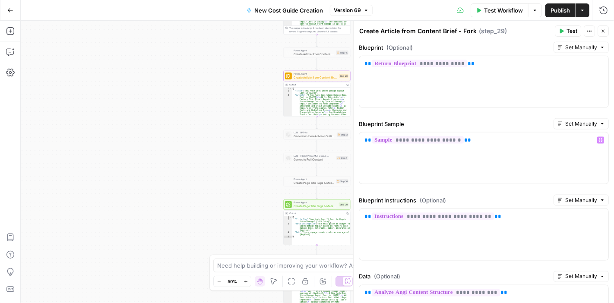
scroll to position [604, 0]
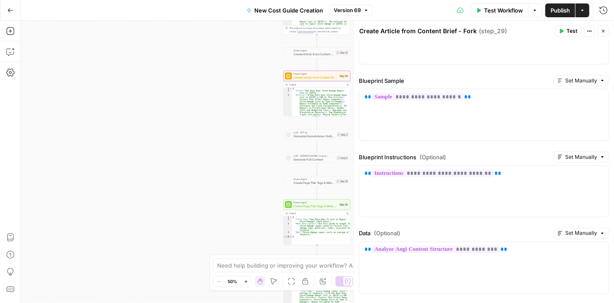
click at [604, 30] on icon "button" at bounding box center [602, 30] width 5 height 5
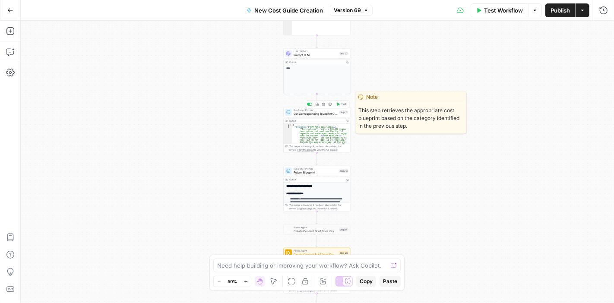
click at [311, 114] on span "Get Corresponding Blueprint Content" at bounding box center [315, 114] width 44 height 4
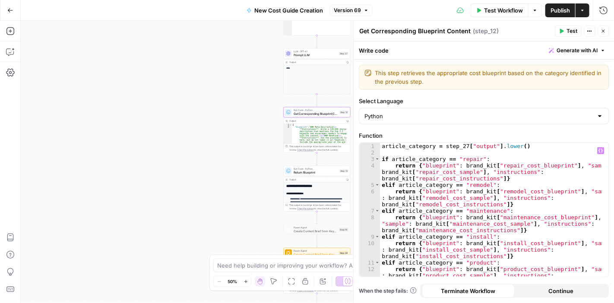
scroll to position [52, 0]
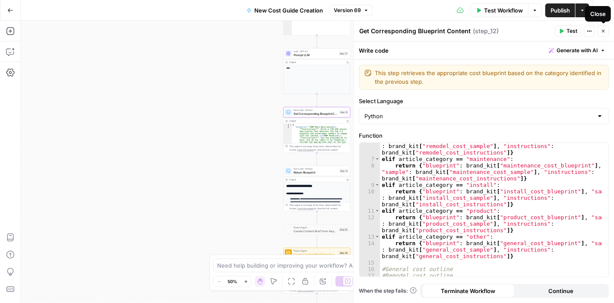
click at [605, 29] on icon "button" at bounding box center [602, 30] width 5 height 5
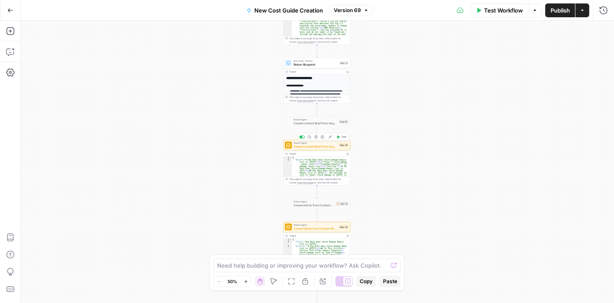
click at [319, 146] on span "Create Content Brief from Keyword - Fork" at bounding box center [315, 147] width 44 height 4
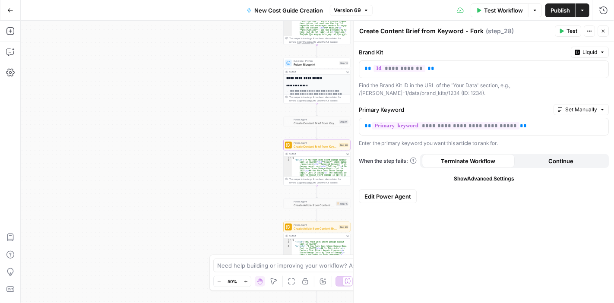
click at [394, 194] on span "Edit Power Agent" at bounding box center [387, 196] width 47 height 9
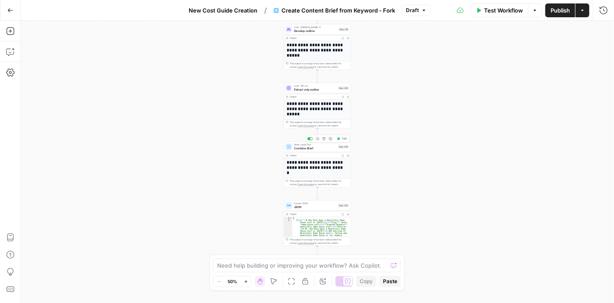
click at [309, 151] on div "Write Liquid Text Combine Brief Step 205 Copy step Delete step Add Note Test" at bounding box center [317, 147] width 67 height 10
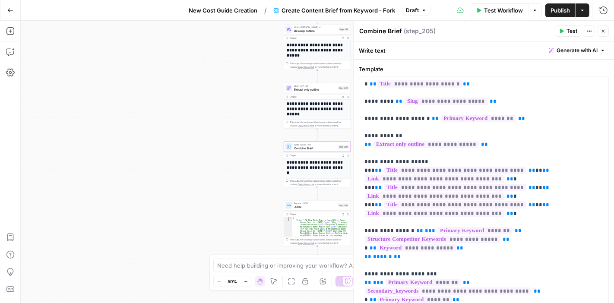
click at [601, 30] on icon "button" at bounding box center [602, 30] width 5 height 5
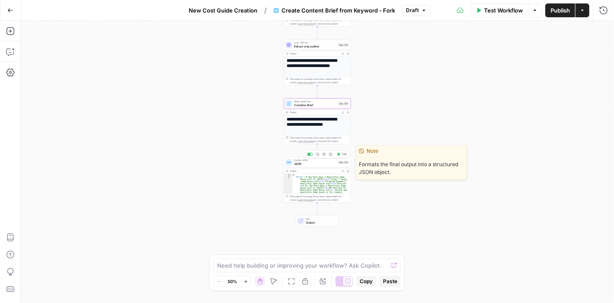
click at [312, 164] on span "JSON" at bounding box center [315, 164] width 42 height 4
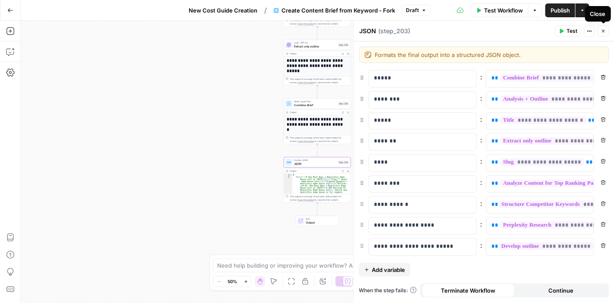
click at [602, 32] on icon "button" at bounding box center [603, 31] width 3 height 3
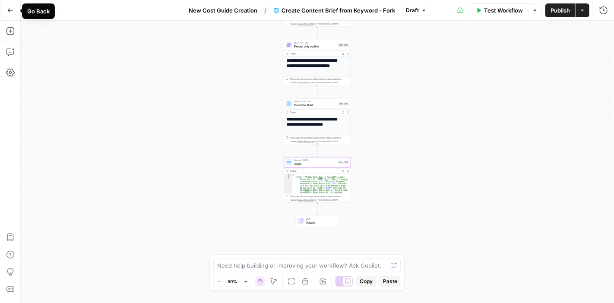
click at [6, 9] on button "Go Back" at bounding box center [11, 11] width 16 height 16
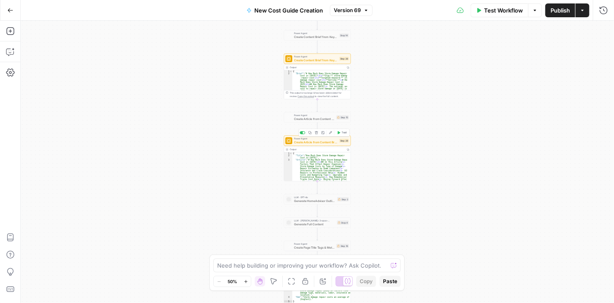
click at [313, 143] on span "Create Article from Content Brief - Fork" at bounding box center [316, 142] width 44 height 4
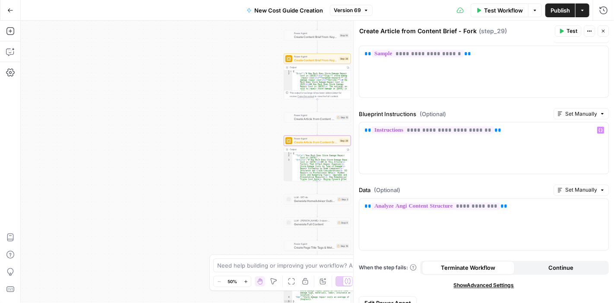
scroll to position [656, 0]
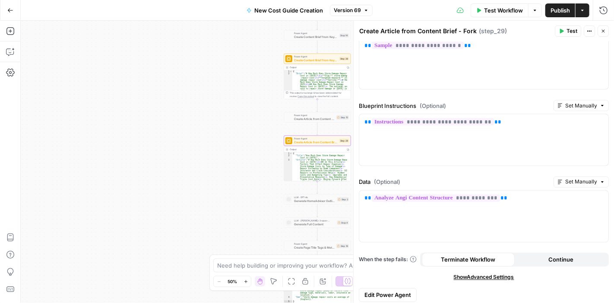
click at [400, 291] on span "Edit Power Agent" at bounding box center [387, 295] width 47 height 9
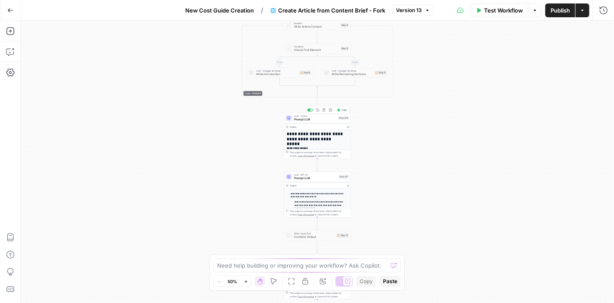
click at [311, 124] on div "**********" at bounding box center [317, 141] width 67 height 35
click at [319, 118] on span "Prompt LLM" at bounding box center [315, 119] width 43 height 4
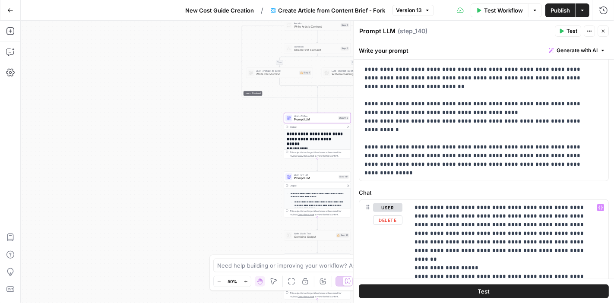
scroll to position [43, 0]
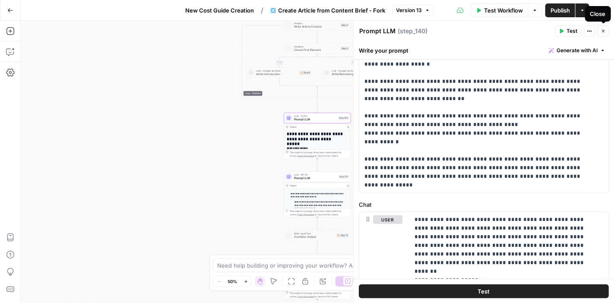
click at [604, 29] on icon "button" at bounding box center [602, 30] width 5 height 5
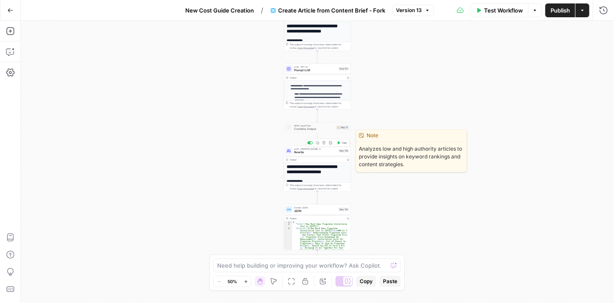
click at [310, 154] on span "Rewrite" at bounding box center [315, 152] width 43 height 4
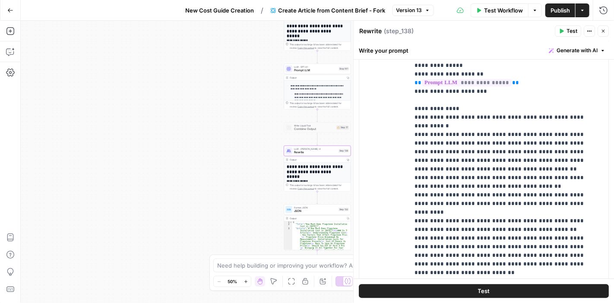
scroll to position [35, 0]
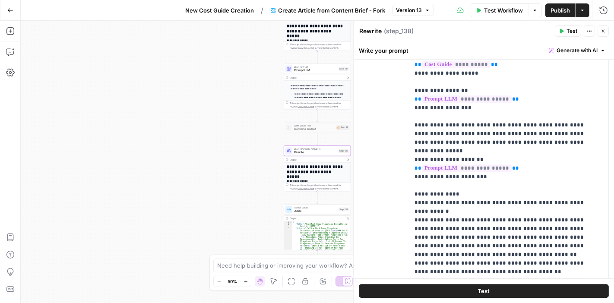
click at [602, 33] on icon "button" at bounding box center [602, 30] width 5 height 5
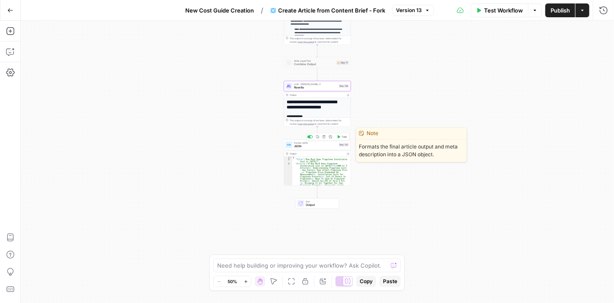
click at [302, 149] on div "Format JSON JSON Step 132 Copy step Delete step Edit Note Test" at bounding box center [317, 145] width 67 height 10
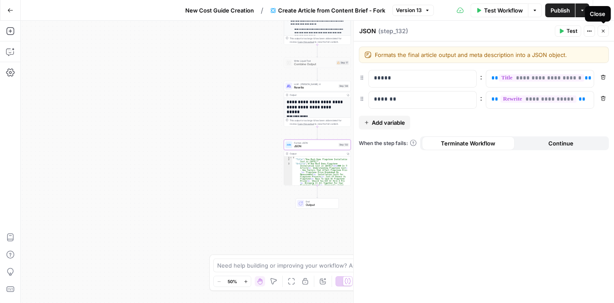
click at [602, 32] on icon "button" at bounding box center [602, 30] width 5 height 5
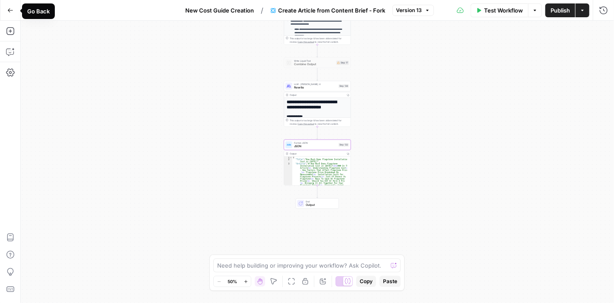
click at [7, 11] on icon "button" at bounding box center [10, 10] width 6 height 6
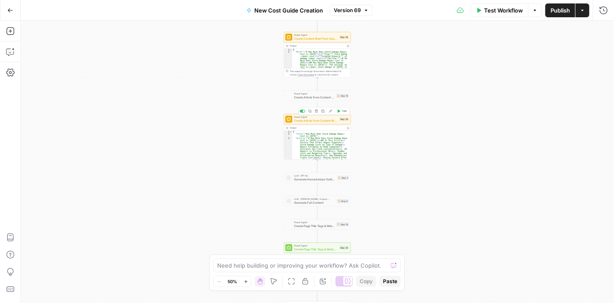
click at [314, 121] on span "Create Article from Content Brief - Fork" at bounding box center [316, 121] width 44 height 4
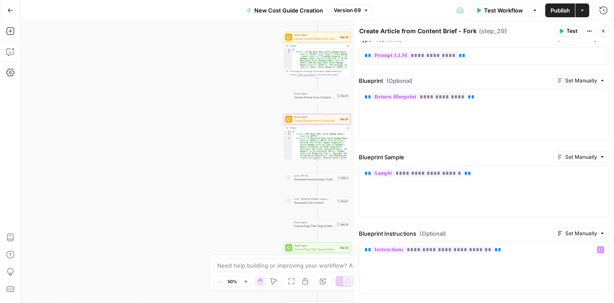
scroll to position [526, 0]
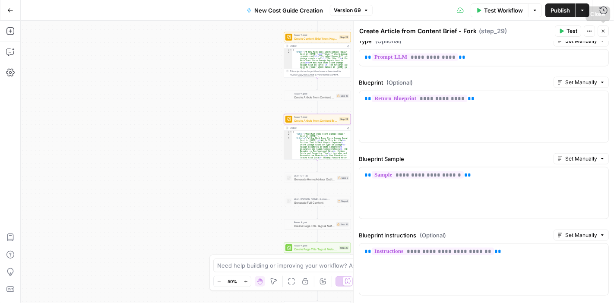
click at [602, 32] on icon "button" at bounding box center [602, 30] width 5 height 5
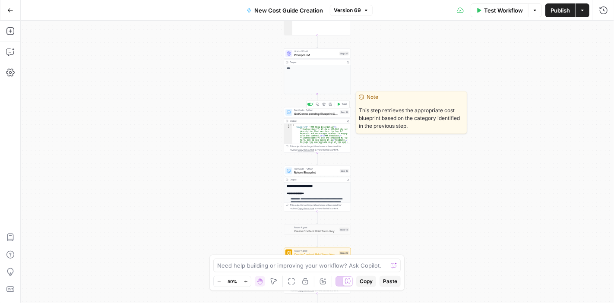
click at [312, 115] on span "Get Corresponding Blueprint Content" at bounding box center [316, 114] width 44 height 4
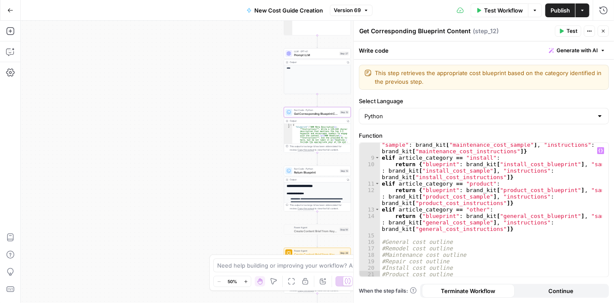
scroll to position [0, 0]
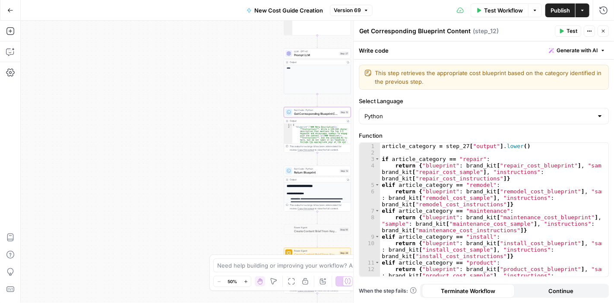
click at [601, 31] on icon "button" at bounding box center [602, 30] width 5 height 5
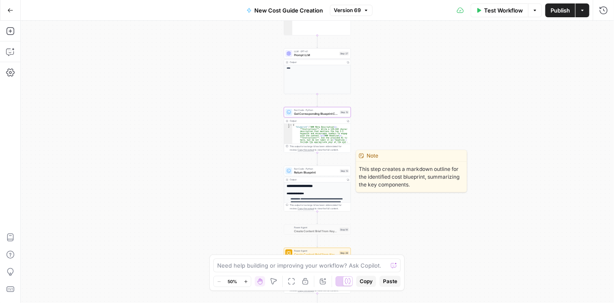
click at [315, 172] on span "Return Blueprint" at bounding box center [316, 172] width 44 height 4
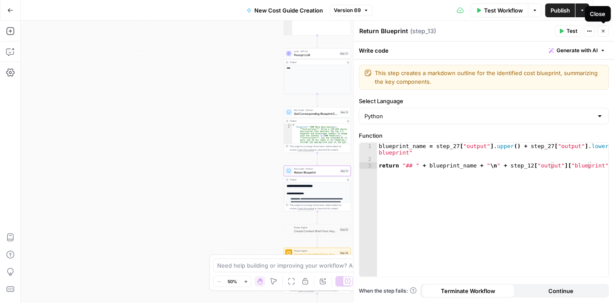
click at [603, 32] on icon "button" at bounding box center [602, 30] width 5 height 5
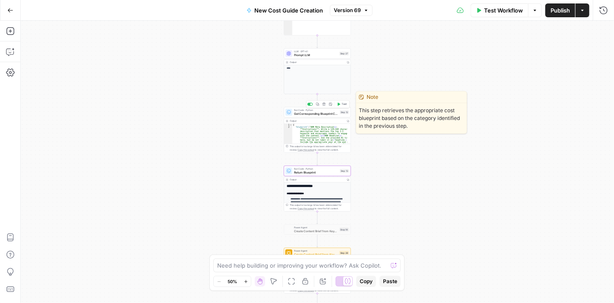
click at [305, 113] on span "Get Corresponding Blueprint Content" at bounding box center [316, 114] width 44 height 4
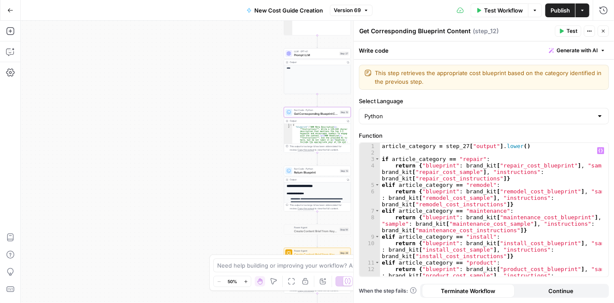
scroll to position [52, 0]
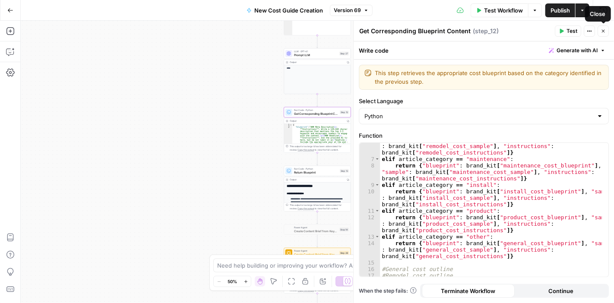
click at [604, 29] on icon "button" at bounding box center [602, 30] width 5 height 5
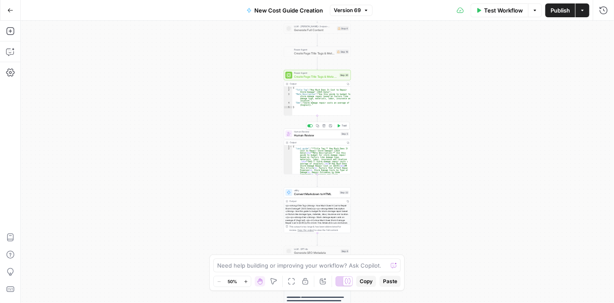
click at [307, 137] on div "Human Review Human Review Step 5 Copy step Delete step Add Note Test" at bounding box center [317, 134] width 67 height 10
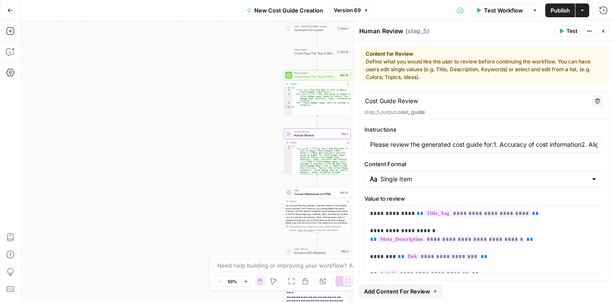
type input "Please review the generated cost guide for:1. Accuracy of cost information2. Al…"
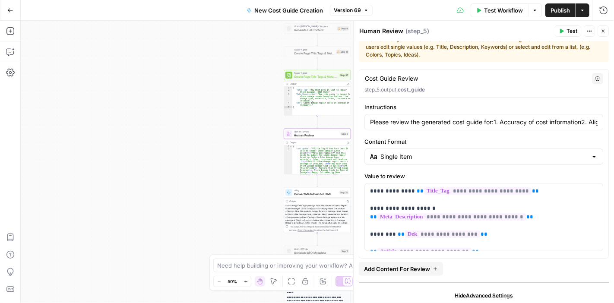
scroll to position [0, 0]
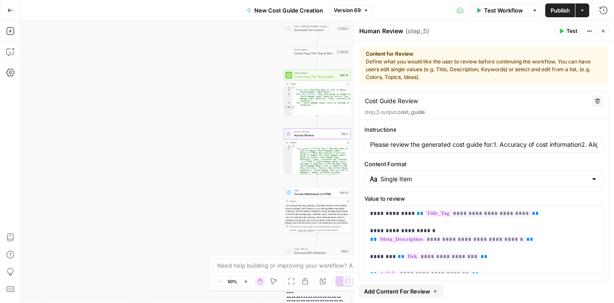
click at [604, 25] on button "Close" at bounding box center [602, 30] width 11 height 11
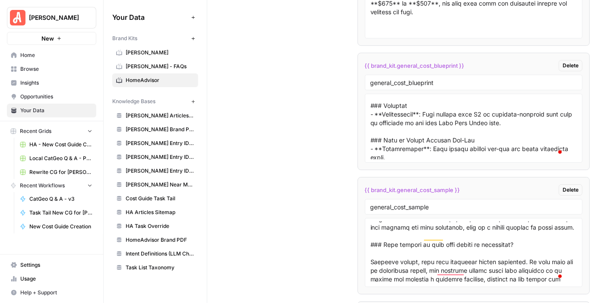
scroll to position [473, 0]
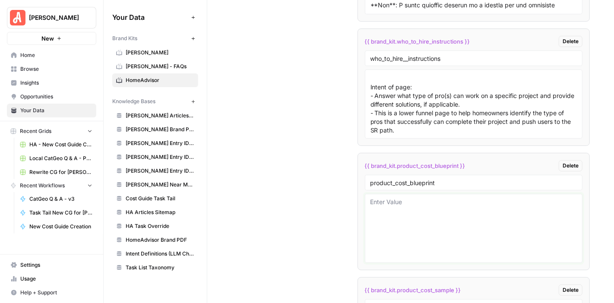
click at [429, 199] on textarea at bounding box center [473, 228] width 207 height 61
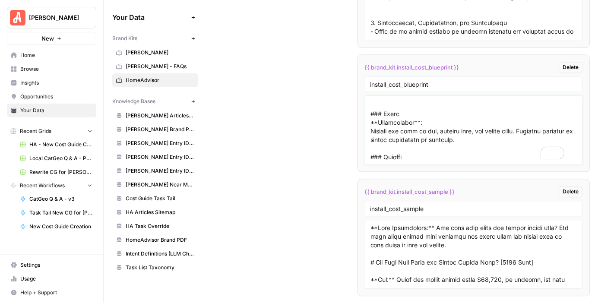
click at [419, 106] on textarea "To enrich screen reader interactions, please activate Accessibility in Grammarl…" at bounding box center [473, 129] width 207 height 61
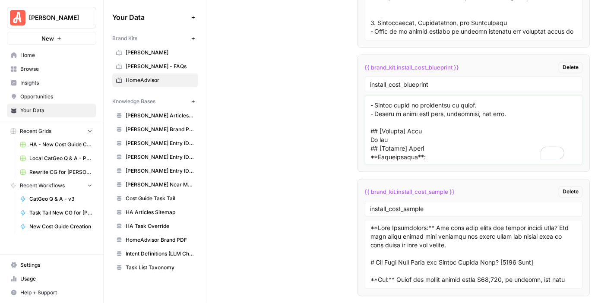
type textarea "**Meta Description:** - Write a 120–160 character description that mentions the…"
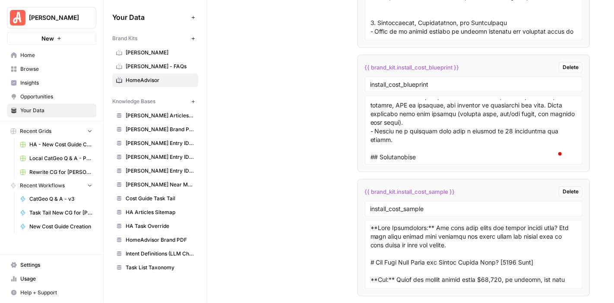
drag, startPoint x: 364, startPoint y: 95, endPoint x: 383, endPoint y: 97, distance: 19.2
click at [384, 98] on div at bounding box center [474, 129] width 218 height 69
click at [383, 99] on textarea "To enrich screen reader interactions, please activate Accessibility in Grammarl…" at bounding box center [473, 129] width 207 height 61
drag, startPoint x: 365, startPoint y: 95, endPoint x: 389, endPoint y: 128, distance: 40.7
click at [389, 128] on div at bounding box center [474, 129] width 218 height 69
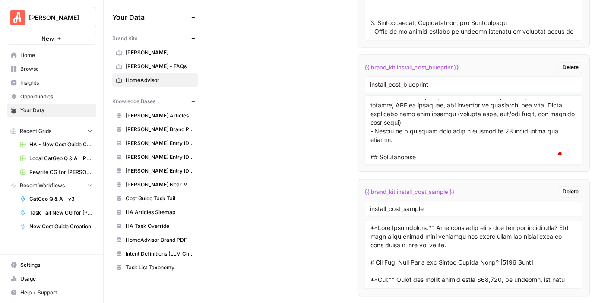
click at [440, 137] on textarea "To enrich screen reader interactions, please activate Accessibility in Grammarl…" at bounding box center [473, 129] width 207 height 61
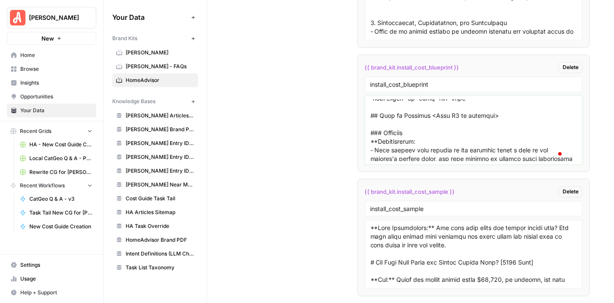
drag, startPoint x: 392, startPoint y: 111, endPoint x: 357, endPoint y: 147, distance: 50.4
click at [357, 147] on li "{{ brand_kit.install_cost_blueprint }} Delete install_cost_blueprint" at bounding box center [473, 112] width 233 height 117
click at [465, 131] on textarea "To enrich screen reader interactions, please activate Accessibility in Grammarl…" at bounding box center [473, 129] width 207 height 61
click at [475, 109] on textarea "To enrich screen reader interactions, please activate Accessibility in Grammarl…" at bounding box center [473, 129] width 207 height 61
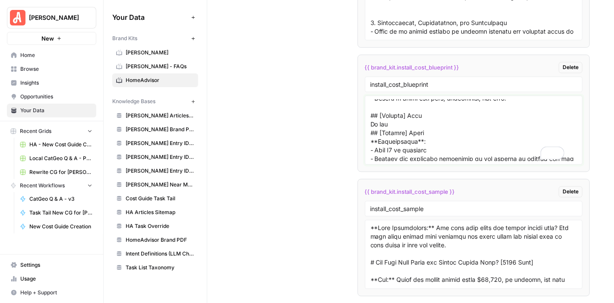
click at [438, 113] on textarea "To enrich screen reader interactions, please activate Accessibility in Grammarl…" at bounding box center [473, 129] width 207 height 61
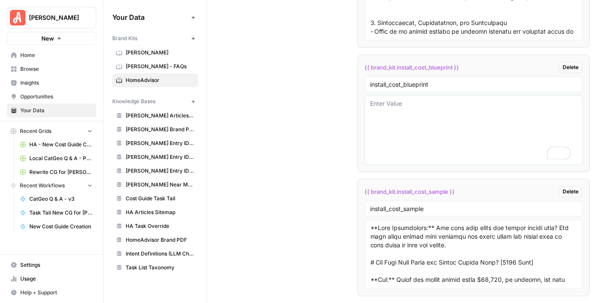
paste textarea "**Meta Description:** - Write a 120–160 character description that mentions the…"
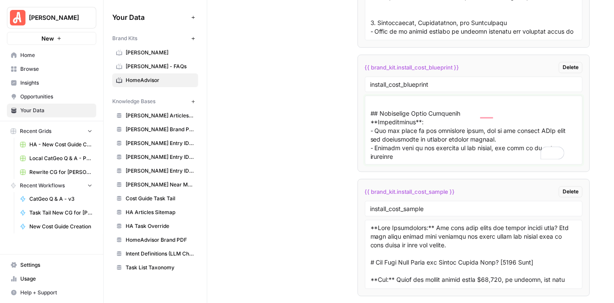
click at [424, 118] on textarea "To enrich screen reader interactions, please activate Accessibility in Grammarl…" at bounding box center [473, 129] width 207 height 61
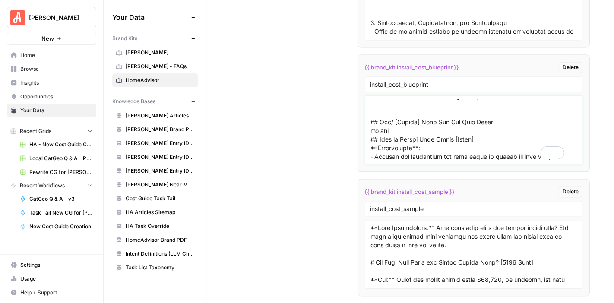
click at [437, 122] on textarea "To enrich screen reader interactions, please activate Accessibility in Grammarl…" at bounding box center [473, 129] width 207 height 61
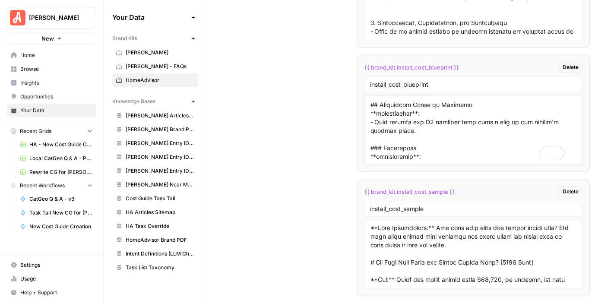
click at [432, 103] on textarea "To enrich screen reader interactions, please activate Accessibility in Grammarl…" at bounding box center [473, 129] width 207 height 61
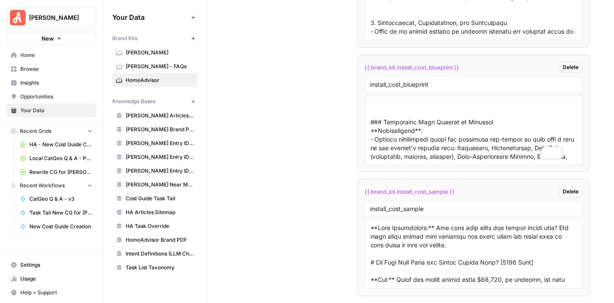
click at [466, 125] on textarea "To enrich screen reader interactions, please activate Accessibility in Grammarl…" at bounding box center [473, 129] width 207 height 61
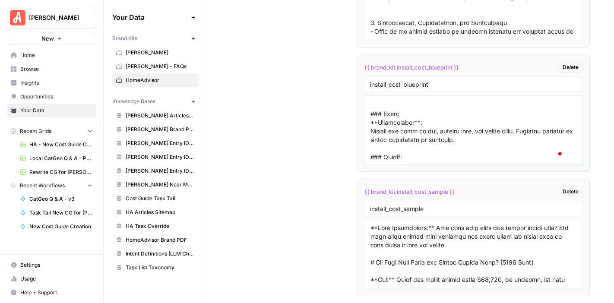
click at [414, 108] on textarea "To enrich screen reader interactions, please activate Accessibility in Grammarl…" at bounding box center [473, 129] width 207 height 61
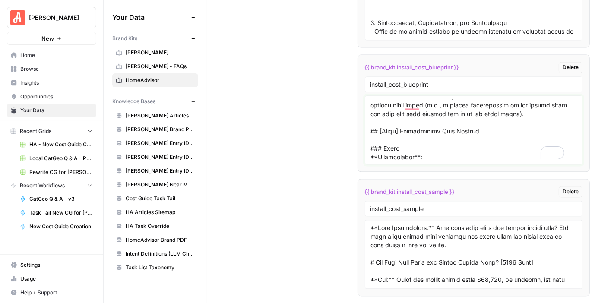
type textarea "**Meta Description:** - Write a 120–160 character description that mentions the…"
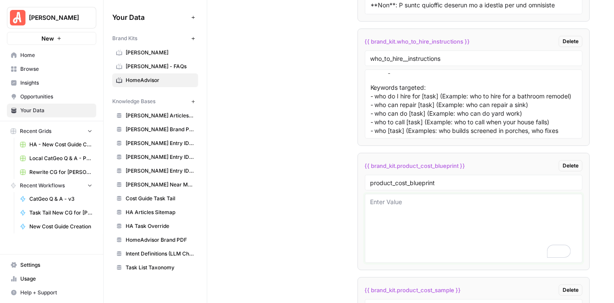
click at [413, 198] on textarea "To enrich screen reader interactions, please activate Accessibility in Grammarl…" at bounding box center [473, 228] width 207 height 61
paste textarea "**Meta Description:** - Write a 120–160 character description that mentions the…"
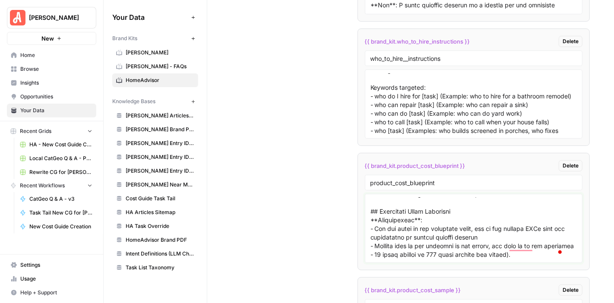
type textarea "**Meta Description:** - Write a 120–160 character description that mentions the…"
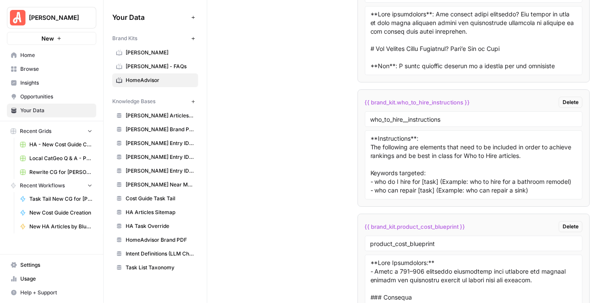
scroll to position [4445, 0]
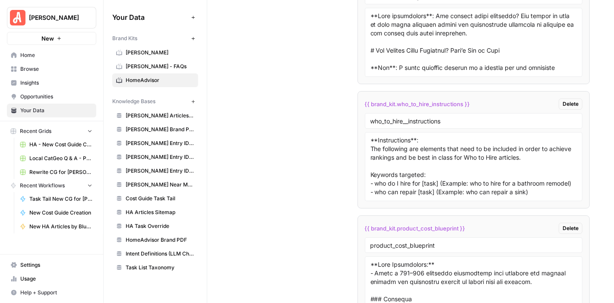
click at [57, 19] on span "[PERSON_NAME]" at bounding box center [55, 17] width 52 height 9
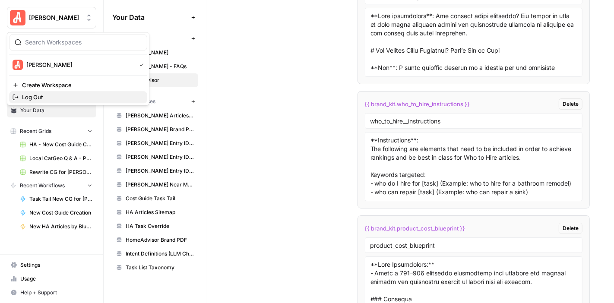
click at [64, 95] on span "Log Out" at bounding box center [81, 97] width 118 height 9
